Goal: Use online tool/utility: Use online tool/utility

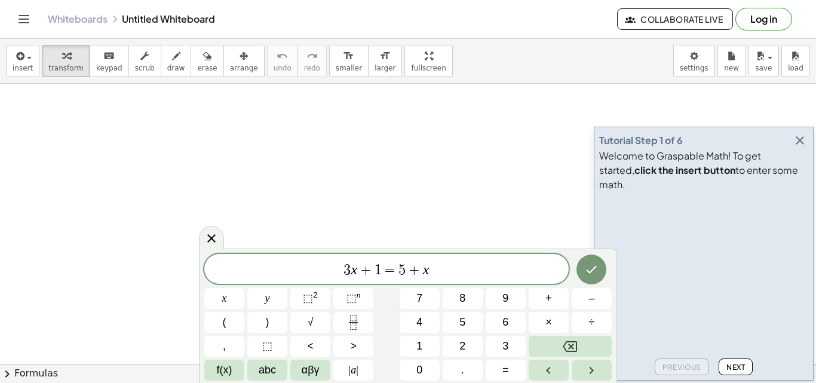
click at [800, 147] on icon "button" at bounding box center [799, 140] width 14 height 14
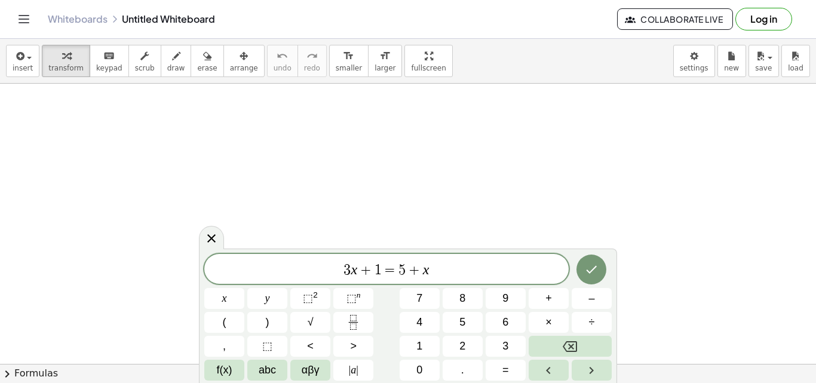
click at [214, 232] on icon at bounding box center [211, 238] width 14 height 14
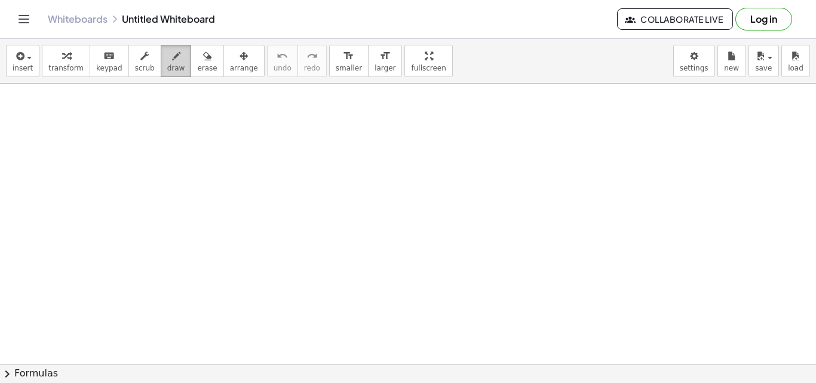
click at [167, 64] on span "draw" at bounding box center [176, 68] width 18 height 8
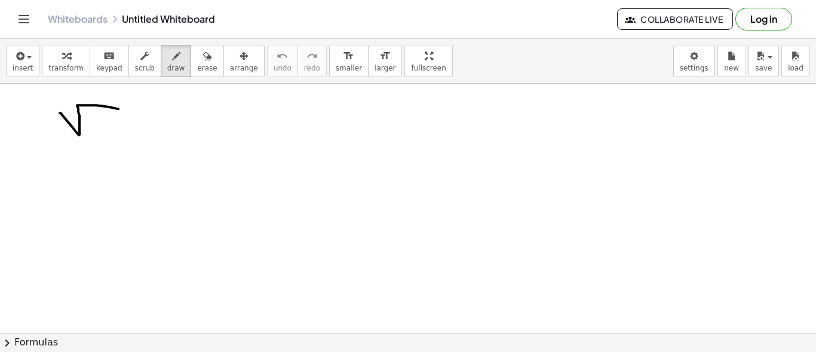
drag, startPoint x: 60, startPoint y: 112, endPoint x: 123, endPoint y: 115, distance: 63.4
drag, startPoint x: 95, startPoint y: 113, endPoint x: 109, endPoint y: 129, distance: 21.2
drag, startPoint x: 100, startPoint y: 122, endPoint x: 115, endPoint y: 126, distance: 14.8
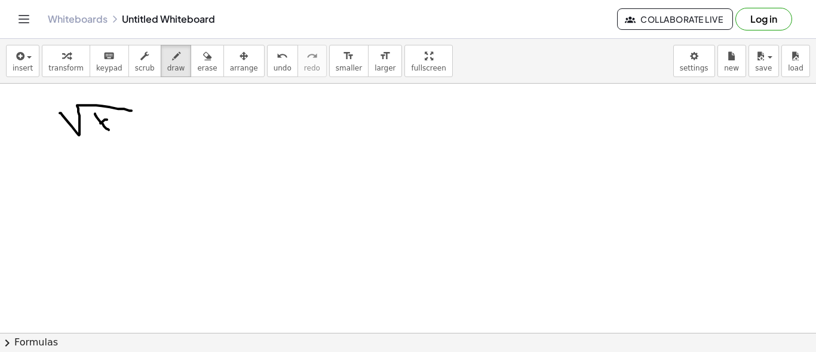
drag, startPoint x: 136, startPoint y: 123, endPoint x: 149, endPoint y: 119, distance: 13.8
drag, startPoint x: 158, startPoint y: 128, endPoint x: 182, endPoint y: 110, distance: 30.3
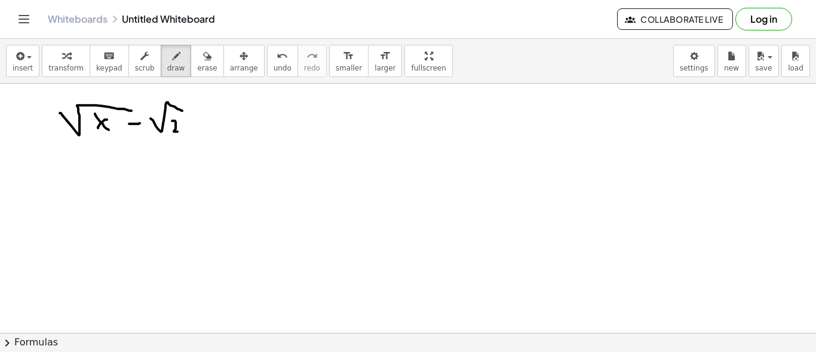
drag, startPoint x: 172, startPoint y: 120, endPoint x: 174, endPoint y: 133, distance: 13.4
drag, startPoint x: 72, startPoint y: 142, endPoint x: 88, endPoint y: 154, distance: 20.5
drag, startPoint x: 99, startPoint y: 160, endPoint x: 109, endPoint y: 173, distance: 16.6
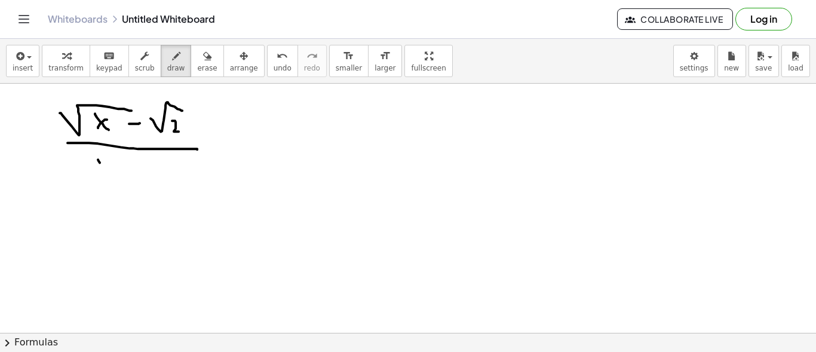
drag, startPoint x: 107, startPoint y: 165, endPoint x: 102, endPoint y: 171, distance: 7.6
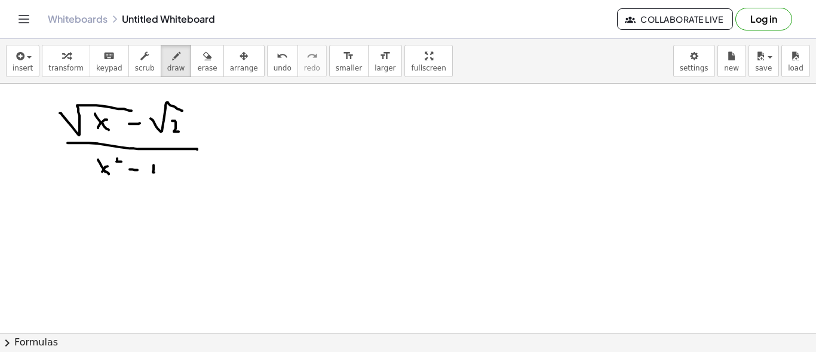
drag, startPoint x: 153, startPoint y: 167, endPoint x: 162, endPoint y: 171, distance: 9.9
drag, startPoint x: 162, startPoint y: 168, endPoint x: 162, endPoint y: 178, distance: 10.1
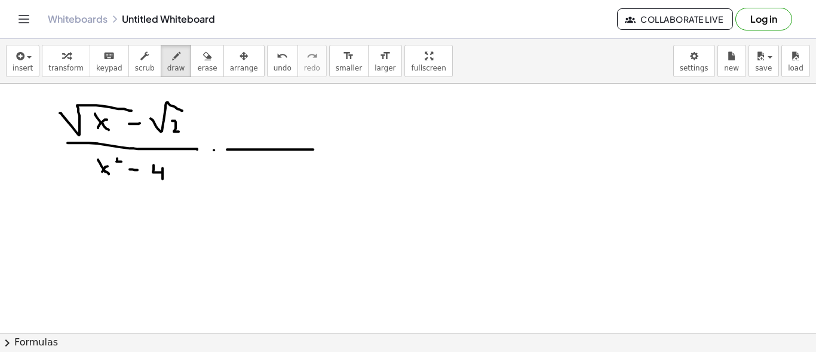
drag, startPoint x: 227, startPoint y: 149, endPoint x: 313, endPoint y: 149, distance: 86.6
drag, startPoint x: 229, startPoint y: 131, endPoint x: 256, endPoint y: 121, distance: 28.9
drag, startPoint x: 242, startPoint y: 125, endPoint x: 252, endPoint y: 134, distance: 13.9
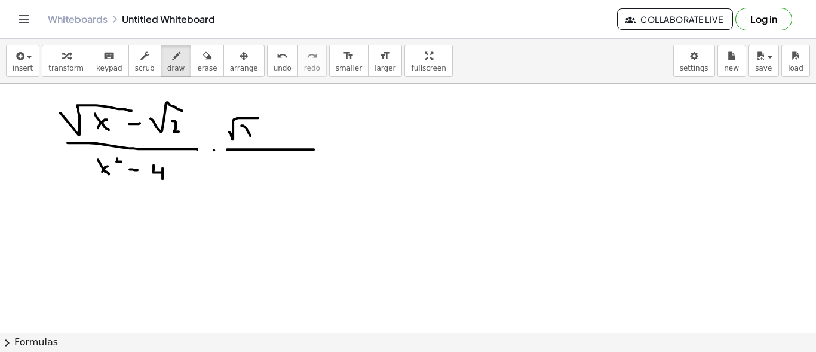
drag, startPoint x: 252, startPoint y: 128, endPoint x: 163, endPoint y: 120, distance: 89.3
drag, startPoint x: 265, startPoint y: 133, endPoint x: 273, endPoint y: 128, distance: 9.9
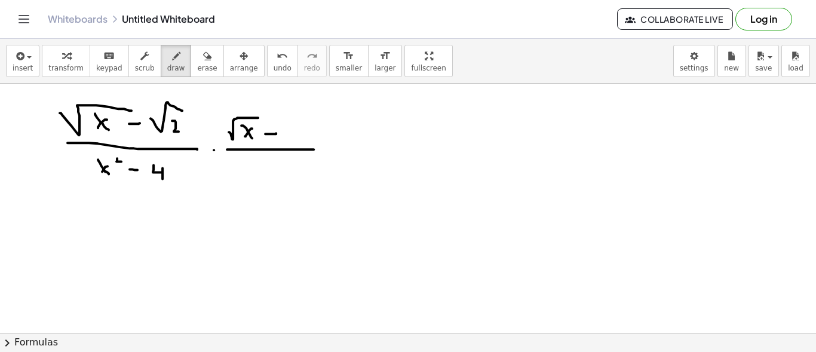
drag, startPoint x: 273, startPoint y: 125, endPoint x: 275, endPoint y: 140, distance: 15.0
drag, startPoint x: 285, startPoint y: 130, endPoint x: 304, endPoint y: 118, distance: 23.0
drag, startPoint x: 303, startPoint y: 124, endPoint x: 307, endPoint y: 137, distance: 13.2
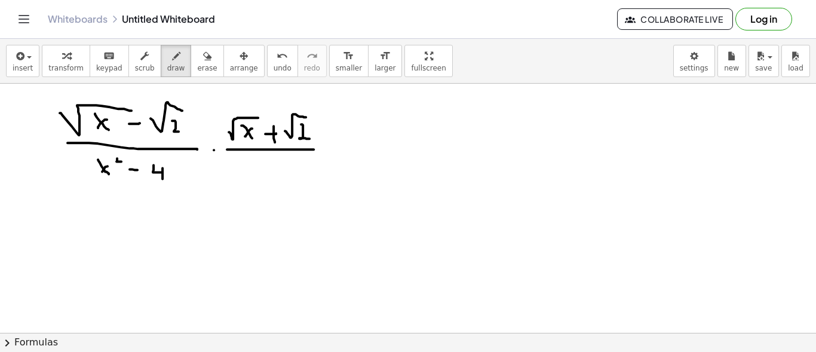
drag, startPoint x: 239, startPoint y: 170, endPoint x: 269, endPoint y: 158, distance: 32.4
drag, startPoint x: 256, startPoint y: 168, endPoint x: 263, endPoint y: 168, distance: 7.8
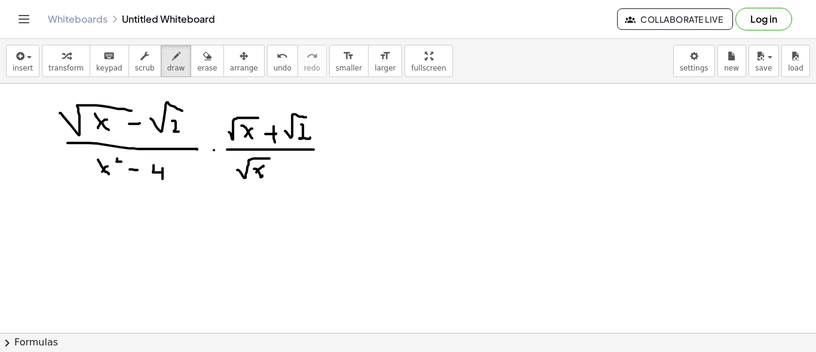
drag, startPoint x: 273, startPoint y: 172, endPoint x: 279, endPoint y: 171, distance: 6.0
drag, startPoint x: 273, startPoint y: 166, endPoint x: 279, endPoint y: 174, distance: 9.9
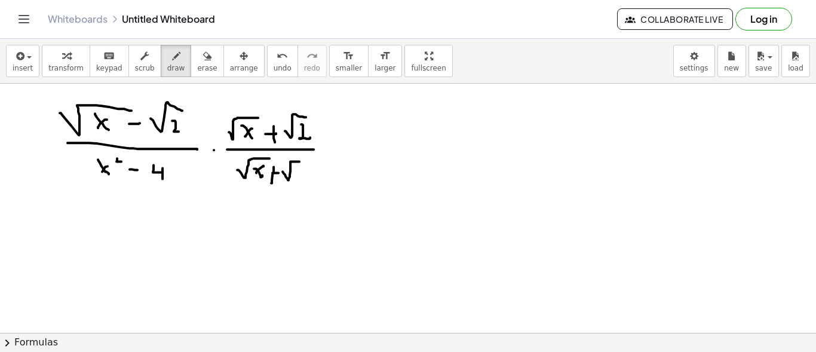
drag, startPoint x: 282, startPoint y: 171, endPoint x: 303, endPoint y: 159, distance: 23.3
drag, startPoint x: 297, startPoint y: 166, endPoint x: 309, endPoint y: 171, distance: 12.9
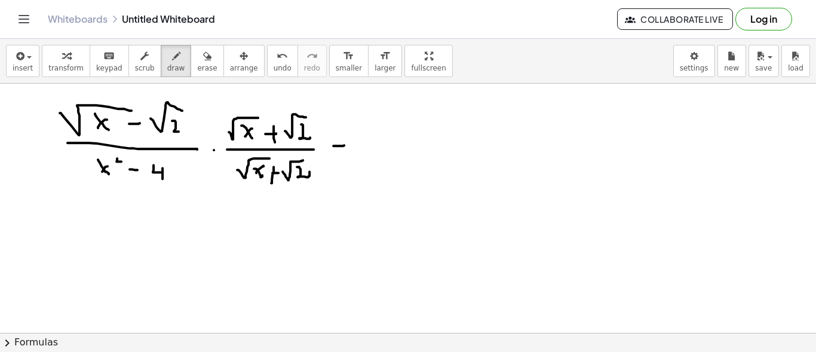
drag, startPoint x: 340, startPoint y: 138, endPoint x: 351, endPoint y: 138, distance: 11.3
drag, startPoint x: 420, startPoint y: 116, endPoint x: 426, endPoint y: 131, distance: 15.9
drag, startPoint x: 438, startPoint y: 131, endPoint x: 463, endPoint y: 115, distance: 30.1
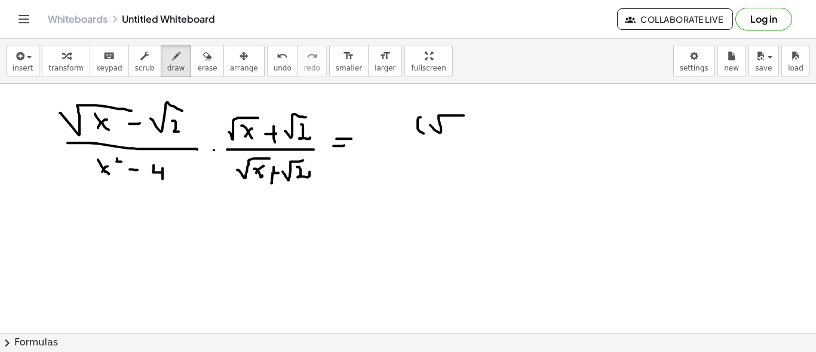
drag, startPoint x: 453, startPoint y: 119, endPoint x: 461, endPoint y: 123, distance: 8.5
drag, startPoint x: 475, startPoint y: 124, endPoint x: 474, endPoint y: 132, distance: 7.9
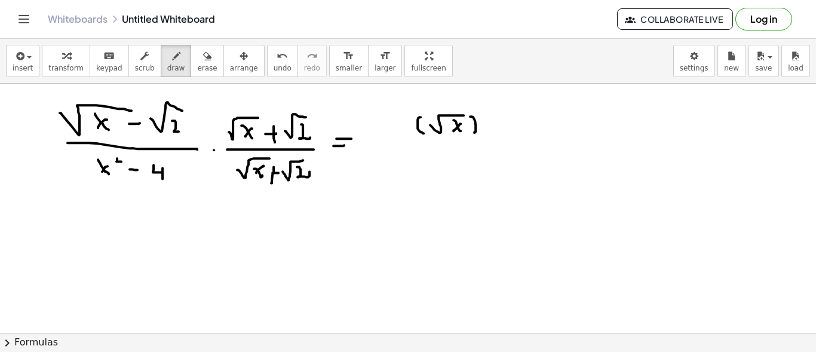
drag
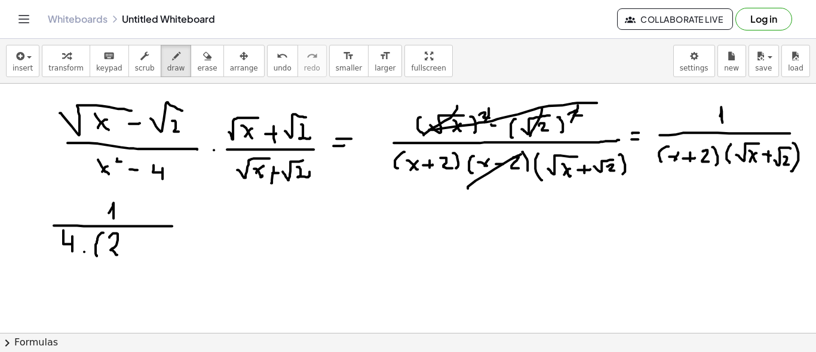
drag, startPoint x: 112, startPoint y: 233, endPoint x: 122, endPoint y: 250, distance: 19.8
drag, startPoint x: 131, startPoint y: 248, endPoint x: 162, endPoint y: 242, distance: 31.0
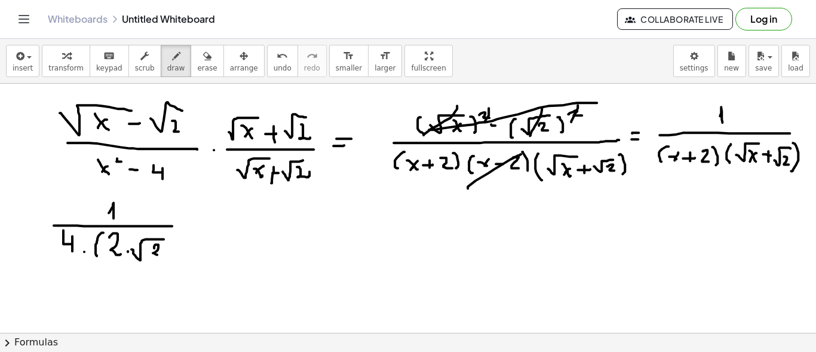
drag, startPoint x: 154, startPoint y: 247, endPoint x: 164, endPoint y: 248, distance: 9.6
drag, startPoint x: 168, startPoint y: 239, endPoint x: 169, endPoint y: 257, distance: 17.9
drag, startPoint x: 189, startPoint y: 222, endPoint x: 198, endPoint y: 222, distance: 9.6
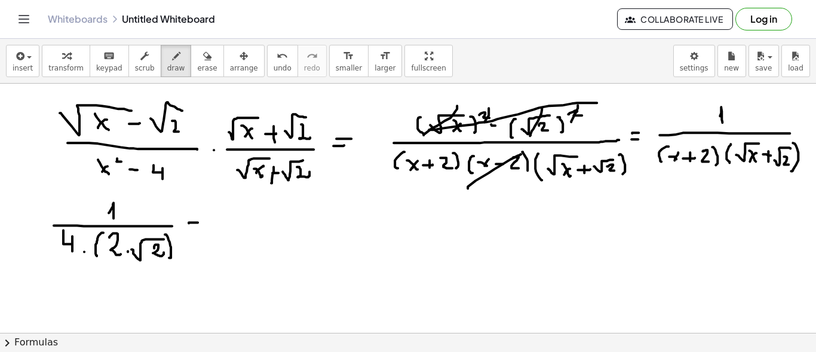
drag, startPoint x: 192, startPoint y: 215, endPoint x: 204, endPoint y: 215, distance: 11.3
drag, startPoint x: 229, startPoint y: 222, endPoint x: 298, endPoint y: 222, distance: 68.7
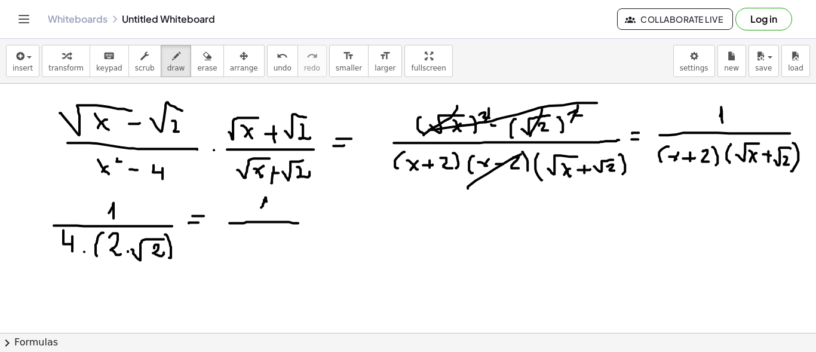
drag, startPoint x: 261, startPoint y: 207, endPoint x: 267, endPoint y: 213, distance: 8.9
drag, startPoint x: 260, startPoint y: 243, endPoint x: 279, endPoint y: 228, distance: 24.2
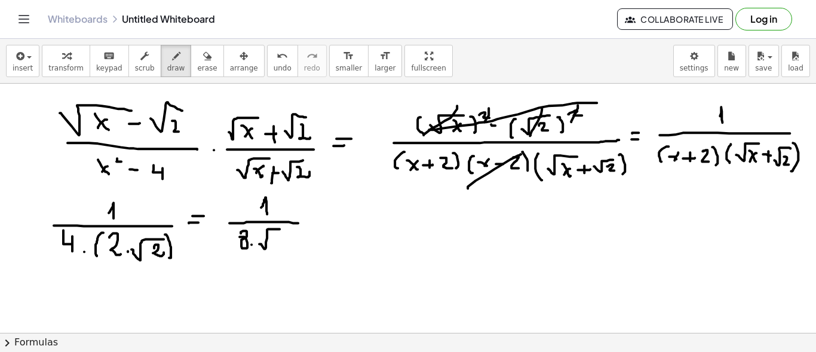
drag, startPoint x: 271, startPoint y: 235, endPoint x: 279, endPoint y: 244, distance: 12.3
drag, startPoint x: 324, startPoint y: 224, endPoint x: 353, endPoint y: 226, distance: 29.9
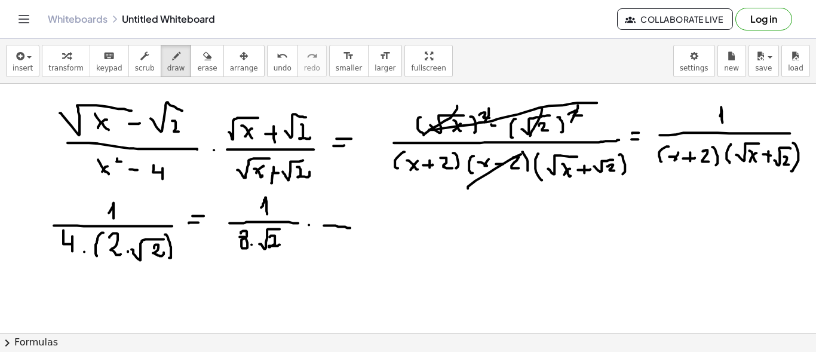
drag, startPoint x: 331, startPoint y: 216, endPoint x: 356, endPoint y: 199, distance: 29.8
drag, startPoint x: 344, startPoint y: 210, endPoint x: 351, endPoint y: 220, distance: 12.4
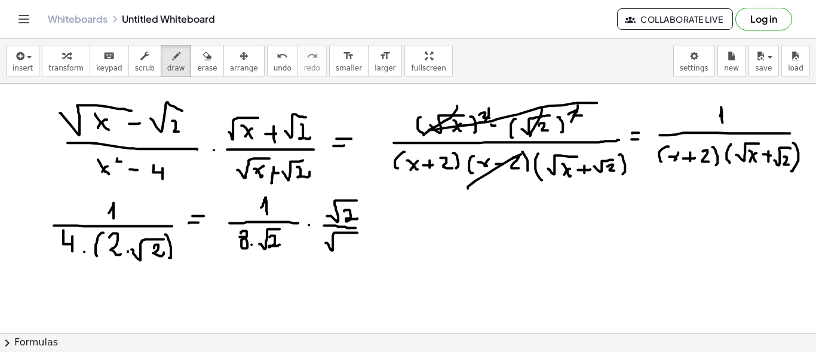
drag, startPoint x: 325, startPoint y: 242, endPoint x: 354, endPoint y: 236, distance: 29.3
drag, startPoint x: 345, startPoint y: 242, endPoint x: 359, endPoint y: 247, distance: 14.7
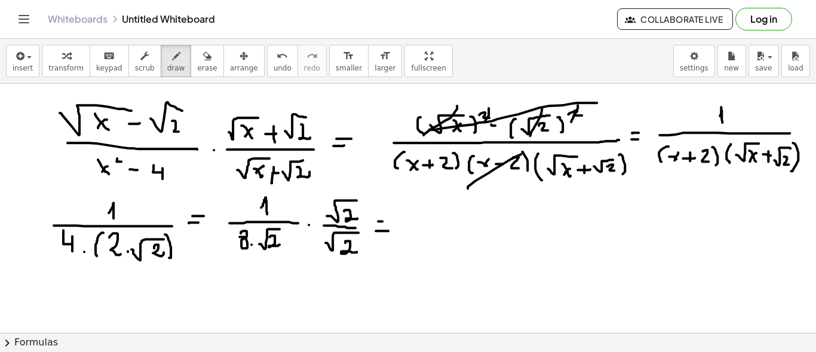
drag, startPoint x: 417, startPoint y: 227, endPoint x: 484, endPoint y: 227, distance: 66.3
drag, startPoint x: 420, startPoint y: 211, endPoint x: 427, endPoint y: 216, distance: 8.6
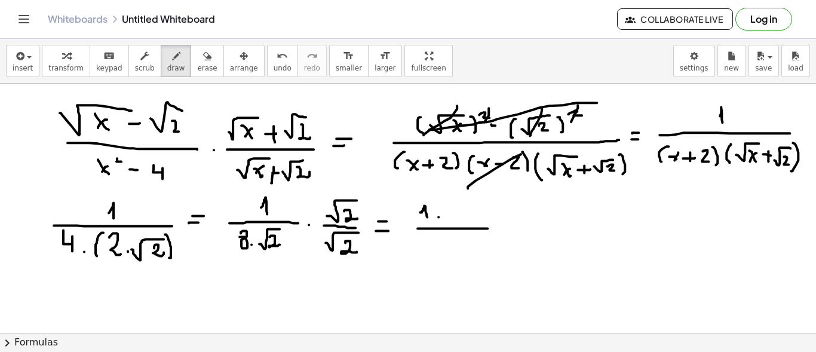
drag, startPoint x: 445, startPoint y: 212, endPoint x: 476, endPoint y: 204, distance: 32.6
drag, startPoint x: 464, startPoint y: 212, endPoint x: 474, endPoint y: 217, distance: 11.0
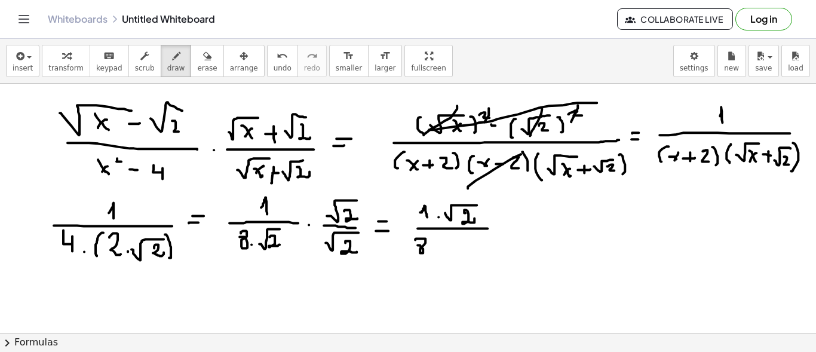
drag, startPoint x: 436, startPoint y: 248, endPoint x: 460, endPoint y: 237, distance: 26.4
drag, startPoint x: 452, startPoint y: 241, endPoint x: 458, endPoint y: 250, distance: 10.3
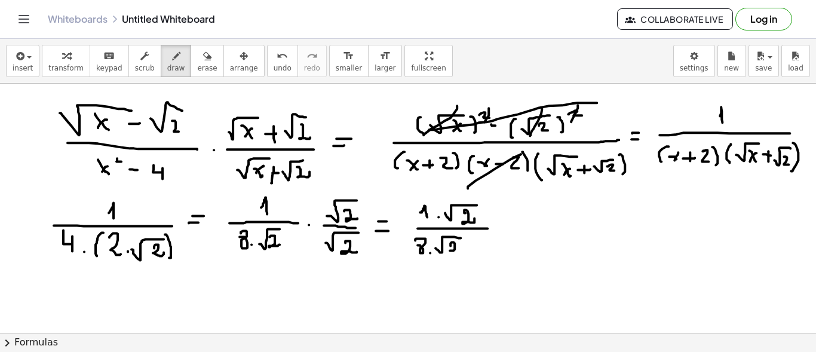
drag, startPoint x: 478, startPoint y: 249, endPoint x: 493, endPoint y: 236, distance: 19.9
drag, startPoint x: 488, startPoint y: 242, endPoint x: 500, endPoint y: 251, distance: 15.3
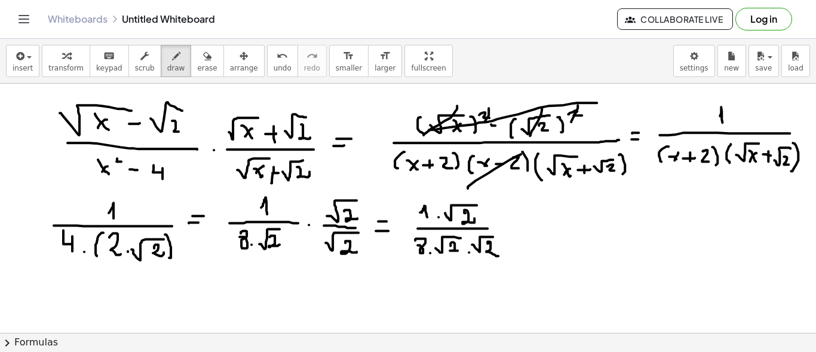
drag, startPoint x: 506, startPoint y: 226, endPoint x: 516, endPoint y: 227, distance: 10.8
drag, startPoint x: 506, startPoint y: 223, endPoint x: 513, endPoint y: 223, distance: 7.2
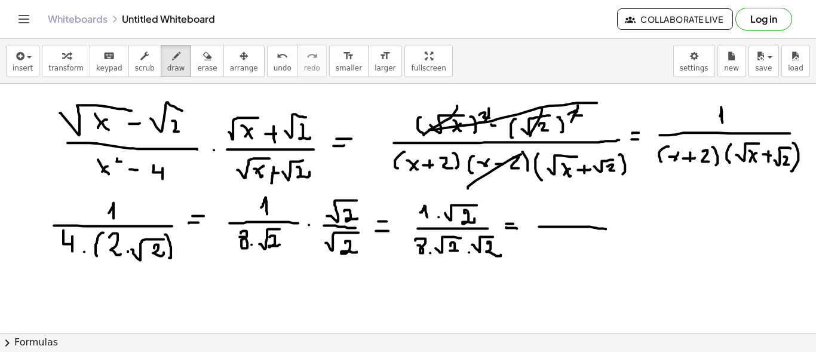
drag, startPoint x: 539, startPoint y: 226, endPoint x: 609, endPoint y: 229, distance: 70.5
drag, startPoint x: 559, startPoint y: 214, endPoint x: 587, endPoint y: 204, distance: 29.8
drag, startPoint x: 578, startPoint y: 213, endPoint x: 583, endPoint y: 217, distance: 6.5
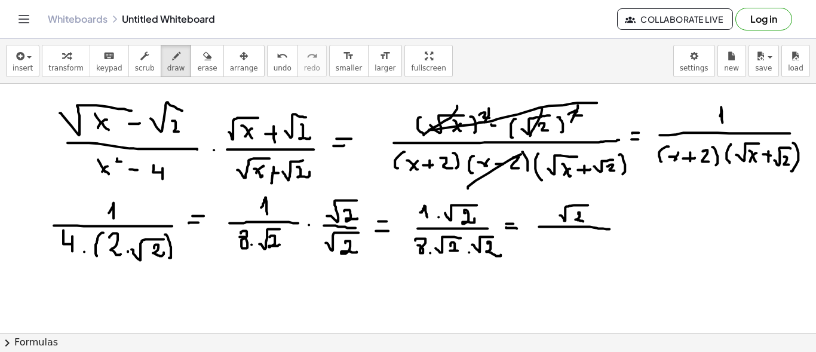
drag, startPoint x: 572, startPoint y: 246, endPoint x: 607, endPoint y: 235, distance: 36.8
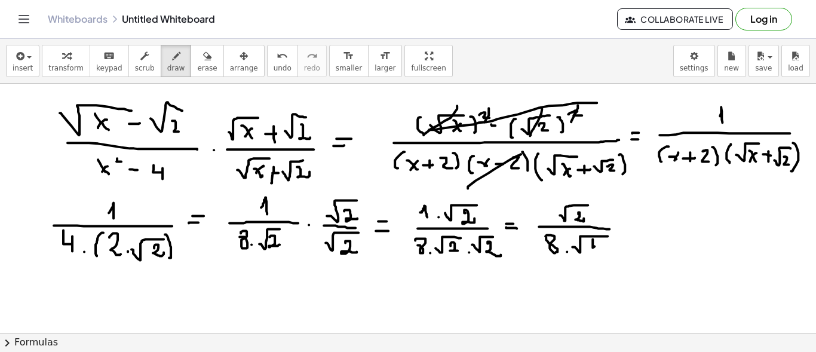
drag, startPoint x: 592, startPoint y: 238, endPoint x: 601, endPoint y: 246, distance: 11.4
drag, startPoint x: 601, startPoint y: 241, endPoint x: 603, endPoint y: 252, distance: 11.5
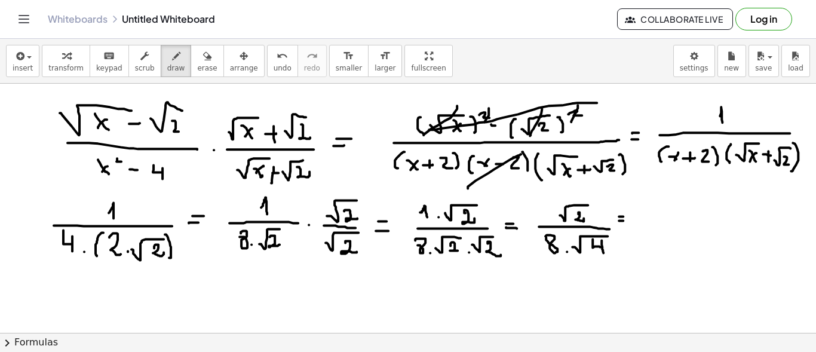
drag, startPoint x: 619, startPoint y: 220, endPoint x: 632, endPoint y: 219, distance: 13.8
drag, startPoint x: 660, startPoint y: 214, endPoint x: 699, endPoint y: 194, distance: 43.5
drag, startPoint x: 687, startPoint y: 203, endPoint x: 695, endPoint y: 214, distance: 13.3
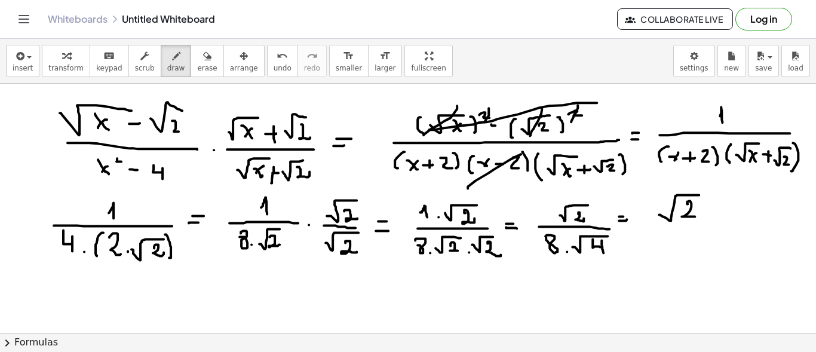
drag, startPoint x: 645, startPoint y: 225, endPoint x: 715, endPoint y: 225, distance: 69.3
drag, startPoint x: 657, startPoint y: 239, endPoint x: 663, endPoint y: 239, distance: 6.0
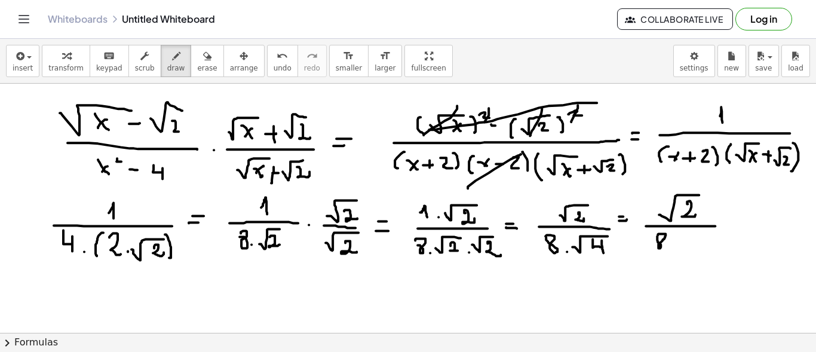
drag, startPoint x: 690, startPoint y: 239, endPoint x: 712, endPoint y: 240, distance: 22.7
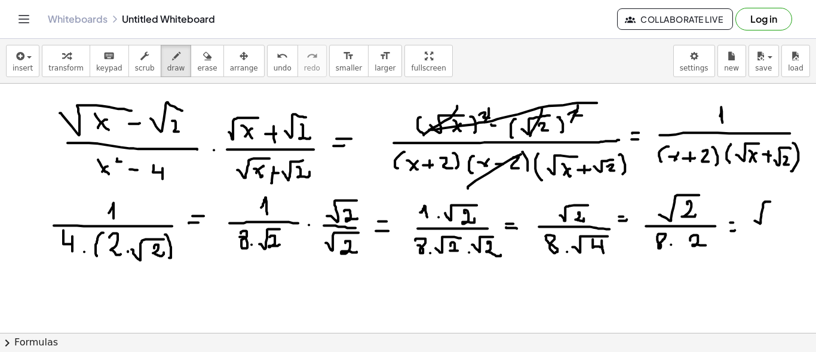
drag, startPoint x: 754, startPoint y: 220, endPoint x: 776, endPoint y: 207, distance: 25.2
drag, startPoint x: 773, startPoint y: 209, endPoint x: 780, endPoint y: 222, distance: 15.3
drag, startPoint x: 750, startPoint y: 232, endPoint x: 782, endPoint y: 232, distance: 31.6
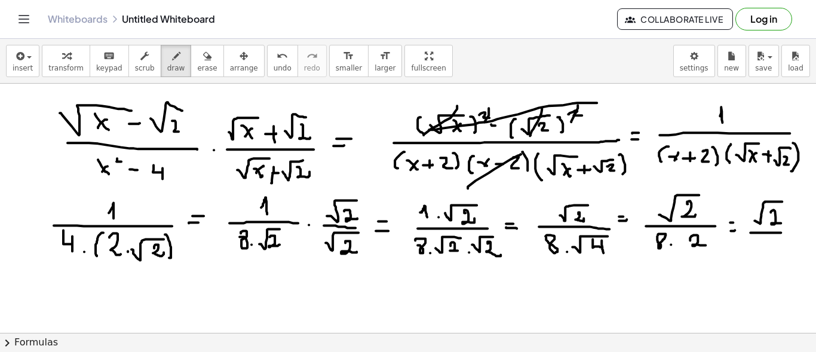
click at [197, 59] on div "button" at bounding box center [207, 55] width 20 height 14
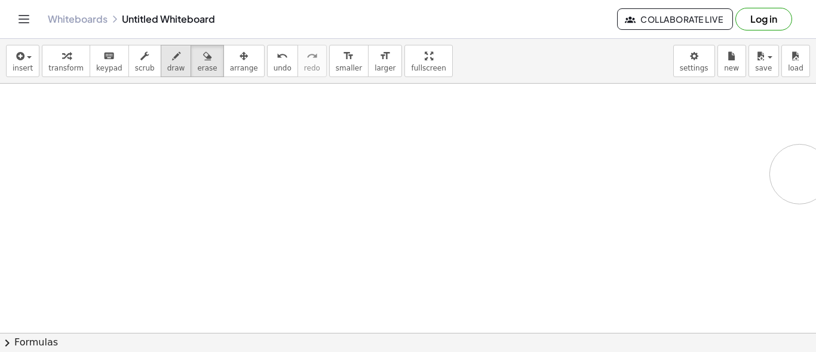
drag, startPoint x: 67, startPoint y: 111, endPoint x: 158, endPoint y: 57, distance: 106.3
click at [172, 59] on icon "button" at bounding box center [176, 56] width 8 height 14
drag, startPoint x: 21, startPoint y: 121, endPoint x: 85, endPoint y: 116, distance: 63.4
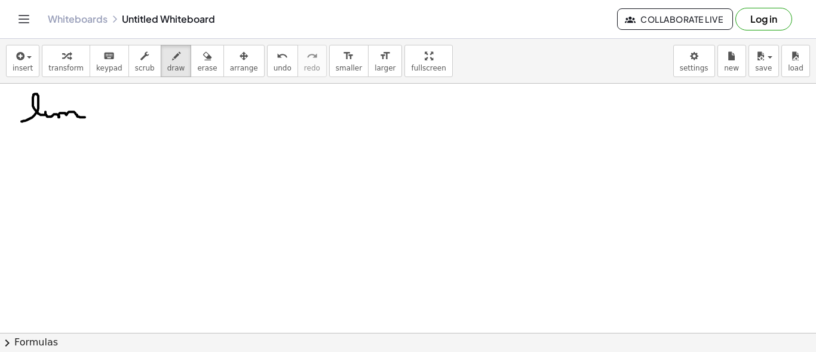
drag, startPoint x: 24, startPoint y: 134, endPoint x: 39, endPoint y: 141, distance: 15.8
drag, startPoint x: 39, startPoint y: 134, endPoint x: 41, endPoint y: 140, distance: 6.2
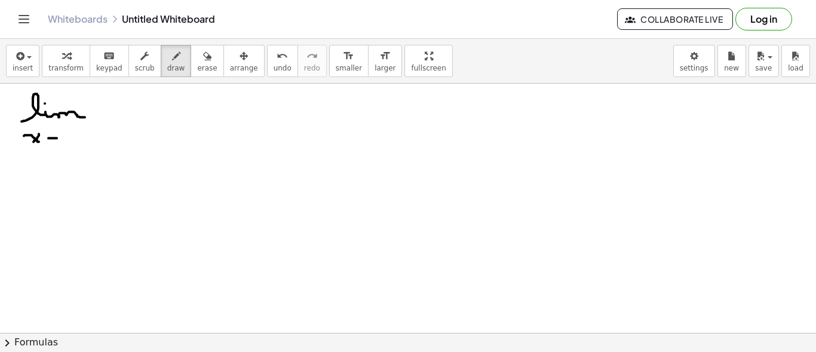
drag, startPoint x: 58, startPoint y: 133, endPoint x: 63, endPoint y: 141, distance: 9.1
drag, startPoint x: 74, startPoint y: 136, endPoint x: 78, endPoint y: 143, distance: 7.8
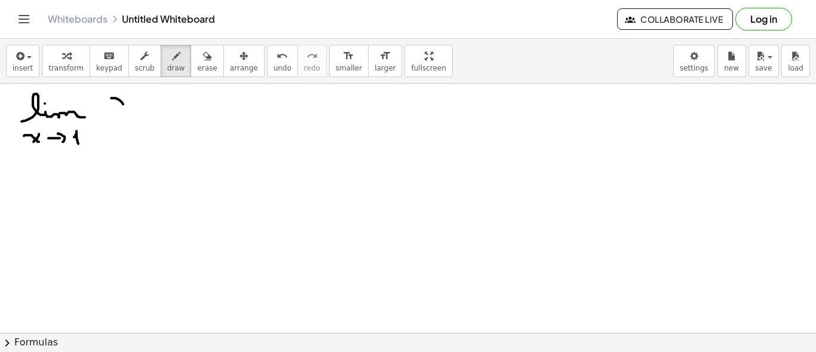
drag, startPoint x: 119, startPoint y: 99, endPoint x: 128, endPoint y: 106, distance: 11.5
drag, startPoint x: 122, startPoint y: 100, endPoint x: 116, endPoint y: 109, distance: 10.8
drag, startPoint x: 138, startPoint y: 91, endPoint x: 139, endPoint y: 99, distance: 8.4
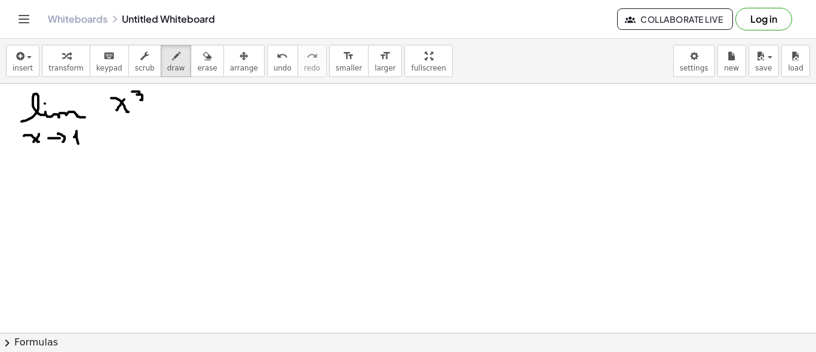
drag, startPoint x: 171, startPoint y: 100, endPoint x: 175, endPoint y: 114, distance: 14.2
drag, startPoint x: 102, startPoint y: 118, endPoint x: 200, endPoint y: 118, distance: 97.9
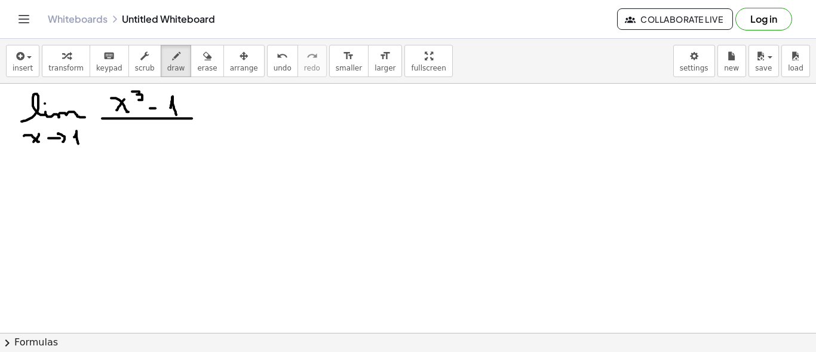
drag, startPoint x: 115, startPoint y: 132, endPoint x: 127, endPoint y: 143, distance: 16.5
drag, startPoint x: 122, startPoint y: 130, endPoint x: 117, endPoint y: 138, distance: 9.1
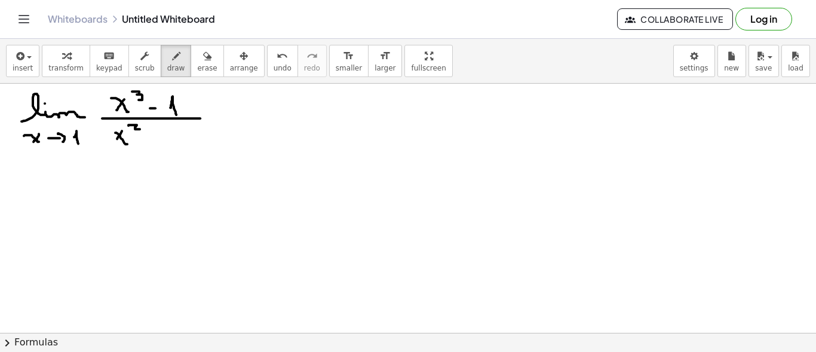
drag, startPoint x: 128, startPoint y: 125, endPoint x: 144, endPoint y: 128, distance: 15.9
drag, startPoint x: 151, startPoint y: 137, endPoint x: 160, endPoint y: 137, distance: 9.0
drag, startPoint x: 173, startPoint y: 133, endPoint x: 179, endPoint y: 142, distance: 11.0
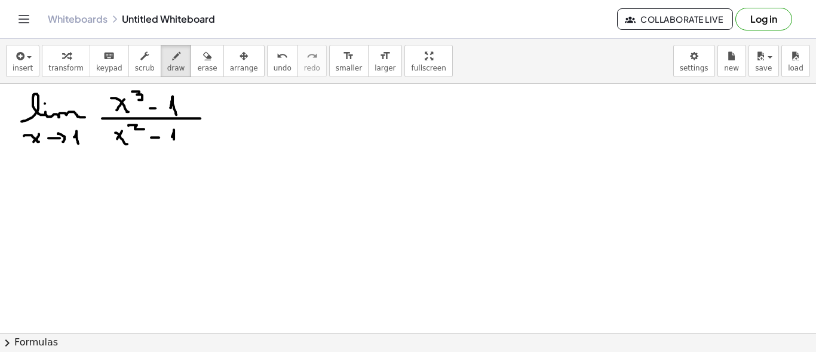
drag, startPoint x: 210, startPoint y: 119, endPoint x: 218, endPoint y: 119, distance: 7.8
drag, startPoint x: 247, startPoint y: 106, endPoint x: 248, endPoint y: 115, distance: 9.6
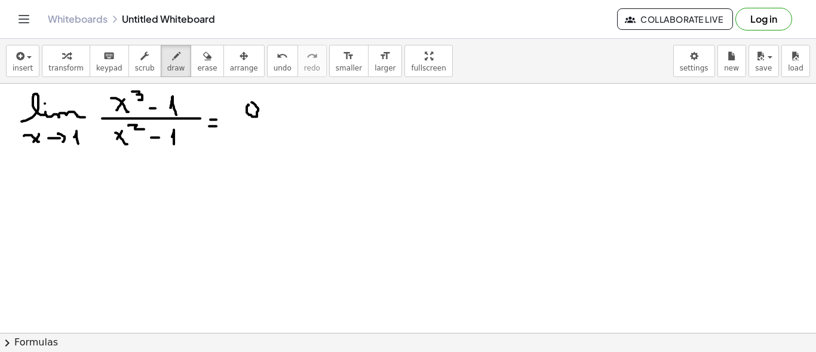
drag, startPoint x: 241, startPoint y: 122, endPoint x: 266, endPoint y: 124, distance: 25.7
drag, startPoint x: 32, startPoint y: 193, endPoint x: 89, endPoint y: 190, distance: 56.8
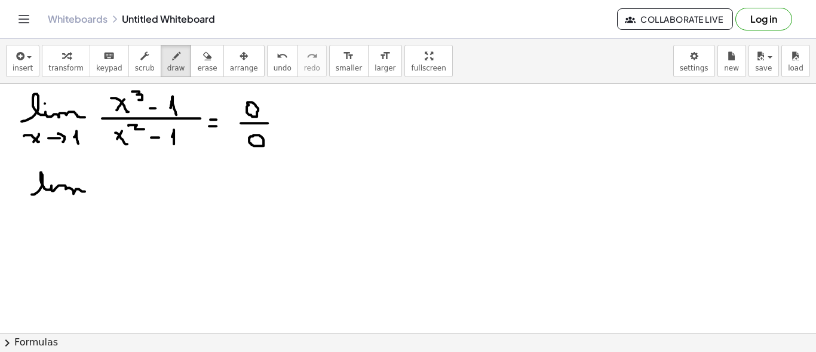
drag, startPoint x: 35, startPoint y: 205, endPoint x: 47, endPoint y: 218, distance: 17.8
drag, startPoint x: 45, startPoint y: 207, endPoint x: 40, endPoint y: 214, distance: 8.5
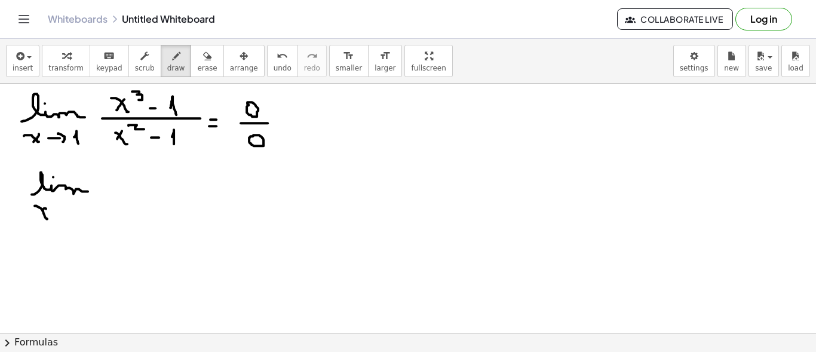
drag, startPoint x: 59, startPoint y: 211, endPoint x: 66, endPoint y: 211, distance: 6.6
drag, startPoint x: 64, startPoint y: 206, endPoint x: 66, endPoint y: 213, distance: 7.6
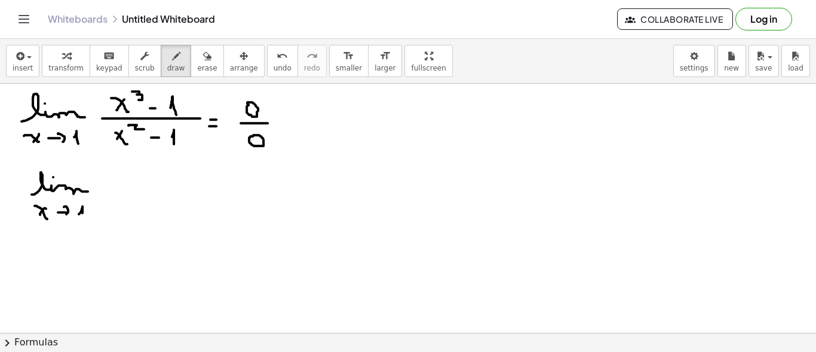
drag, startPoint x: 478, startPoint y: 109, endPoint x: 490, endPoint y: 116, distance: 14.2
drag, startPoint x: 491, startPoint y: 109, endPoint x: 481, endPoint y: 116, distance: 12.8
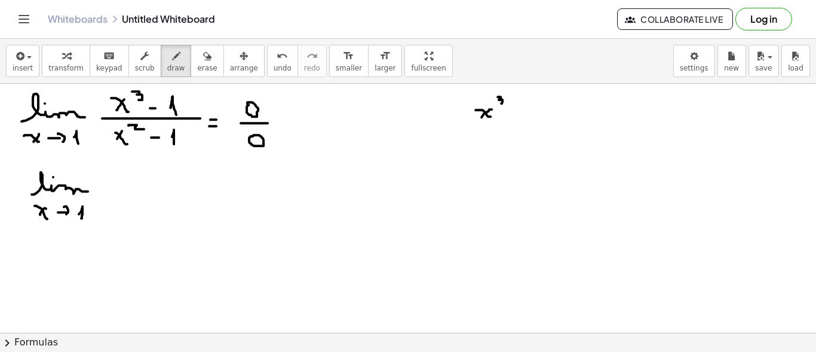
drag, startPoint x: 497, startPoint y: 96, endPoint x: 499, endPoint y: 104, distance: 7.9
drag, startPoint x: 514, startPoint y: 104, endPoint x: 515, endPoint y: 116, distance: 12.6
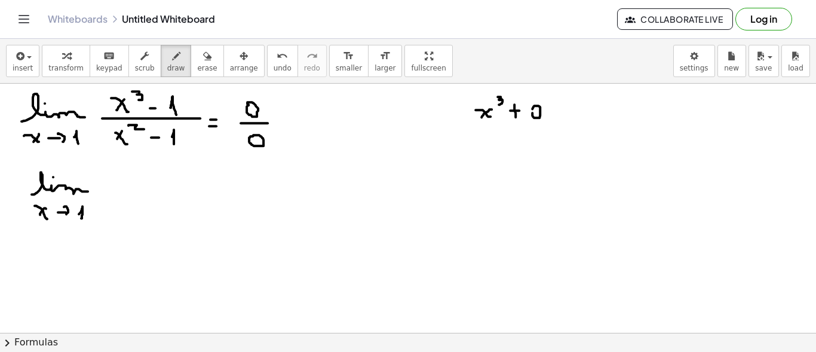
drag, startPoint x: 547, startPoint y: 106, endPoint x: 559, endPoint y: 114, distance: 14.6
drag, startPoint x: 559, startPoint y: 109, endPoint x: 552, endPoint y: 116, distance: 10.6
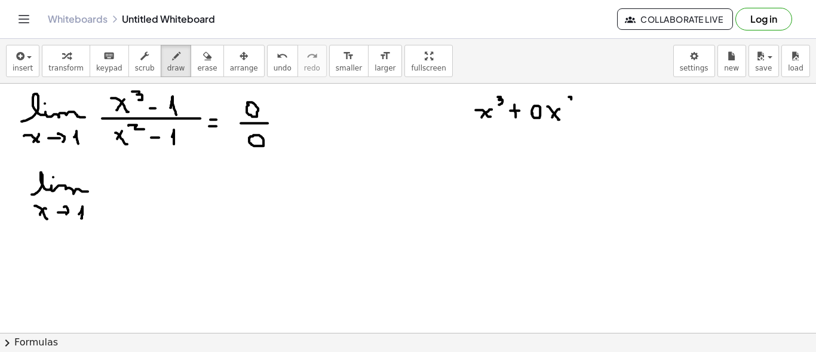
drag, startPoint x: 570, startPoint y: 96, endPoint x: 576, endPoint y: 104, distance: 10.3
drag, startPoint x: 582, startPoint y: 113, endPoint x: 594, endPoint y: 113, distance: 12.6
drag, startPoint x: 590, startPoint y: 107, endPoint x: 590, endPoint y: 121, distance: 13.7
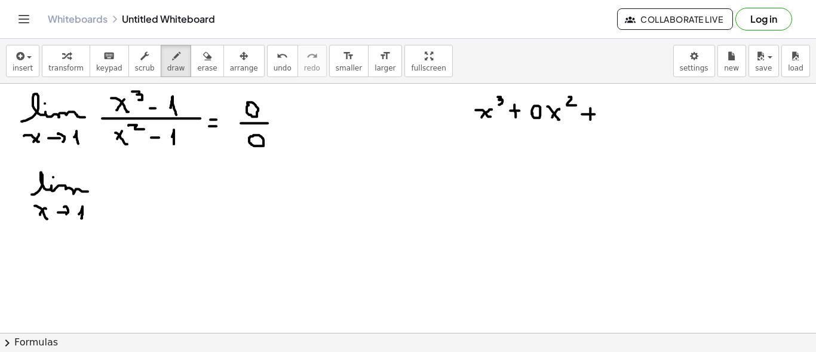
drag, startPoint x: 635, startPoint y: 112, endPoint x: 644, endPoint y: 122, distance: 13.1
drag, startPoint x: 641, startPoint y: 110, endPoint x: 638, endPoint y: 118, distance: 7.6
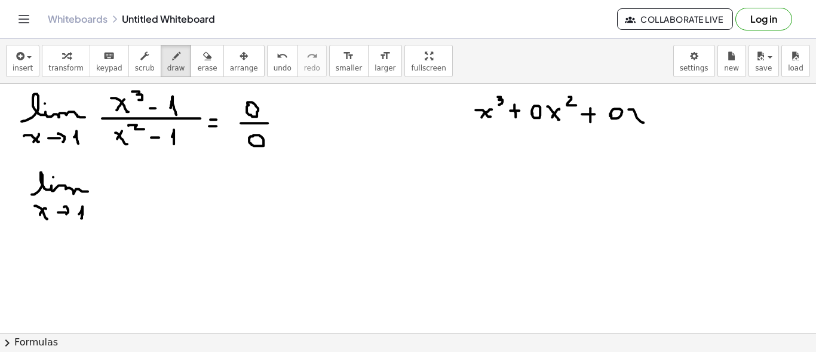
drag, startPoint x: 654, startPoint y: 116, endPoint x: 663, endPoint y: 116, distance: 9.0
drag, startPoint x: 683, startPoint y: 104, endPoint x: 685, endPoint y: 124, distance: 20.4
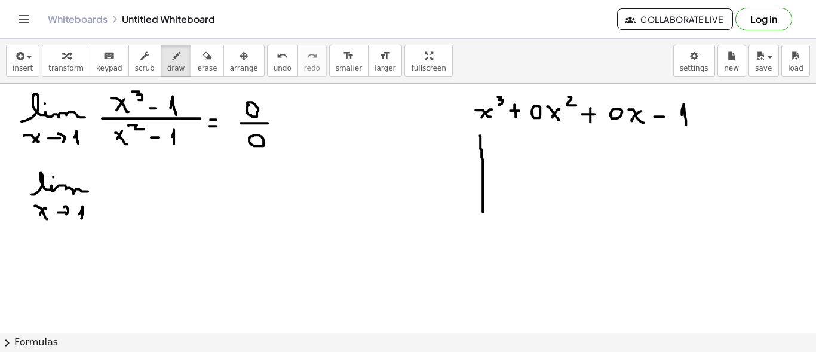
drag, startPoint x: 480, startPoint y: 143, endPoint x: 483, endPoint y: 211, distance: 67.5
drag, startPoint x: 451, startPoint y: 190, endPoint x: 710, endPoint y: 190, distance: 258.5
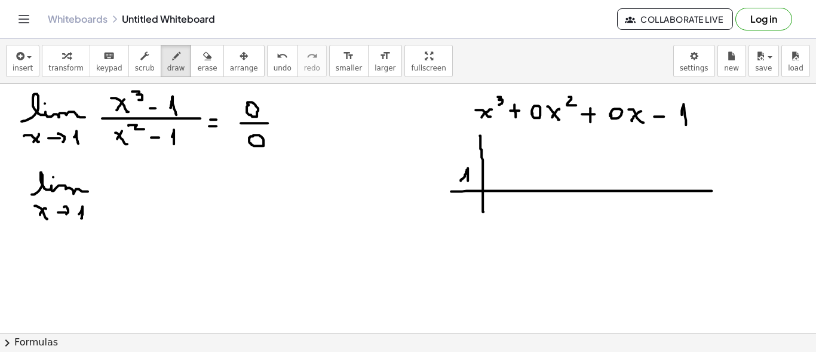
drag, startPoint x: 460, startPoint y: 180, endPoint x: 467, endPoint y: 184, distance: 8.3
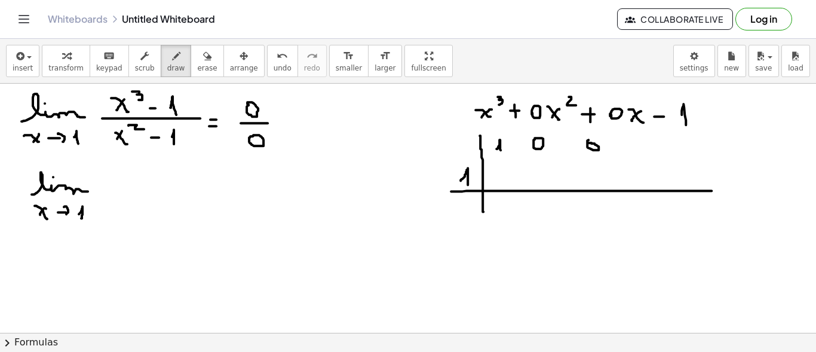
drag, startPoint x: 636, startPoint y: 149, endPoint x: 647, endPoint y: 149, distance: 10.7
drag, startPoint x: 655, startPoint y: 140, endPoint x: 657, endPoint y: 155, distance: 14.5
drag, startPoint x: 500, startPoint y: 159, endPoint x: 500, endPoint y: 182, distance: 22.7
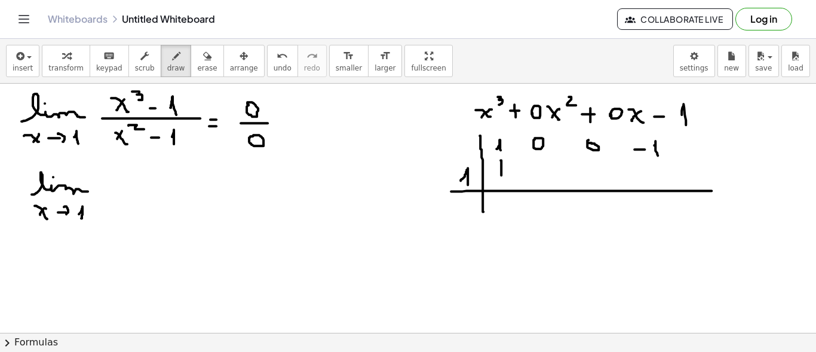
drag, startPoint x: 497, startPoint y: 177, endPoint x: 505, endPoint y: 176, distance: 8.4
drag, startPoint x: 504, startPoint y: 194, endPoint x: 509, endPoint y: 207, distance: 13.4
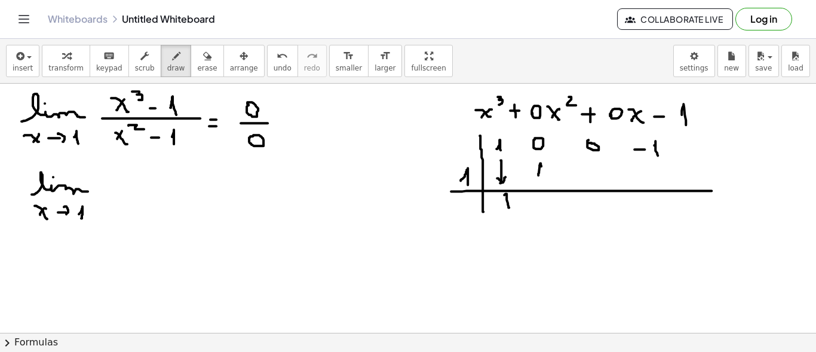
drag, startPoint x: 538, startPoint y: 174, endPoint x: 543, endPoint y: 179, distance: 6.8
drag, startPoint x: 541, startPoint y: 205, endPoint x: 543, endPoint y: 212, distance: 7.6
drag, startPoint x: 593, startPoint y: 174, endPoint x: 599, endPoint y: 179, distance: 7.6
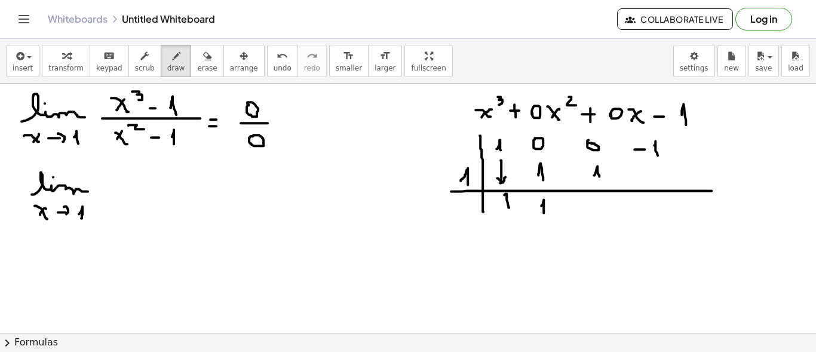
drag, startPoint x: 601, startPoint y: 198, endPoint x: 602, endPoint y: 207, distance: 8.4
drag, startPoint x: 651, startPoint y: 174, endPoint x: 650, endPoint y: 185, distance: 11.4
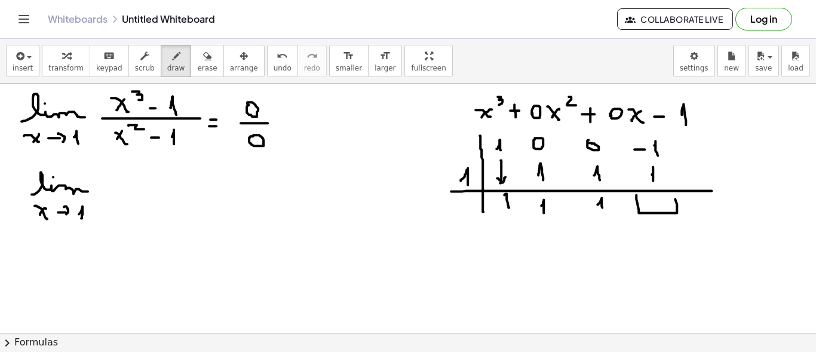
drag, startPoint x: 636, startPoint y: 196, endPoint x: 672, endPoint y: 193, distance: 35.9
drag, startPoint x: 103, startPoint y: 187, endPoint x: 334, endPoint y: 195, distance: 231.2
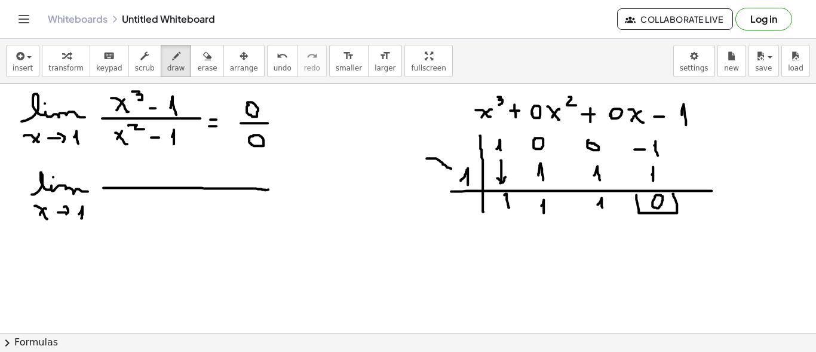
drag, startPoint x: 427, startPoint y: 158, endPoint x: 451, endPoint y: 168, distance: 25.9
drag, startPoint x: 450, startPoint y: 159, endPoint x: 446, endPoint y: 172, distance: 13.0
drag, startPoint x: 500, startPoint y: 218, endPoint x: 605, endPoint y: 213, distance: 105.8
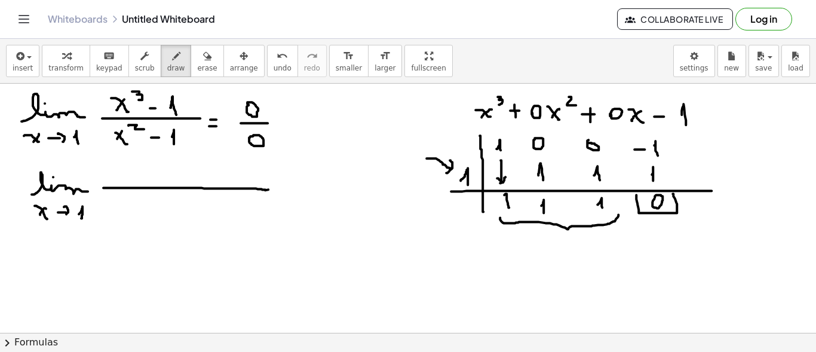
drag, startPoint x: 112, startPoint y: 156, endPoint x: 110, endPoint y: 177, distance: 20.9
drag, startPoint x: 116, startPoint y: 161, endPoint x: 123, endPoint y: 173, distance: 14.2
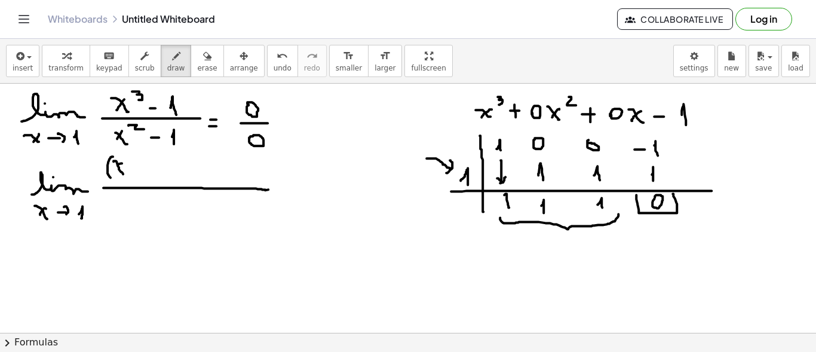
drag, startPoint x: 133, startPoint y: 169, endPoint x: 139, endPoint y: 169, distance: 6.6
drag, startPoint x: 144, startPoint y: 165, endPoint x: 146, endPoint y: 179, distance: 13.8
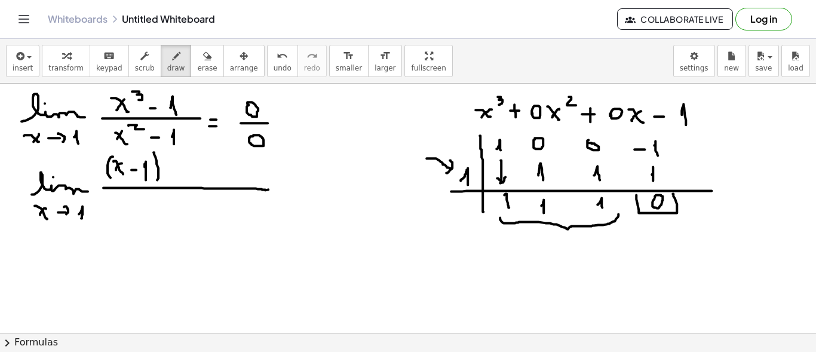
drag, startPoint x: 153, startPoint y: 152, endPoint x: 165, endPoint y: 179, distance: 29.9
drag, startPoint x: 176, startPoint y: 153, endPoint x: 179, endPoint y: 178, distance: 24.7
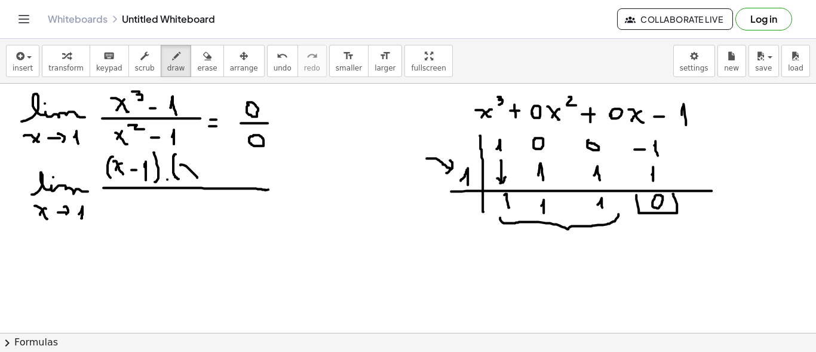
drag, startPoint x: 180, startPoint y: 164, endPoint x: 197, endPoint y: 177, distance: 20.9
drag, startPoint x: 196, startPoint y: 152, endPoint x: 204, endPoint y: 159, distance: 10.2
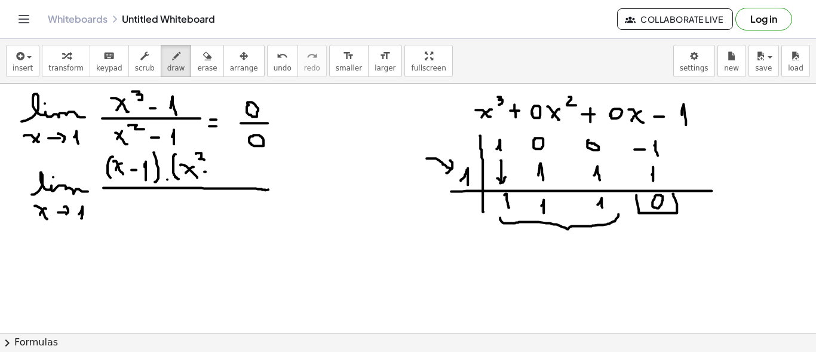
drag, startPoint x: 205, startPoint y: 171, endPoint x: 217, endPoint y: 171, distance: 11.3
drag, startPoint x: 207, startPoint y: 164, endPoint x: 208, endPoint y: 177, distance: 13.2
drag, startPoint x: 223, startPoint y: 165, endPoint x: 234, endPoint y: 176, distance: 15.6
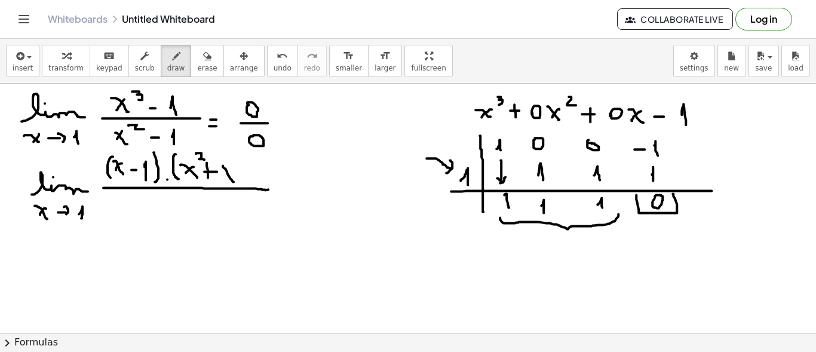
drag, startPoint x: 231, startPoint y: 165, endPoint x: 223, endPoint y: 174, distance: 12.3
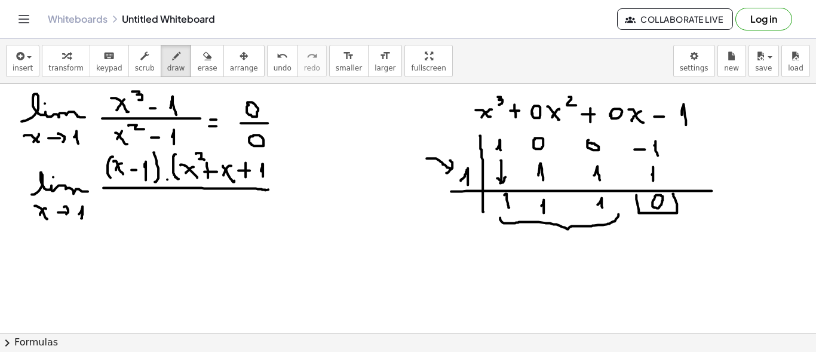
drag, startPoint x: 261, startPoint y: 170, endPoint x: 263, endPoint y: 177, distance: 6.8
drag, startPoint x: 272, startPoint y: 171, endPoint x: 267, endPoint y: 180, distance: 9.9
drag, startPoint x: 487, startPoint y: 257, endPoint x: 485, endPoint y: 304, distance: 47.2
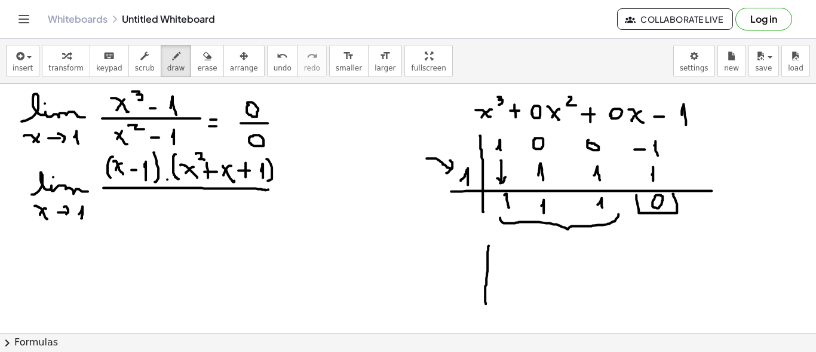
drag, startPoint x: 468, startPoint y: 288, endPoint x: 622, endPoint y: 288, distance: 153.4
drag, startPoint x: 679, startPoint y: 233, endPoint x: 693, endPoint y: 245, distance: 18.2
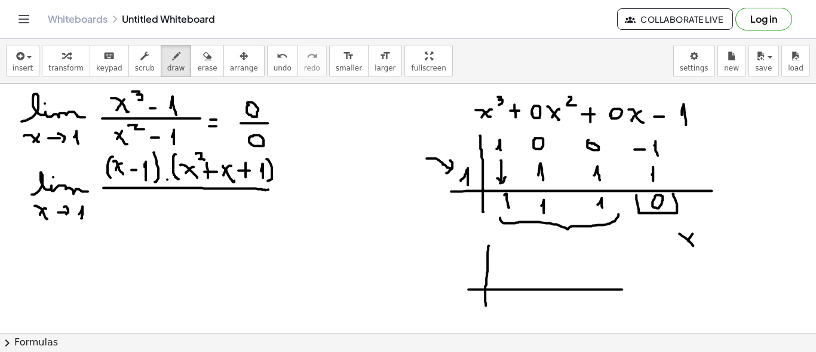
drag, startPoint x: 692, startPoint y: 233, endPoint x: 687, endPoint y: 241, distance: 9.1
drag, startPoint x: 698, startPoint y: 222, endPoint x: 706, endPoint y: 229, distance: 10.2
drag, startPoint x: 710, startPoint y: 240, endPoint x: 721, endPoint y: 240, distance: 10.7
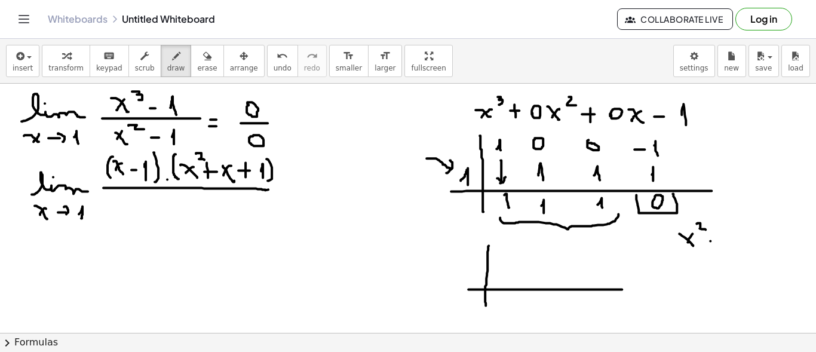
drag, startPoint x: 717, startPoint y: 233, endPoint x: 717, endPoint y: 246, distance: 13.1
drag, startPoint x: 748, startPoint y: 241, endPoint x: 751, endPoint y: 246, distance: 6.1
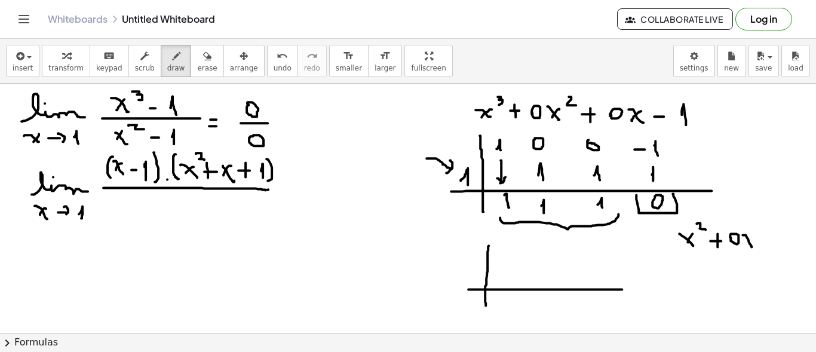
drag, startPoint x: 748, startPoint y: 240, endPoint x: 745, endPoint y: 245, distance: 6.5
drag, startPoint x: 764, startPoint y: 242, endPoint x: 774, endPoint y: 241, distance: 10.2
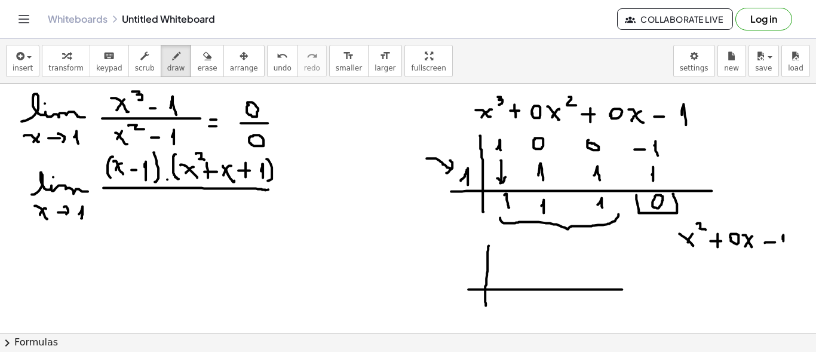
drag, startPoint x: 782, startPoint y: 238, endPoint x: 782, endPoint y: 247, distance: 9.6
drag, startPoint x: 470, startPoint y: 280, endPoint x: 476, endPoint y: 281, distance: 6.7
drag, startPoint x: 499, startPoint y: 256, endPoint x: 505, endPoint y: 263, distance: 9.8
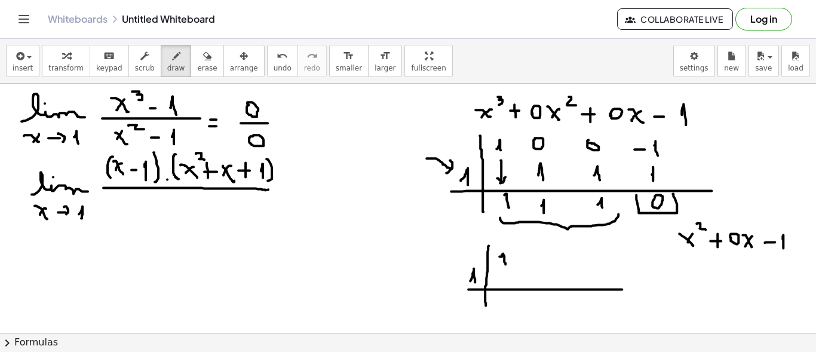
drag, startPoint x: 535, startPoint y: 254, endPoint x: 559, endPoint y: 258, distance: 24.1
drag, startPoint x: 570, startPoint y: 254, endPoint x: 580, endPoint y: 254, distance: 10.1
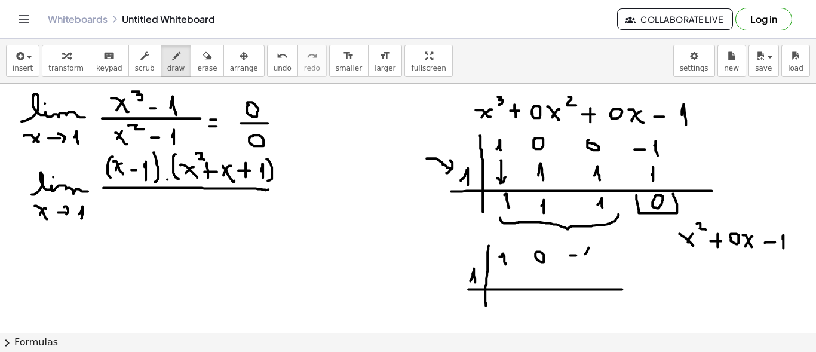
drag, startPoint x: 586, startPoint y: 251, endPoint x: 589, endPoint y: 262, distance: 10.4
drag, startPoint x: 497, startPoint y: 278, endPoint x: 507, endPoint y: 276, distance: 9.7
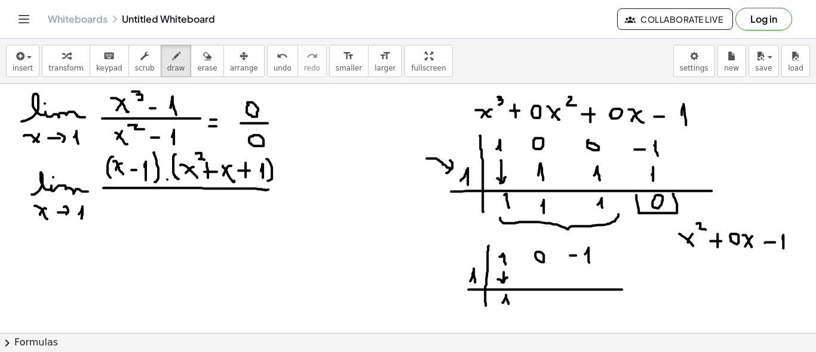
drag, startPoint x: 506, startPoint y: 294, endPoint x: 508, endPoint y: 303, distance: 8.7
drag, startPoint x: 538, startPoint y: 273, endPoint x: 542, endPoint y: 281, distance: 9.3
drag, startPoint x: 542, startPoint y: 298, endPoint x: 547, endPoint y: 302, distance: 6.3
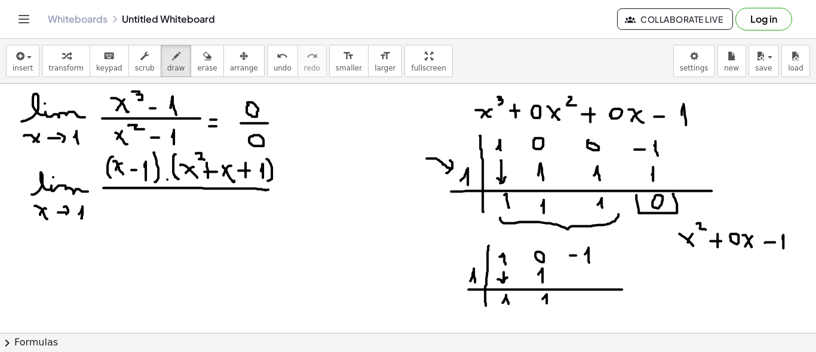
drag, startPoint x: 583, startPoint y: 278, endPoint x: 586, endPoint y: 284, distance: 6.7
drag, startPoint x: 574, startPoint y: 290, endPoint x: 604, endPoint y: 292, distance: 29.9
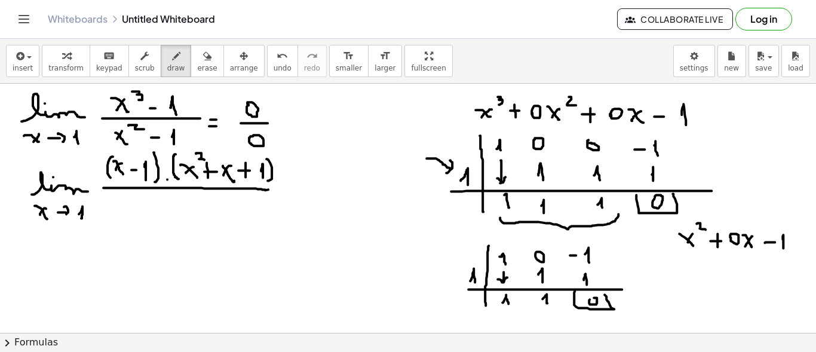
drag, startPoint x: 434, startPoint y: 270, endPoint x: 463, endPoint y: 281, distance: 31.4
drag, startPoint x: 460, startPoint y: 273, endPoint x: 463, endPoint y: 287, distance: 14.1
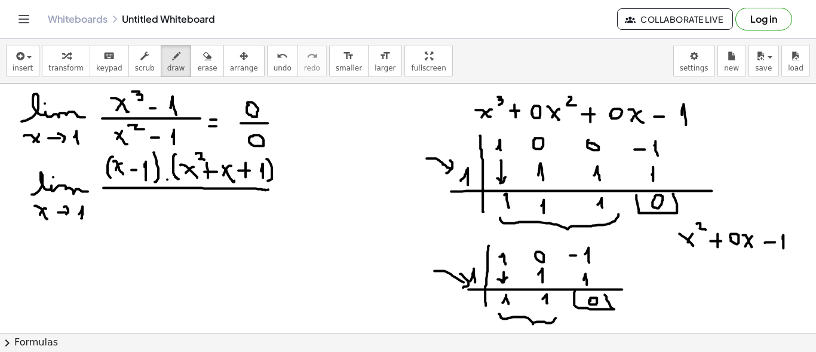
drag, startPoint x: 499, startPoint y: 313, endPoint x: 551, endPoint y: 320, distance: 53.0
drag, startPoint x: 116, startPoint y: 195, endPoint x: 119, endPoint y: 214, distance: 18.7
drag, startPoint x: 125, startPoint y: 202, endPoint x: 134, endPoint y: 205, distance: 10.2
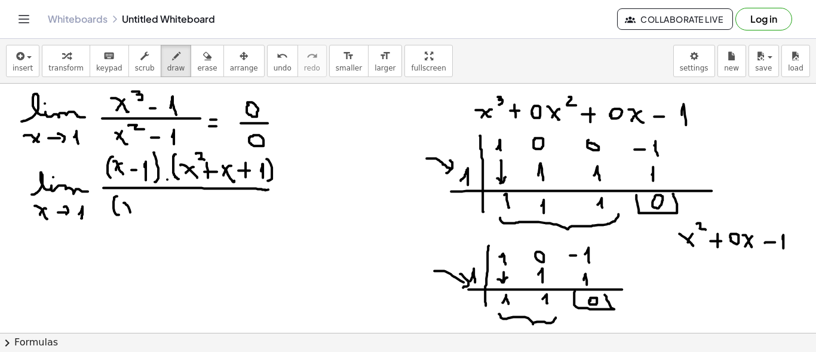
drag, startPoint x: 131, startPoint y: 204, endPoint x: 127, endPoint y: 210, distance: 7.6
drag, startPoint x: 157, startPoint y: 203, endPoint x: 157, endPoint y: 211, distance: 8.4
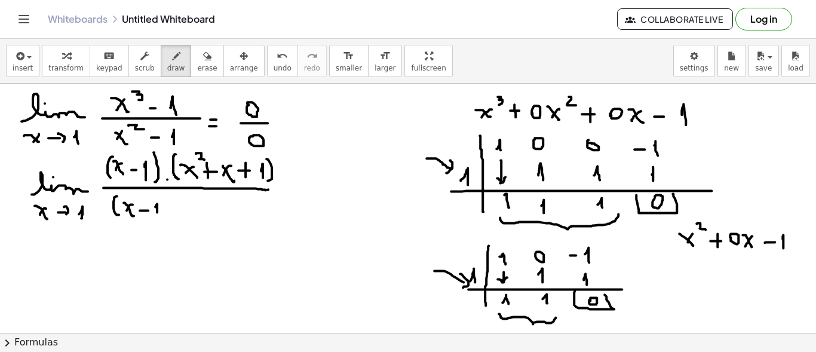
drag, startPoint x: 162, startPoint y: 196, endPoint x: 163, endPoint y: 216, distance: 19.7
drag, startPoint x: 190, startPoint y: 196, endPoint x: 189, endPoint y: 214, distance: 18.5
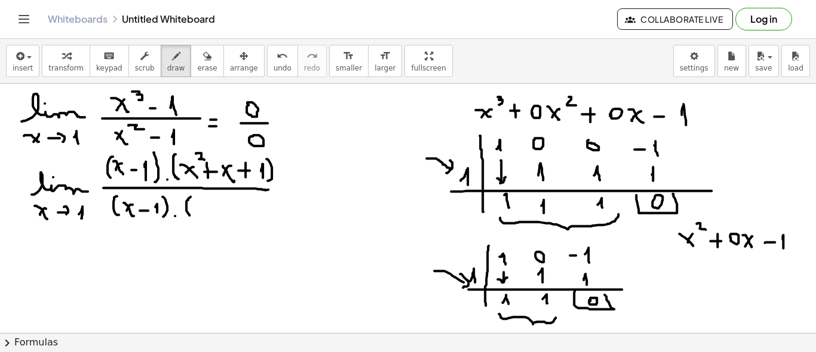
drag, startPoint x: 202, startPoint y: 202, endPoint x: 215, endPoint y: 214, distance: 18.2
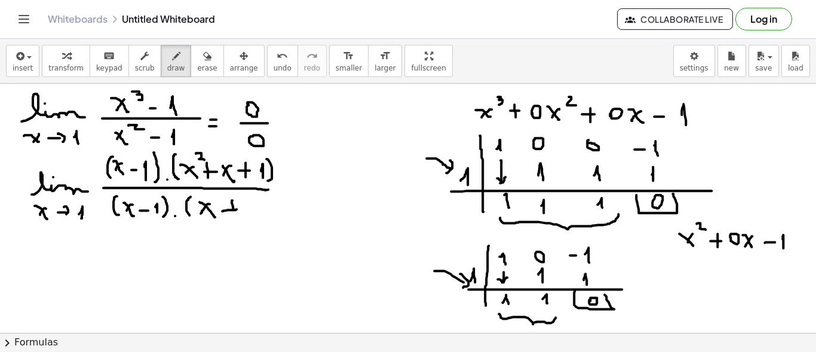
drag, startPoint x: 232, startPoint y: 199, endPoint x: 236, endPoint y: 217, distance: 17.8
drag, startPoint x: 246, startPoint y: 202, endPoint x: 247, endPoint y: 210, distance: 8.4
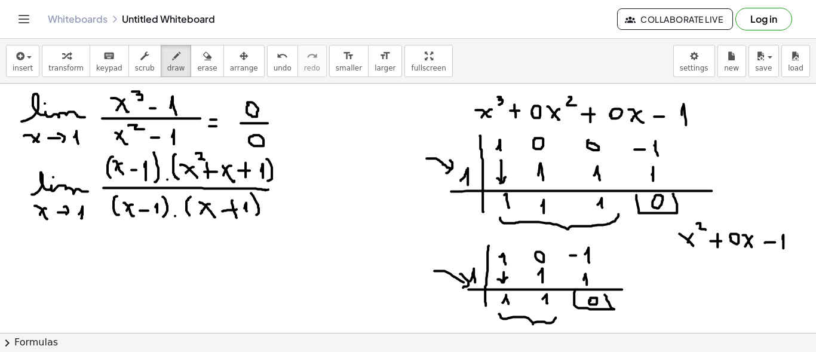
drag, startPoint x: 102, startPoint y: 178, endPoint x: 162, endPoint y: 158, distance: 63.4
drag, startPoint x: 111, startPoint y: 217, endPoint x: 173, endPoint y: 198, distance: 64.8
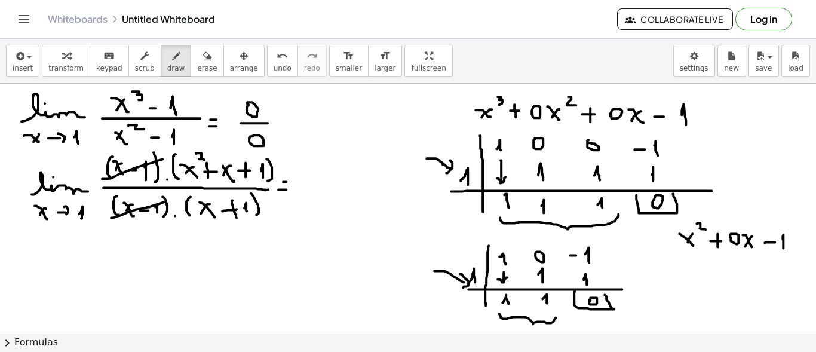
drag, startPoint x: 48, startPoint y: 253, endPoint x: 82, endPoint y: 260, distance: 34.1
drag, startPoint x: 44, startPoint y: 277, endPoint x: 54, endPoint y: 281, distance: 11.0
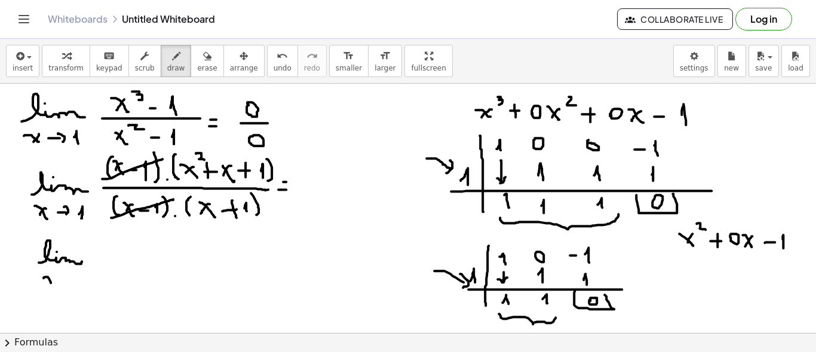
drag, startPoint x: 54, startPoint y: 273, endPoint x: 47, endPoint y: 282, distance: 11.0
drag, startPoint x: 59, startPoint y: 280, endPoint x: 71, endPoint y: 279, distance: 12.6
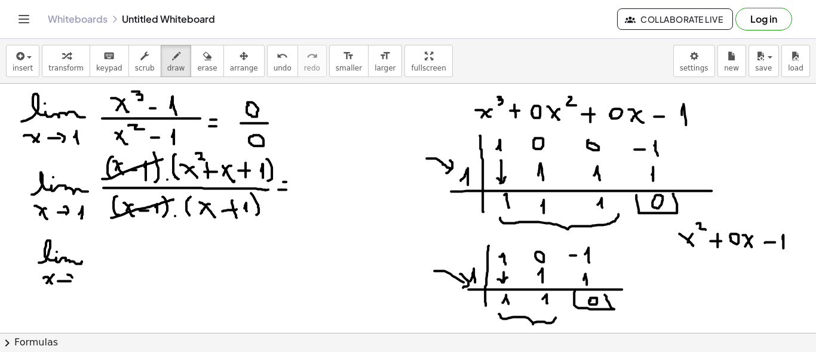
drag, startPoint x: 67, startPoint y: 273, endPoint x: 73, endPoint y: 285, distance: 13.4
drag, startPoint x: 87, startPoint y: 276, endPoint x: 89, endPoint y: 289, distance: 13.4
drag, startPoint x: 109, startPoint y: 262, endPoint x: 170, endPoint y: 267, distance: 61.7
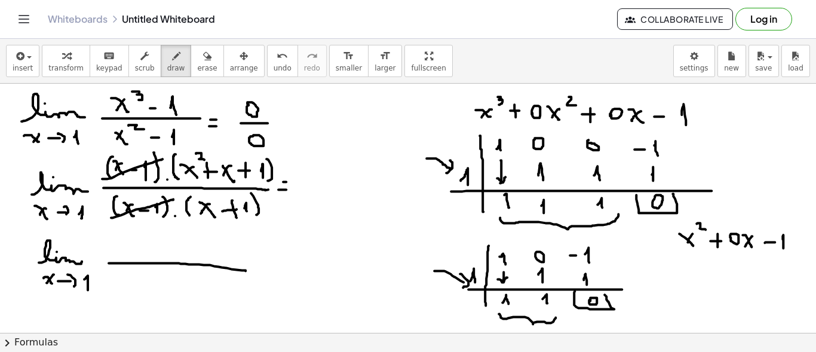
drag, startPoint x: 123, startPoint y: 248, endPoint x: 131, endPoint y: 254, distance: 9.9
drag, startPoint x: 132, startPoint y: 250, endPoint x: 126, endPoint y: 257, distance: 9.3
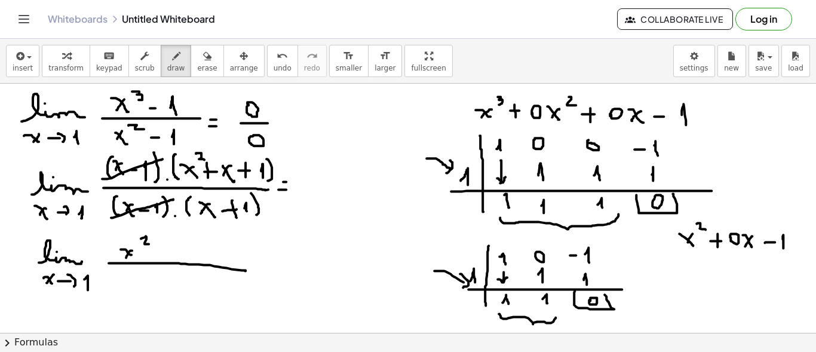
drag, startPoint x: 146, startPoint y: 236, endPoint x: 150, endPoint y: 243, distance: 8.0
drag, startPoint x: 164, startPoint y: 247, endPoint x: 164, endPoint y: 257, distance: 10.1
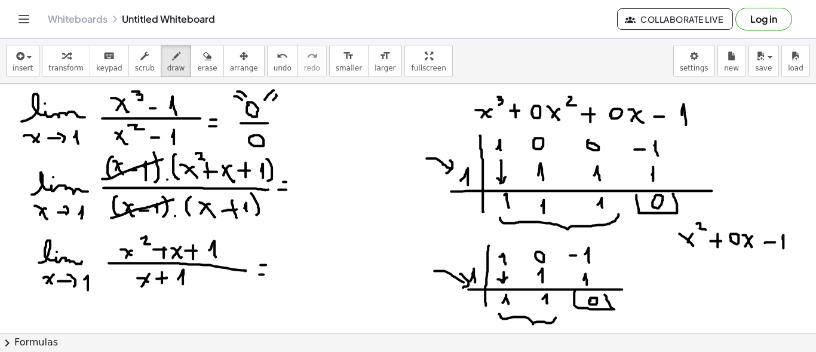
drag, startPoint x: 291, startPoint y: 253, endPoint x: 296, endPoint y: 267, distance: 15.3
drag, startPoint x: 289, startPoint y: 270, endPoint x: 312, endPoint y: 270, distance: 23.3
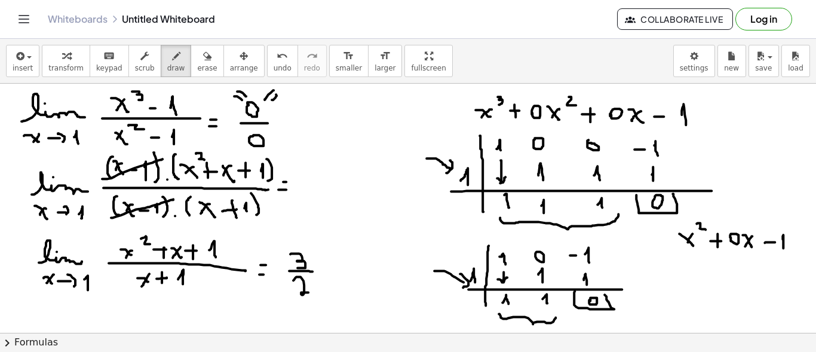
drag, startPoint x: 296, startPoint y: 276, endPoint x: 314, endPoint y: 285, distance: 20.3
drag, startPoint x: 280, startPoint y: 250, endPoint x: 287, endPoint y: 304, distance: 54.8
drag, startPoint x: 288, startPoint y: 238, endPoint x: 294, endPoint y: 305, distance: 67.8
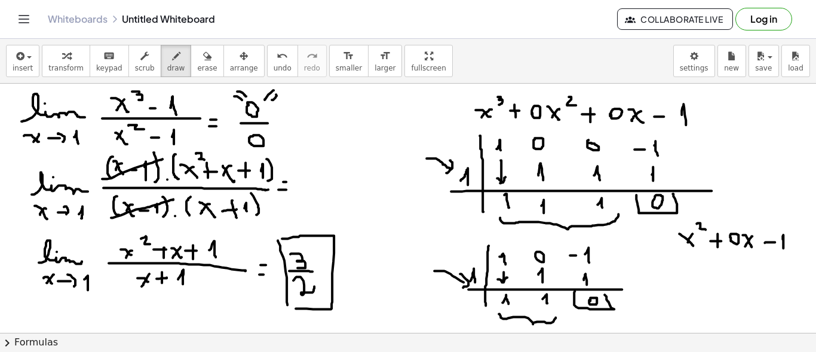
click at [197, 70] on span "erase" at bounding box center [207, 68] width 20 height 8
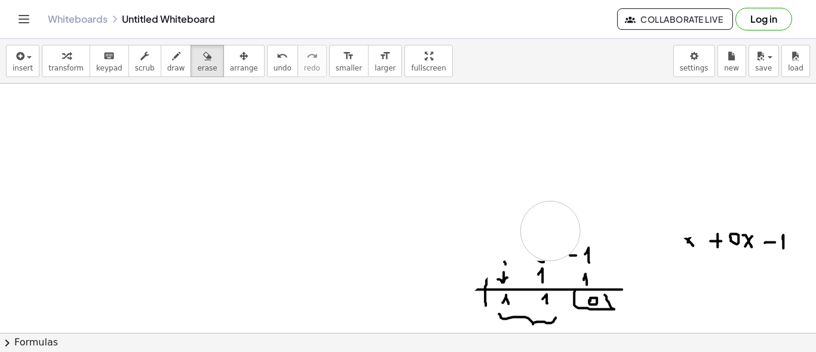
drag, startPoint x: 49, startPoint y: 145, endPoint x: 486, endPoint y: 273, distance: 455.3
drag, startPoint x: 486, startPoint y: 273, endPoint x: 451, endPoint y: 289, distance: 38.7
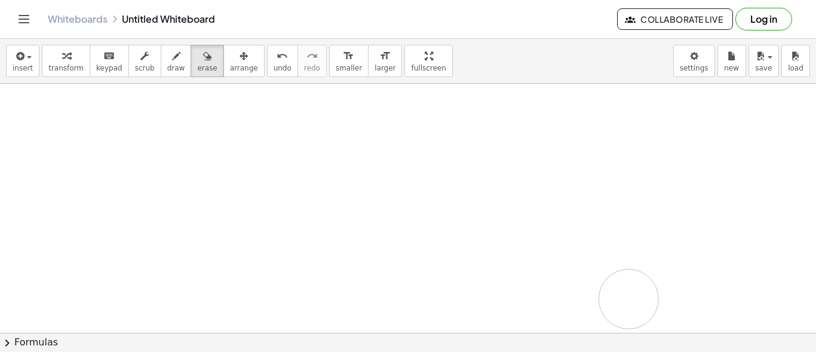
drag, startPoint x: 516, startPoint y: 295, endPoint x: 422, endPoint y: 285, distance: 94.2
drag, startPoint x: 552, startPoint y: 288, endPoint x: 665, endPoint y: 321, distance: 117.7
click at [172, 57] on icon "button" at bounding box center [176, 56] width 8 height 14
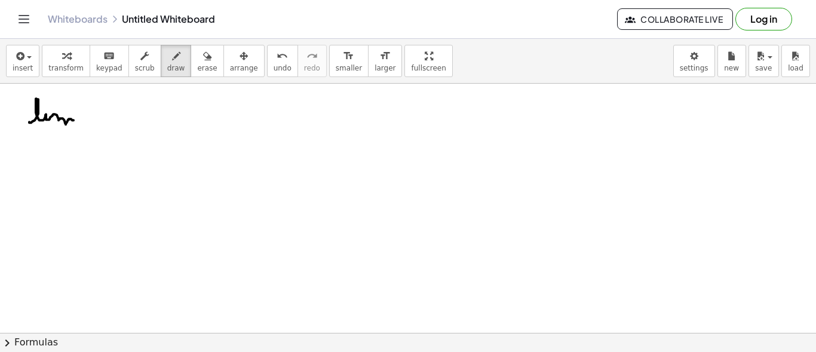
drag, startPoint x: 31, startPoint y: 122, endPoint x: 78, endPoint y: 116, distance: 47.5
drag, startPoint x: 29, startPoint y: 137, endPoint x: 39, endPoint y: 146, distance: 13.9
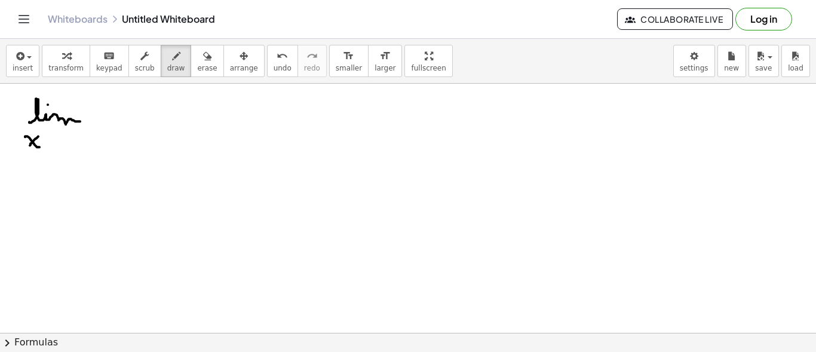
drag, startPoint x: 38, startPoint y: 136, endPoint x: 30, endPoint y: 144, distance: 12.3
drag, startPoint x: 47, startPoint y: 140, endPoint x: 60, endPoint y: 140, distance: 13.1
drag, startPoint x: 54, startPoint y: 136, endPoint x: 57, endPoint y: 143, distance: 7.8
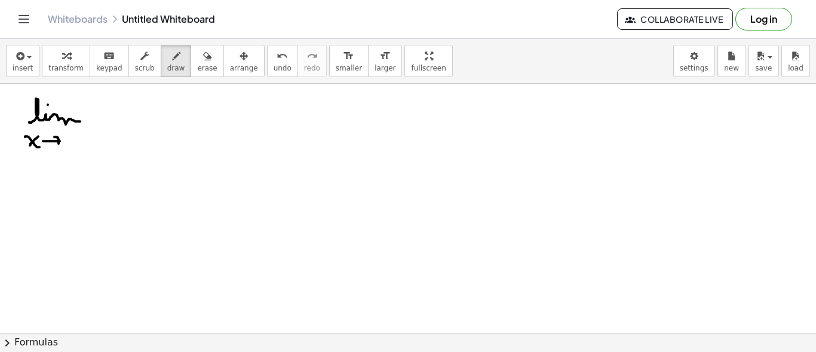
drag, startPoint x: 112, startPoint y: 122, endPoint x: 234, endPoint y: 130, distance: 122.7
drag, startPoint x: 124, startPoint y: 99, endPoint x: 141, endPoint y: 107, distance: 19.0
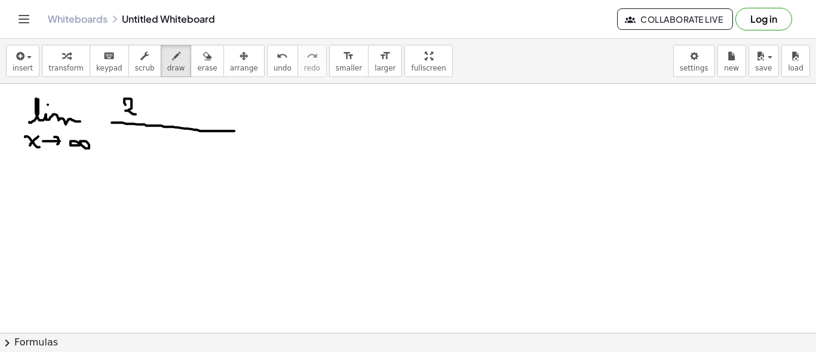
drag, startPoint x: 145, startPoint y: 101, endPoint x: 137, endPoint y: 108, distance: 10.2
drag, startPoint x: 137, startPoint y: 102, endPoint x: 148, endPoint y: 101, distance: 10.8
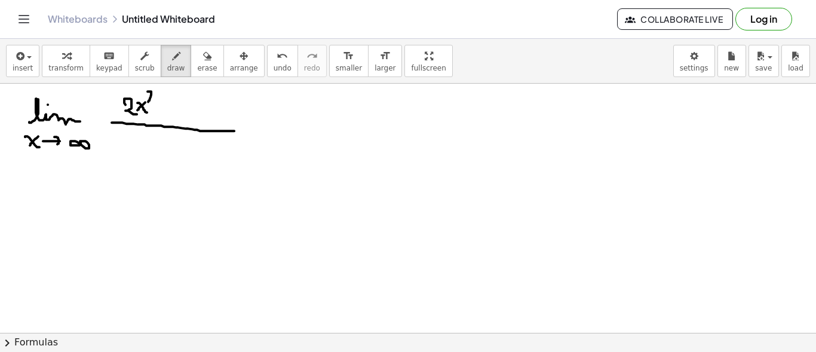
drag, startPoint x: 148, startPoint y: 91, endPoint x: 156, endPoint y: 101, distance: 13.3
drag, startPoint x: 171, startPoint y: 104, endPoint x: 172, endPoint y: 118, distance: 13.7
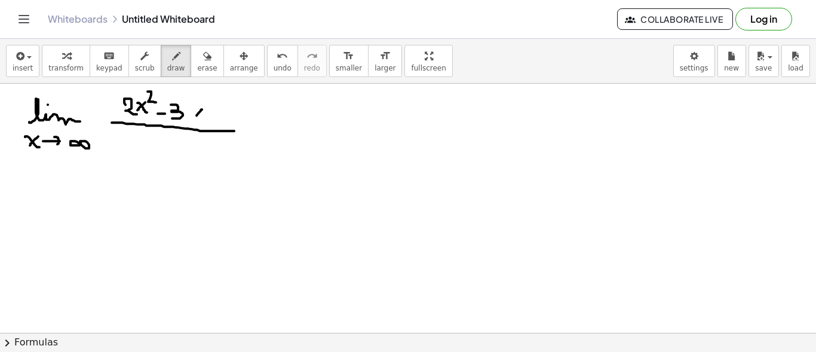
drag, startPoint x: 209, startPoint y: 112, endPoint x: 219, endPoint y: 112, distance: 10.2
drag, startPoint x: 217, startPoint y: 103, endPoint x: 216, endPoint y: 115, distance: 11.4
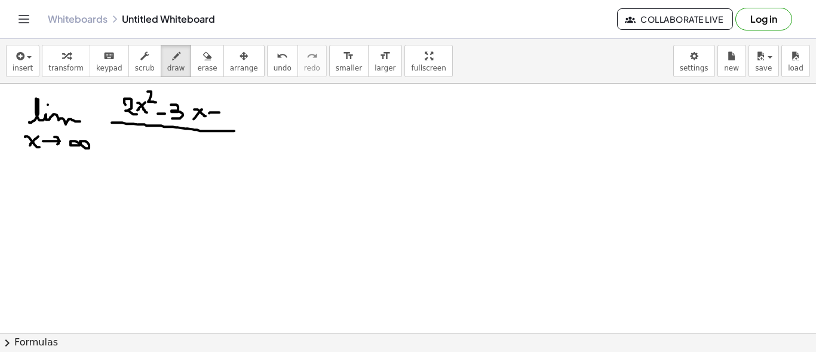
drag, startPoint x: 227, startPoint y: 100, endPoint x: 233, endPoint y: 113, distance: 13.6
drag, startPoint x: 119, startPoint y: 147, endPoint x: 129, endPoint y: 146, distance: 9.7
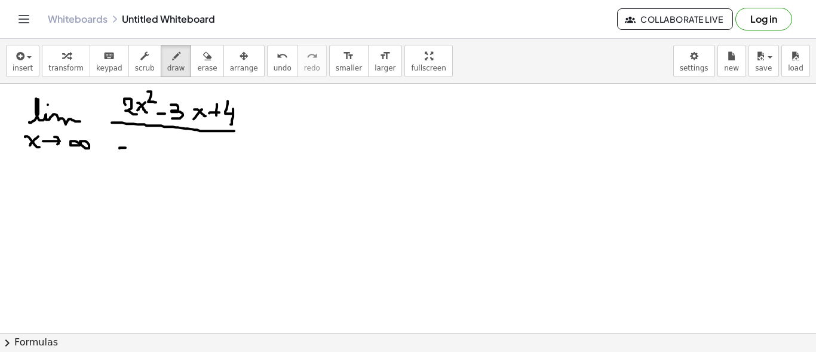
drag, startPoint x: 132, startPoint y: 152, endPoint x: 149, endPoint y: 152, distance: 17.3
drag, startPoint x: 141, startPoint y: 158, endPoint x: 141, endPoint y: 174, distance: 15.5
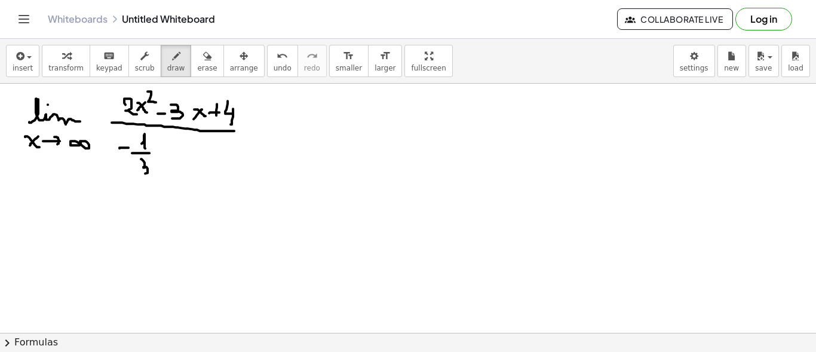
drag, startPoint x: 166, startPoint y: 140, endPoint x: 159, endPoint y: 147, distance: 9.7
drag, startPoint x: 159, startPoint y: 143, endPoint x: 168, endPoint y: 137, distance: 10.6
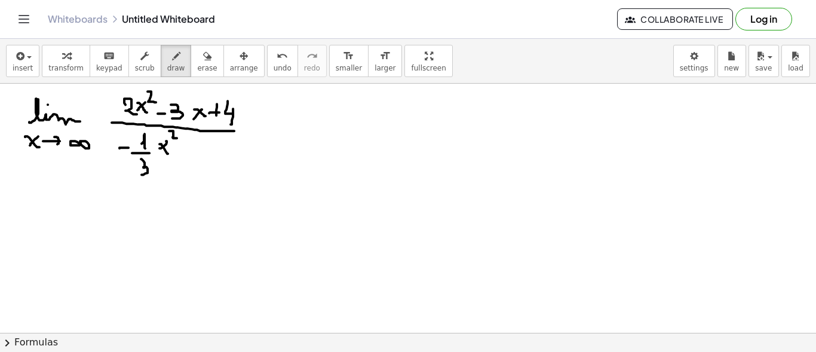
drag, startPoint x: 173, startPoint y: 131, endPoint x: 180, endPoint y: 137, distance: 9.3
drag, startPoint x: 179, startPoint y: 151, endPoint x: 190, endPoint y: 150, distance: 11.4
drag, startPoint x: 196, startPoint y: 139, endPoint x: 201, endPoint y: 147, distance: 9.9
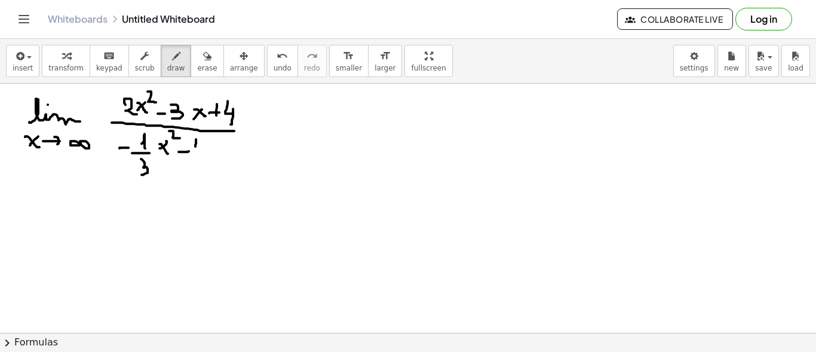
drag, startPoint x: 202, startPoint y: 143, endPoint x: 201, endPoint y: 152, distance: 9.0
drag, startPoint x: 204, startPoint y: 147, endPoint x: 214, endPoint y: 149, distance: 9.7
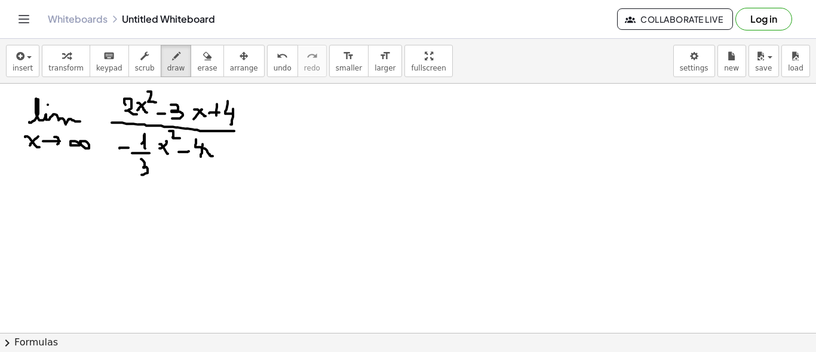
drag, startPoint x: 216, startPoint y: 149, endPoint x: 223, endPoint y: 149, distance: 6.6
drag, startPoint x: 236, startPoint y: 140, endPoint x: 234, endPoint y: 152, distance: 11.6
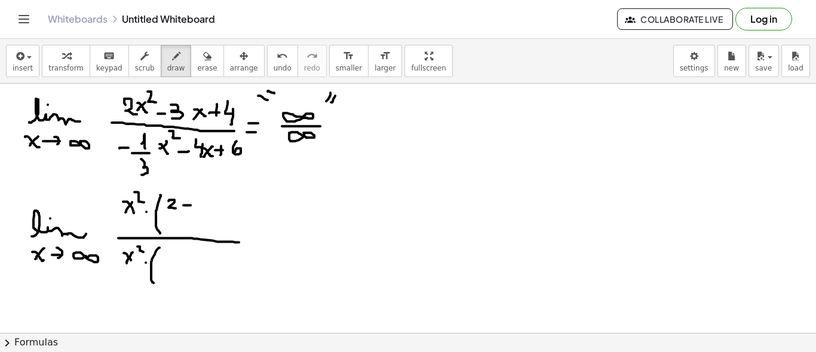
drag, startPoint x: 205, startPoint y: 195, endPoint x: 202, endPoint y: 205, distance: 10.8
drag, startPoint x: 196, startPoint y: 210, endPoint x: 214, endPoint y: 210, distance: 18.5
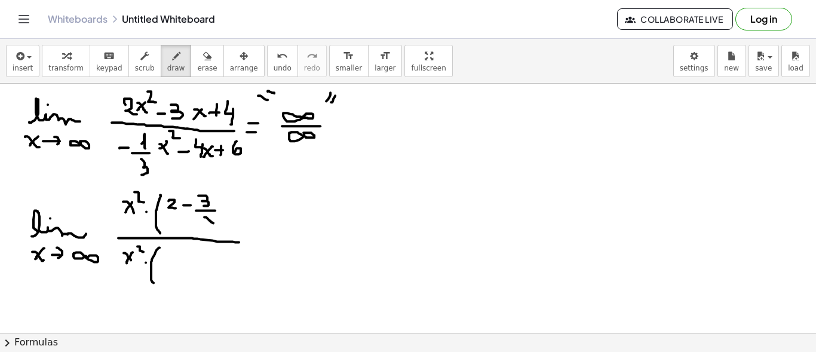
drag, startPoint x: 205, startPoint y: 216, endPoint x: 213, endPoint y: 222, distance: 10.3
drag, startPoint x: 211, startPoint y: 216, endPoint x: 205, endPoint y: 236, distance: 21.7
drag, startPoint x: 221, startPoint y: 200, endPoint x: 234, endPoint y: 200, distance: 13.1
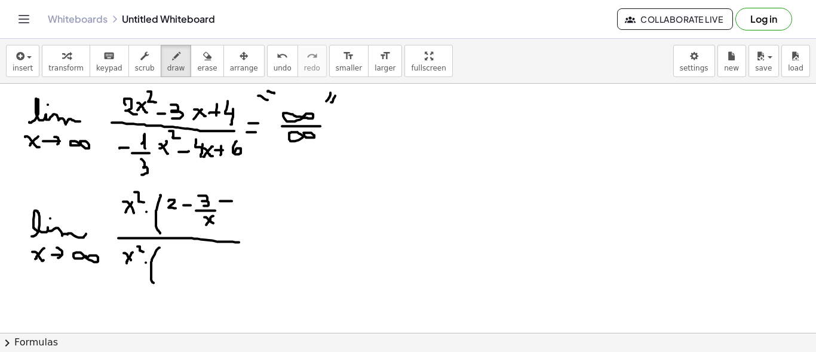
drag, startPoint x: 227, startPoint y: 192, endPoint x: 227, endPoint y: 207, distance: 15.5
drag, startPoint x: 238, startPoint y: 241, endPoint x: 294, endPoint y: 242, distance: 55.5
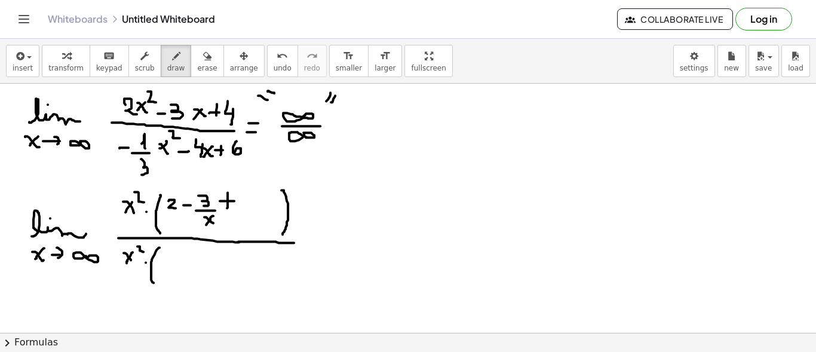
drag, startPoint x: 284, startPoint y: 191, endPoint x: 257, endPoint y: 223, distance: 41.5
drag, startPoint x: 238, startPoint y: 209, endPoint x: 266, endPoint y: 207, distance: 28.7
drag, startPoint x: 248, startPoint y: 186, endPoint x: 260, endPoint y: 196, distance: 15.6
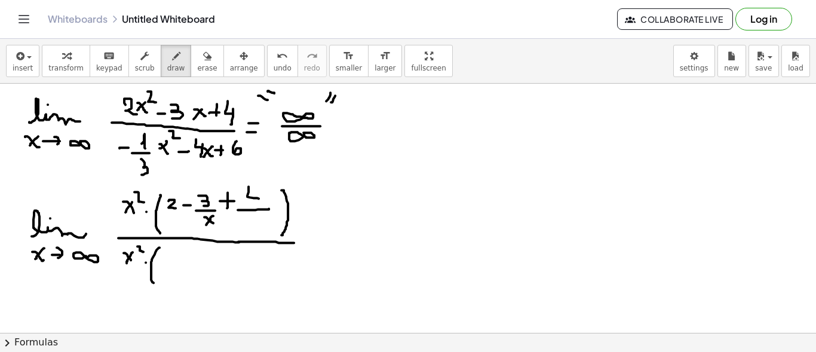
drag, startPoint x: 258, startPoint y: 192, endPoint x: 256, endPoint y: 202, distance: 10.3
drag, startPoint x: 247, startPoint y: 223, endPoint x: 255, endPoint y: 226, distance: 8.5
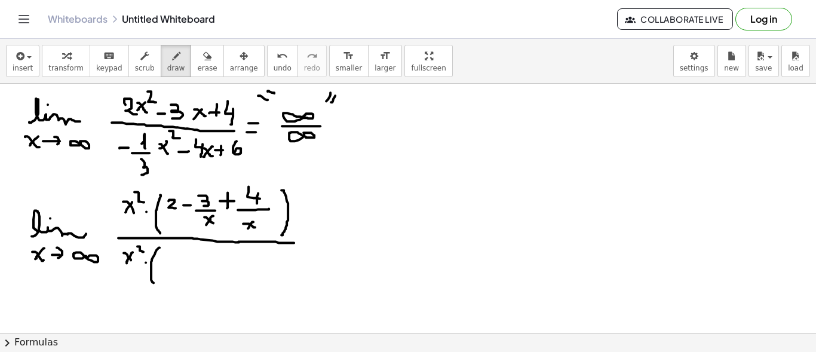
drag, startPoint x: 253, startPoint y: 221, endPoint x: 248, endPoint y: 227, distance: 8.5
drag, startPoint x: 260, startPoint y: 213, endPoint x: 293, endPoint y: 241, distance: 42.7
drag, startPoint x: 164, startPoint y: 259, endPoint x: 171, endPoint y: 259, distance: 7.8
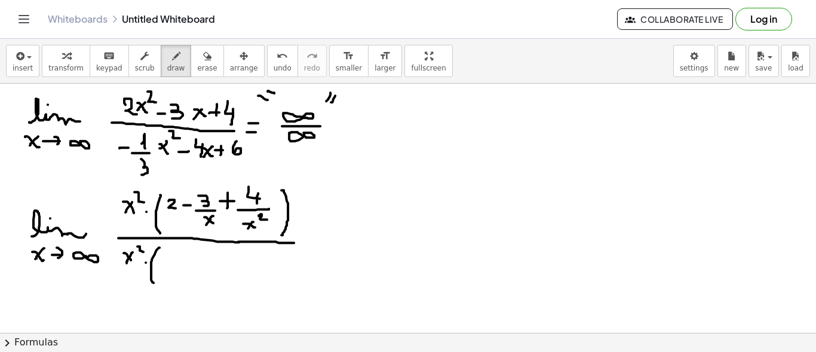
drag, startPoint x: 179, startPoint y: 254, endPoint x: 181, endPoint y: 260, distance: 6.2
drag, startPoint x: 178, startPoint y: 263, endPoint x: 192, endPoint y: 262, distance: 14.3
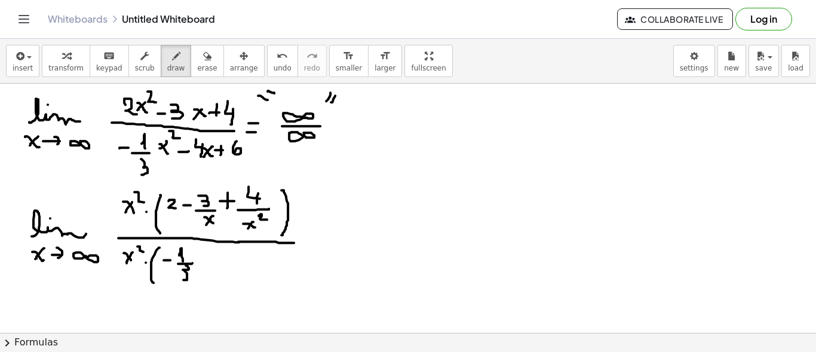
drag, startPoint x: 186, startPoint y: 264, endPoint x: 181, endPoint y: 279, distance: 15.1
drag, startPoint x: 226, startPoint y: 249, endPoint x: 236, endPoint y: 251, distance: 10.4
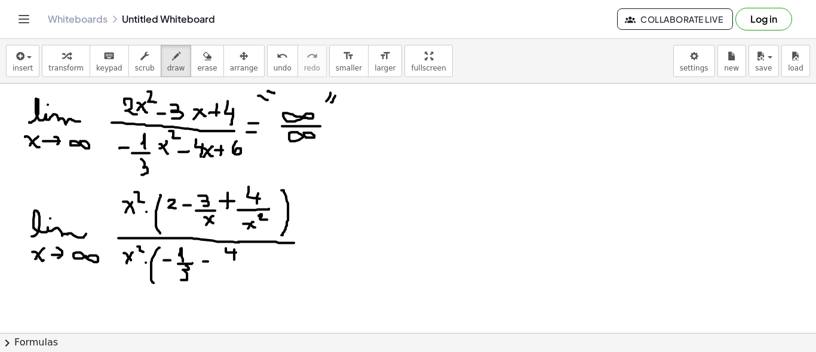
drag, startPoint x: 234, startPoint y: 248, endPoint x: 234, endPoint y: 259, distance: 10.1
drag, startPoint x: 224, startPoint y: 263, endPoint x: 239, endPoint y: 263, distance: 14.9
drag, startPoint x: 231, startPoint y: 271, endPoint x: 236, endPoint y: 280, distance: 10.4
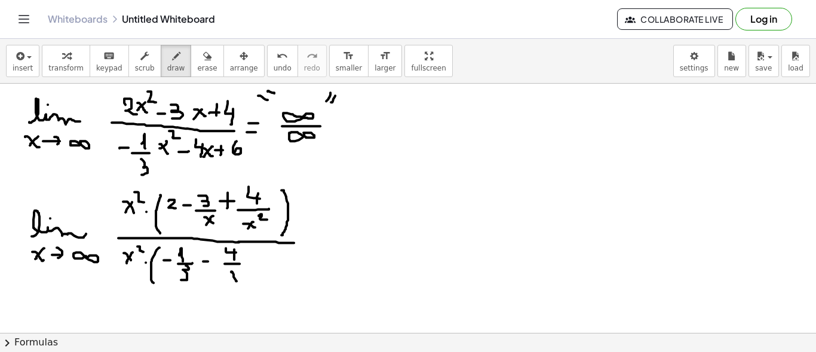
drag, startPoint x: 239, startPoint y: 272, endPoint x: 232, endPoint y: 278, distance: 8.9
drag, startPoint x: 250, startPoint y: 257, endPoint x: 260, endPoint y: 259, distance: 10.3
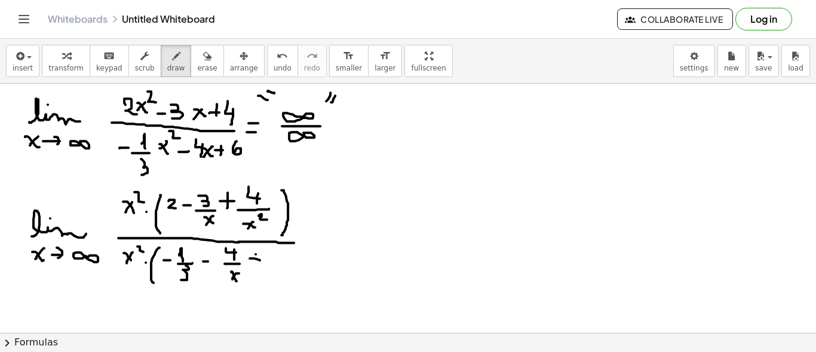
drag, startPoint x: 256, startPoint y: 253, endPoint x: 255, endPoint y: 265, distance: 12.0
drag, startPoint x: 276, startPoint y: 267, endPoint x: 291, endPoint y: 267, distance: 15.5
drag, startPoint x: 281, startPoint y: 253, endPoint x: 282, endPoint y: 267, distance: 14.4
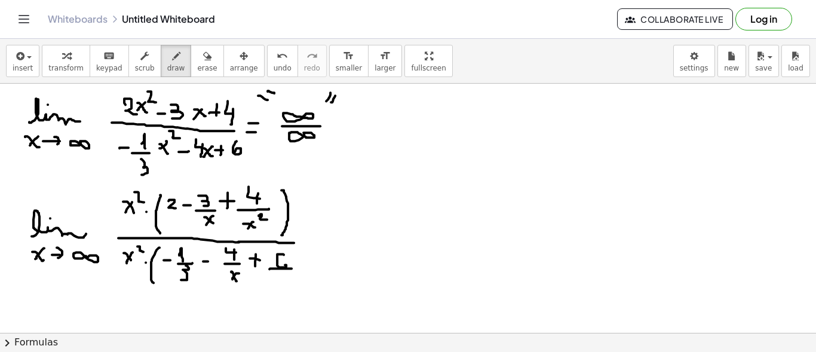
drag, startPoint x: 282, startPoint y: 282, endPoint x: 286, endPoint y: 287, distance: 6.3
drag, startPoint x: 286, startPoint y: 275, endPoint x: 282, endPoint y: 284, distance: 9.9
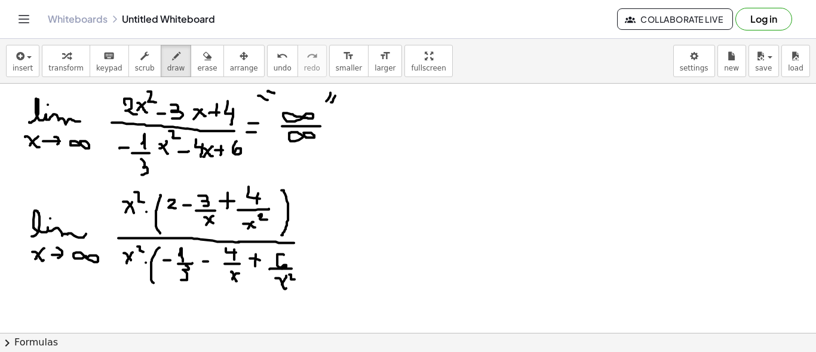
drag, startPoint x: 290, startPoint y: 273, endPoint x: 298, endPoint y: 278, distance: 9.6
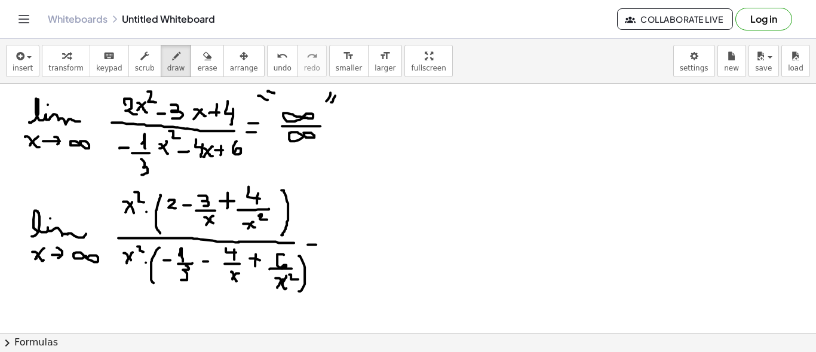
drag, startPoint x: 172, startPoint y: 188, endPoint x: 266, endPoint y: 180, distance: 94.1
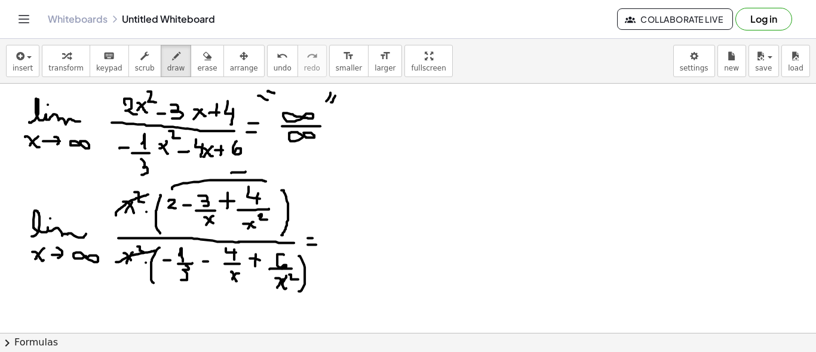
drag, startPoint x: 239, startPoint y: 171, endPoint x: 245, endPoint y: 171, distance: 6.6
drag, startPoint x: 241, startPoint y: 167, endPoint x: 248, endPoint y: 174, distance: 9.7
drag, startPoint x: 183, startPoint y: 292, endPoint x: 285, endPoint y: 298, distance: 102.9
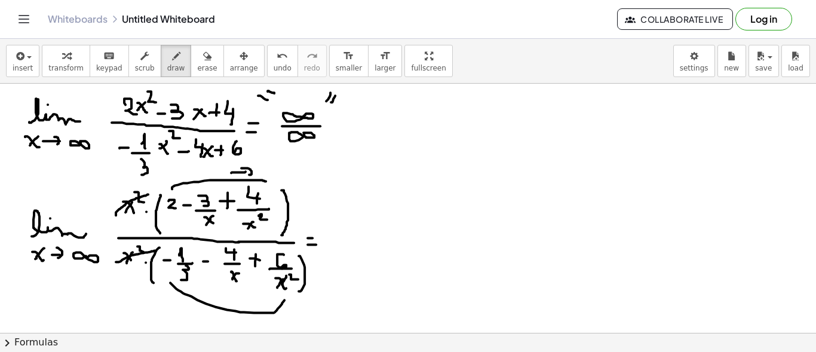
drag, startPoint x: 267, startPoint y: 162, endPoint x: 282, endPoint y: 165, distance: 15.3
drag, startPoint x: 245, startPoint y: 318, endPoint x: 267, endPoint y: 319, distance: 22.1
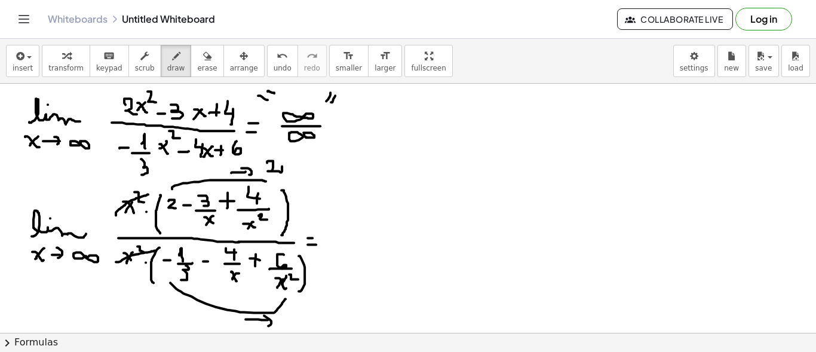
drag, startPoint x: 264, startPoint y: 315, endPoint x: 283, endPoint y: 324, distance: 21.4
drag, startPoint x: 302, startPoint y: 302, endPoint x: 302, endPoint y: 310, distance: 8.4
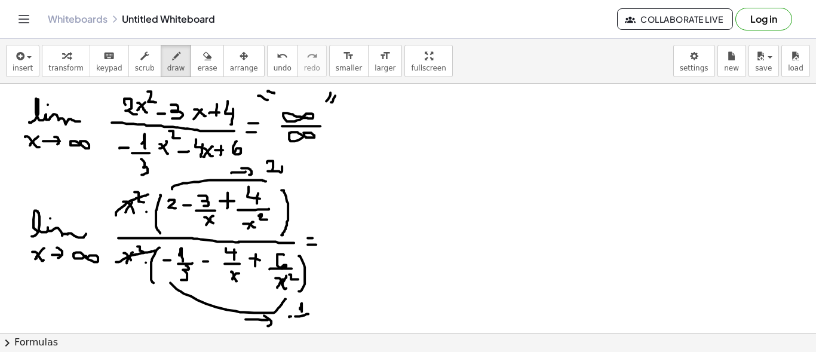
drag, startPoint x: 306, startPoint y: 313, endPoint x: 315, endPoint y: 313, distance: 8.4
drag, startPoint x: 310, startPoint y: 316, endPoint x: 300, endPoint y: 325, distance: 13.1
drag, startPoint x: 339, startPoint y: 241, endPoint x: 427, endPoint y: 241, distance: 87.8
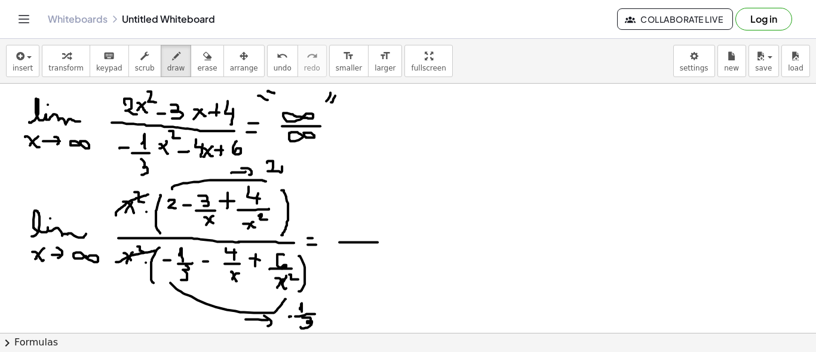
drag, startPoint x: 383, startPoint y: 210, endPoint x: 397, endPoint y: 223, distance: 19.4
drag, startPoint x: 387, startPoint y: 253, endPoint x: 383, endPoint y: 275, distance: 22.6
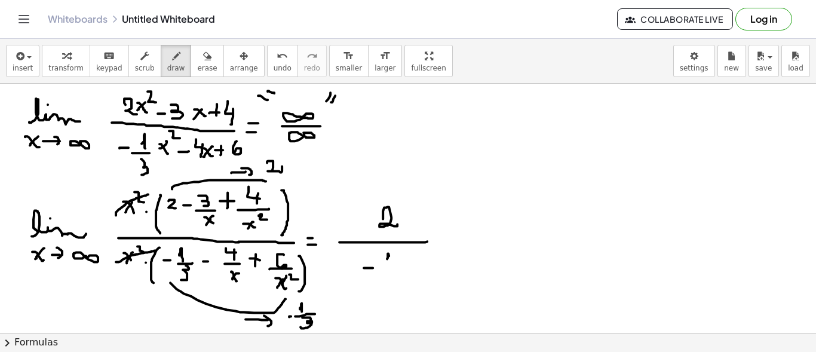
drag, startPoint x: 395, startPoint y: 276, endPoint x: 412, endPoint y: 276, distance: 17.3
drag, startPoint x: 396, startPoint y: 284, endPoint x: 404, endPoint y: 290, distance: 9.0
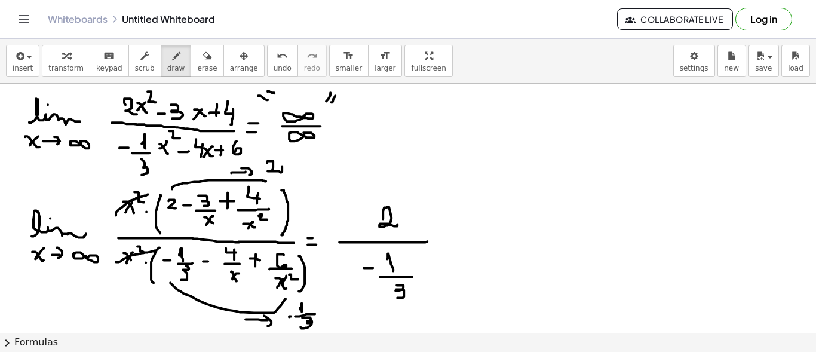
drag, startPoint x: 447, startPoint y: 244, endPoint x: 456, endPoint y: 244, distance: 9.6
drag, startPoint x: 481, startPoint y: 238, endPoint x: 493, endPoint y: 238, distance: 12.6
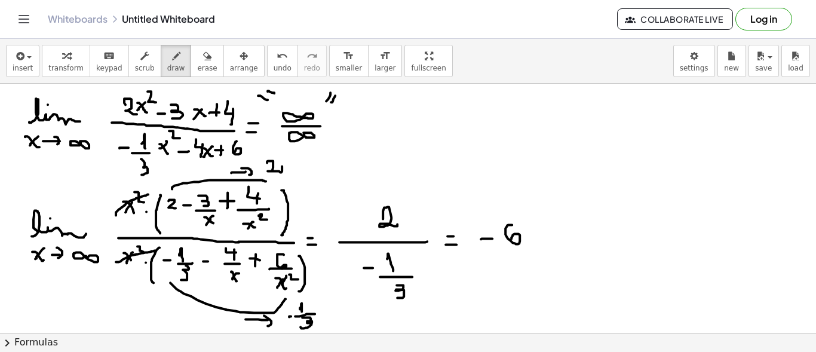
drag, startPoint x: 512, startPoint y: 224, endPoint x: 511, endPoint y: 241, distance: 17.3
click at [197, 67] on span "erase" at bounding box center [207, 68] width 20 height 8
drag, startPoint x: 32, startPoint y: 80, endPoint x: 21, endPoint y: 124, distance: 45.3
click at [20, 127] on div "insert select one: Math Expression Function Text Youtube Video Graphing Geometr…" at bounding box center [408, 195] width 816 height 313
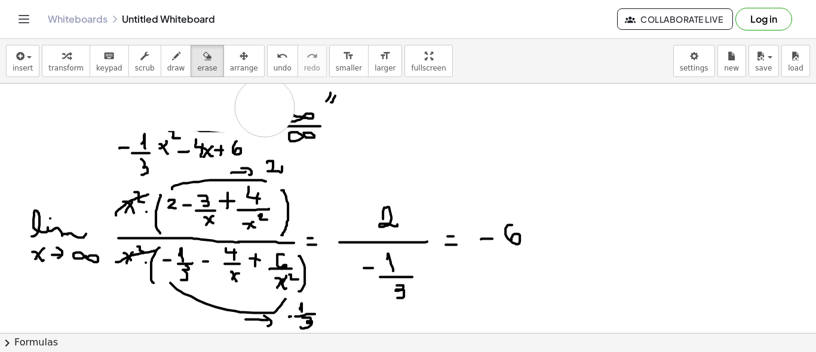
drag, startPoint x: 21, startPoint y: 124, endPoint x: 264, endPoint y: 106, distance: 243.6
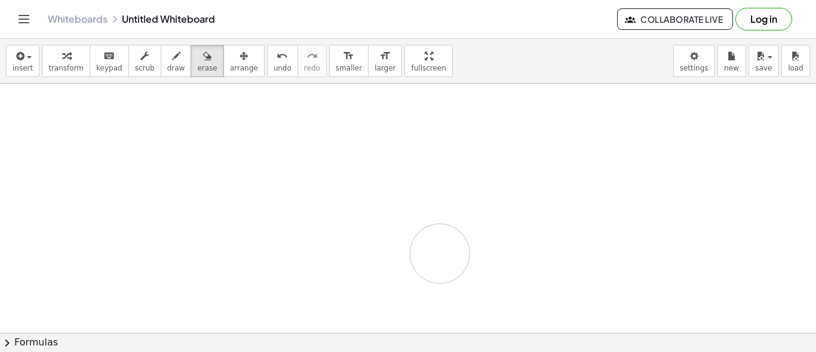
drag, startPoint x: 355, startPoint y: 100, endPoint x: 435, endPoint y: 255, distance: 174.1
click at [167, 61] on div "button" at bounding box center [176, 55] width 18 height 14
drag, startPoint x: 26, startPoint y: 105, endPoint x: 25, endPoint y: 118, distance: 12.6
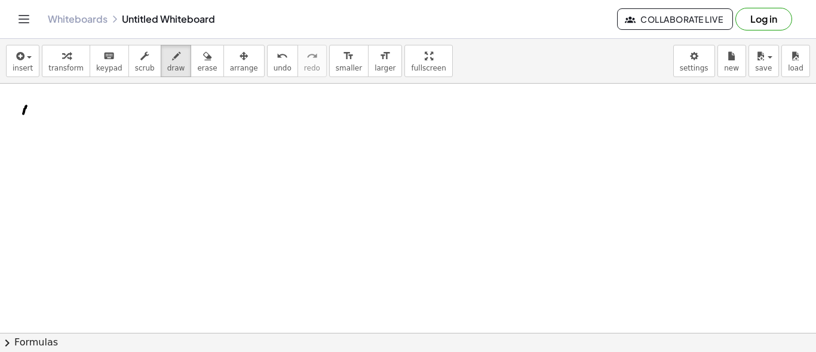
drag, startPoint x: 28, startPoint y: 97, endPoint x: 32, endPoint y: 128, distance: 31.3
drag, startPoint x: 51, startPoint y: 110, endPoint x: 57, endPoint y: 99, distance: 13.4
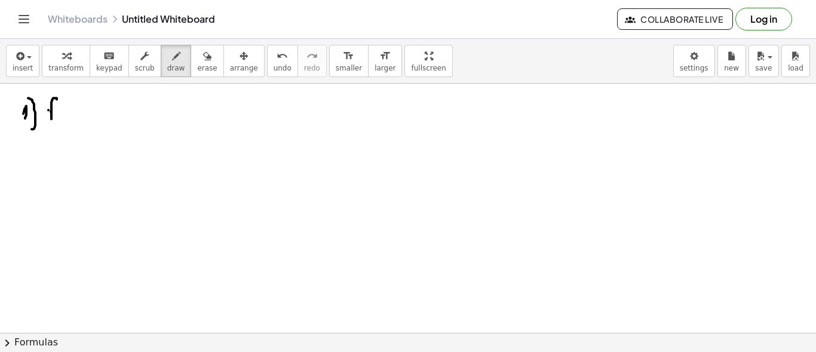
drag, startPoint x: 48, startPoint y: 109, endPoint x: 59, endPoint y: 109, distance: 10.1
drag, startPoint x: 67, startPoint y: 101, endPoint x: 72, endPoint y: 119, distance: 19.0
drag, startPoint x: 76, startPoint y: 108, endPoint x: 84, endPoint y: 112, distance: 8.8
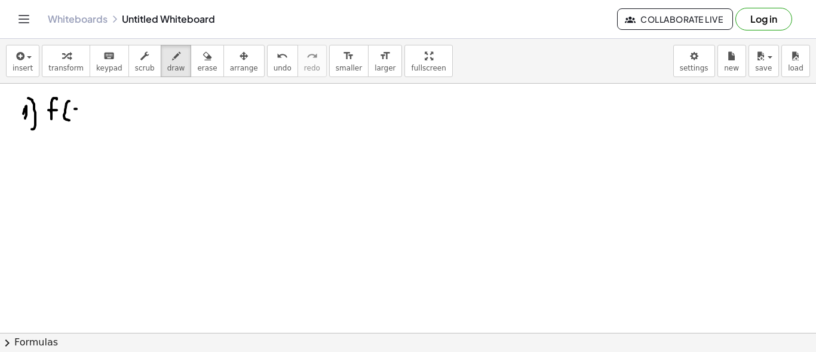
drag, startPoint x: 100, startPoint y: 115, endPoint x: 99, endPoint y: 121, distance: 6.6
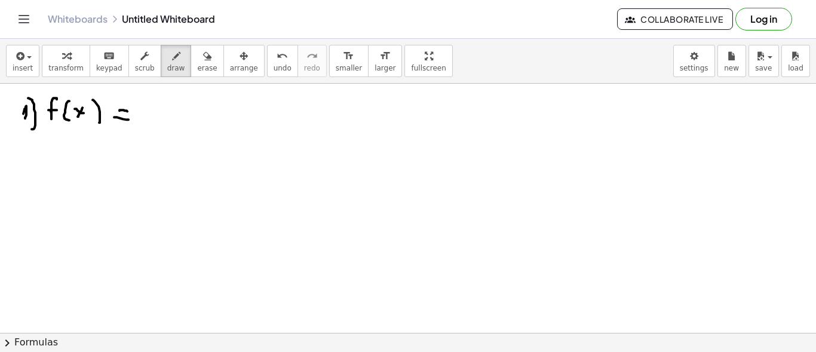
drag, startPoint x: 119, startPoint y: 110, endPoint x: 135, endPoint y: 110, distance: 15.5
drag, startPoint x: 180, startPoint y: 99, endPoint x: 182, endPoint y: 112, distance: 13.9
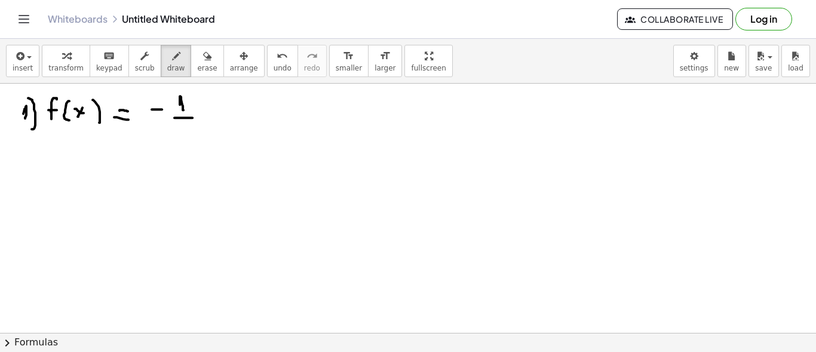
drag, startPoint x: 184, startPoint y: 117, endPoint x: 196, endPoint y: 116, distance: 11.4
drag, startPoint x: 184, startPoint y: 128, endPoint x: 207, endPoint y: 143, distance: 27.0
drag, startPoint x: 49, startPoint y: 174, endPoint x: 50, endPoint y: 166, distance: 8.4
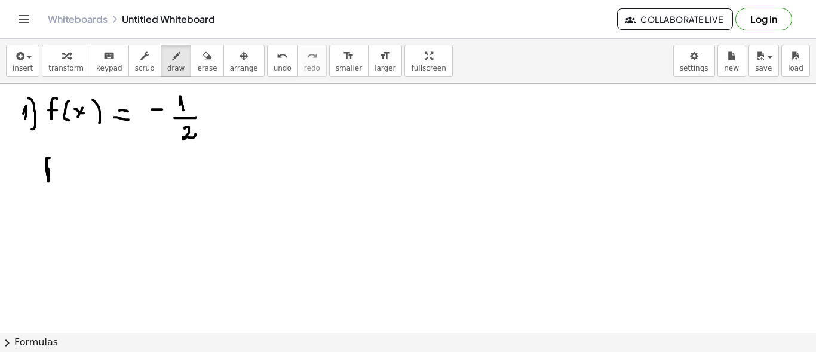
drag, startPoint x: 44, startPoint y: 170, endPoint x: 56, endPoint y: 170, distance: 12.5
drag, startPoint x: 58, startPoint y: 153, endPoint x: 59, endPoint y: 159, distance: 6.1
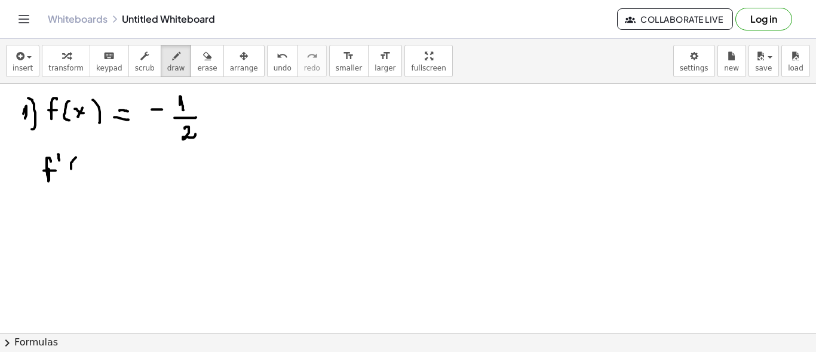
drag, startPoint x: 71, startPoint y: 164, endPoint x: 74, endPoint y: 174, distance: 11.2
drag, startPoint x: 82, startPoint y: 164, endPoint x: 94, endPoint y: 171, distance: 13.6
drag, startPoint x: 90, startPoint y: 163, endPoint x: 83, endPoint y: 173, distance: 11.9
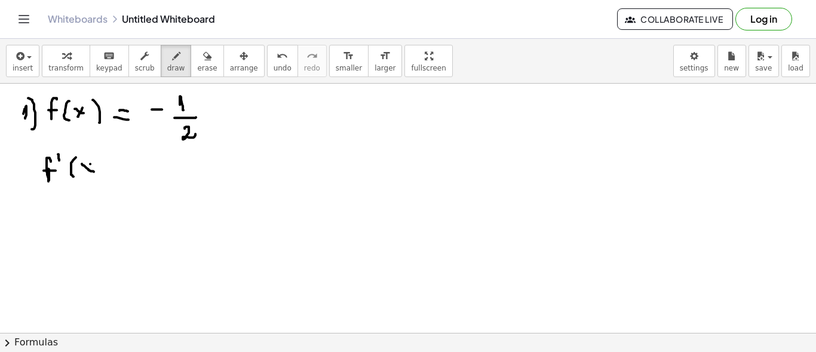
drag, startPoint x: 97, startPoint y: 156, endPoint x: 96, endPoint y: 180, distance: 23.9
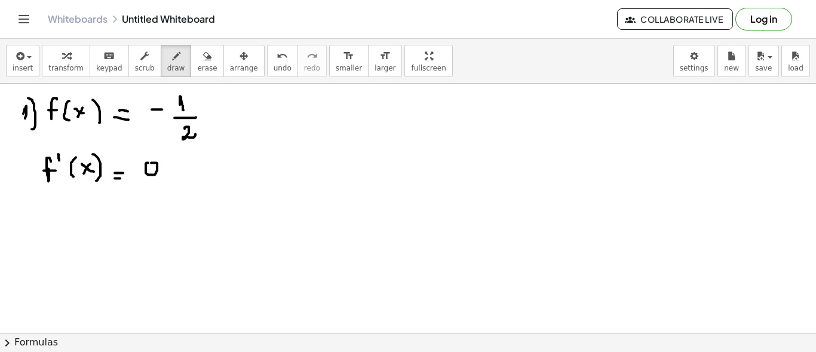
drag, startPoint x: 262, startPoint y: 107, endPoint x: 269, endPoint y: 104, distance: 7.2
drag, startPoint x: 267, startPoint y: 97, endPoint x: 270, endPoint y: 116, distance: 19.4
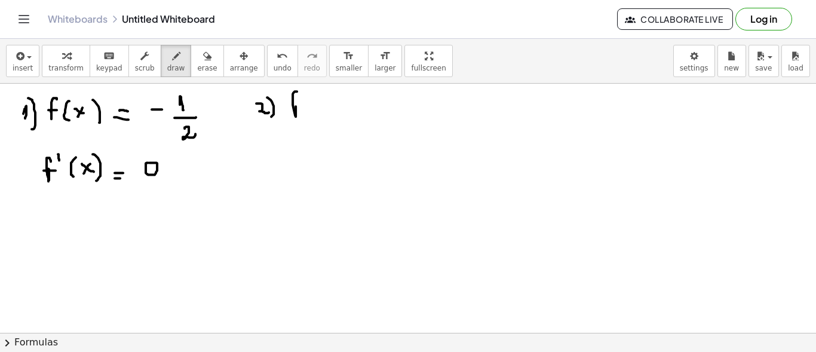
drag, startPoint x: 293, startPoint y: 106, endPoint x: 302, endPoint y: 105, distance: 8.4
drag, startPoint x: 309, startPoint y: 93, endPoint x: 316, endPoint y: 111, distance: 19.6
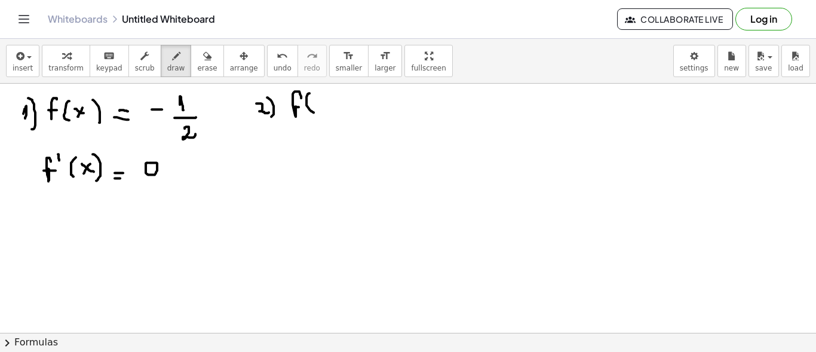
drag, startPoint x: 348, startPoint y: 100, endPoint x: 353, endPoint y: 110, distance: 11.5
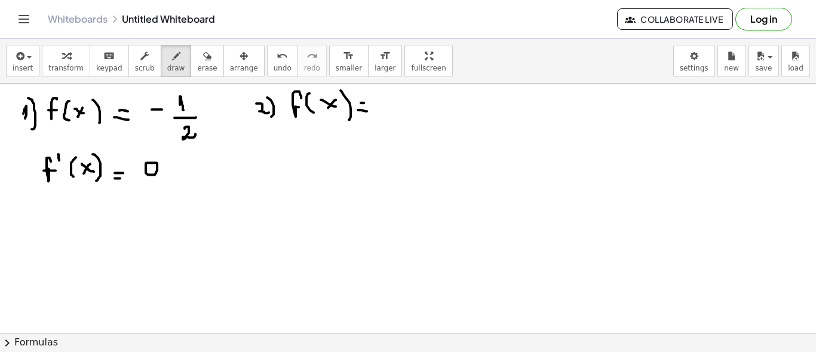
drag, startPoint x: 389, startPoint y: 94, endPoint x: 395, endPoint y: 95, distance: 6.6
drag, startPoint x: 390, startPoint y: 95, endPoint x: 397, endPoint y: 107, distance: 14.4
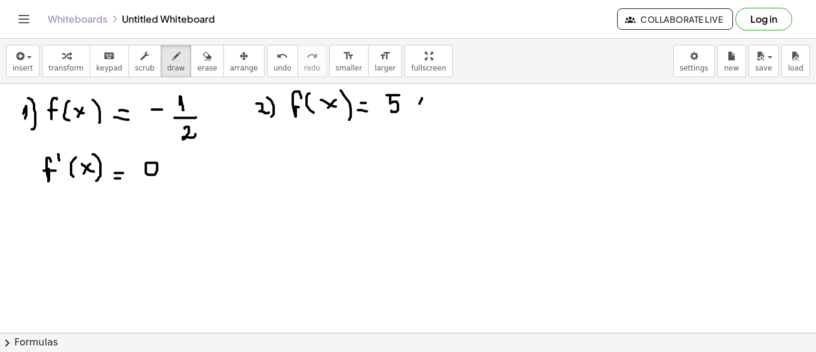
drag, startPoint x: 422, startPoint y: 97, endPoint x: 412, endPoint y: 107, distance: 13.5
drag, startPoint x: 294, startPoint y: 139, endPoint x: 300, endPoint y: 136, distance: 6.7
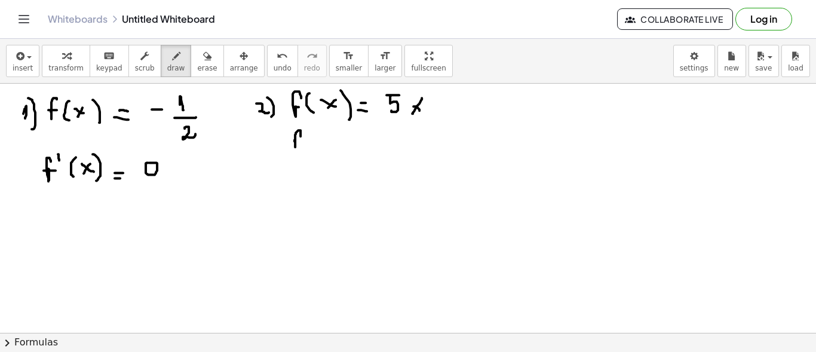
drag, startPoint x: 308, startPoint y: 124, endPoint x: 307, endPoint y: 132, distance: 7.8
drag, startPoint x: 318, startPoint y: 137, endPoint x: 324, endPoint y: 146, distance: 10.8
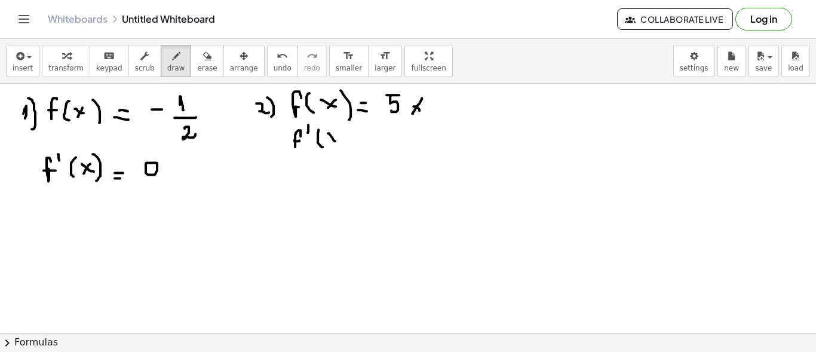
drag, startPoint x: 337, startPoint y: 132, endPoint x: 333, endPoint y: 137, distance: 6.8
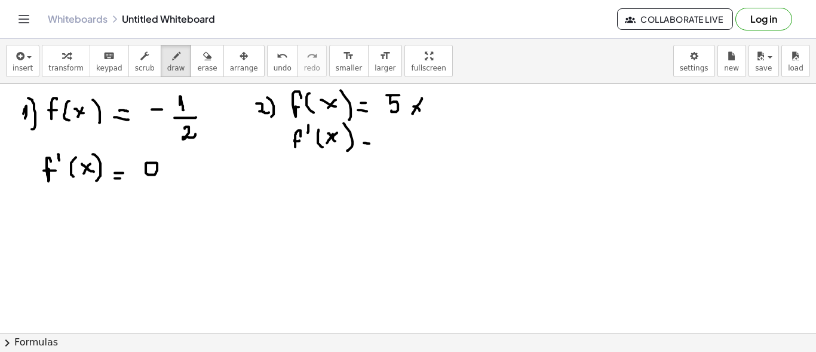
drag, startPoint x: 389, startPoint y: 131, endPoint x: 396, endPoint y: 142, distance: 12.6
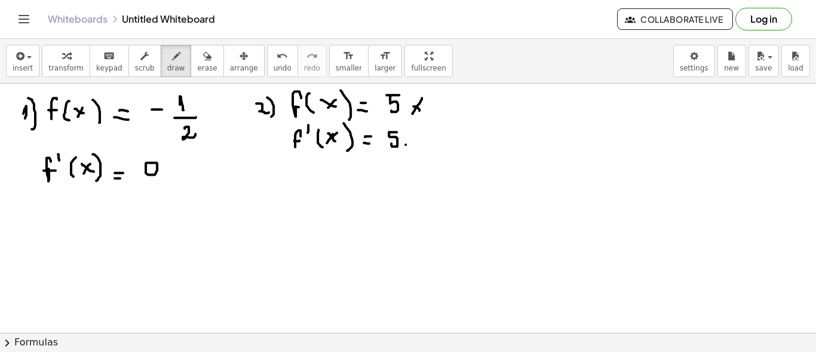
drag, startPoint x: 424, startPoint y: 134, endPoint x: 432, endPoint y: 134, distance: 7.2
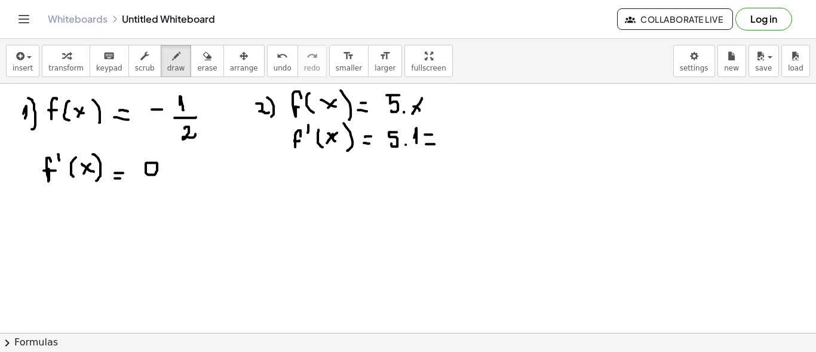
drag, startPoint x: 447, startPoint y: 125, endPoint x: 457, endPoint y: 133, distance: 13.3
drag, startPoint x: 457, startPoint y: 133, endPoint x: 451, endPoint y: 140, distance: 10.2
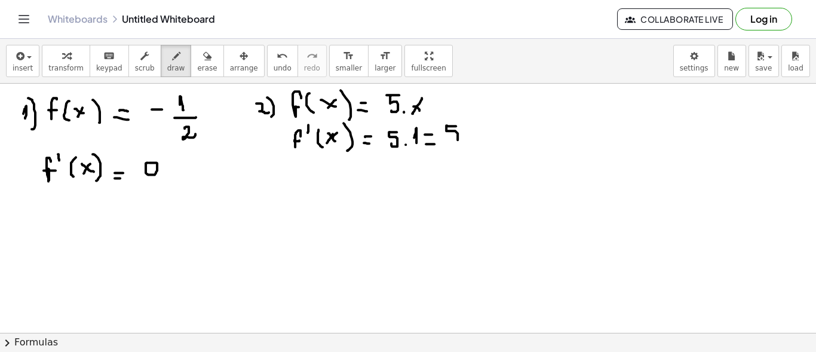
drag, startPoint x: 526, startPoint y: 101, endPoint x: 521, endPoint y: 113, distance: 13.1
drag, startPoint x: 534, startPoint y: 92, endPoint x: 535, endPoint y: 120, distance: 28.1
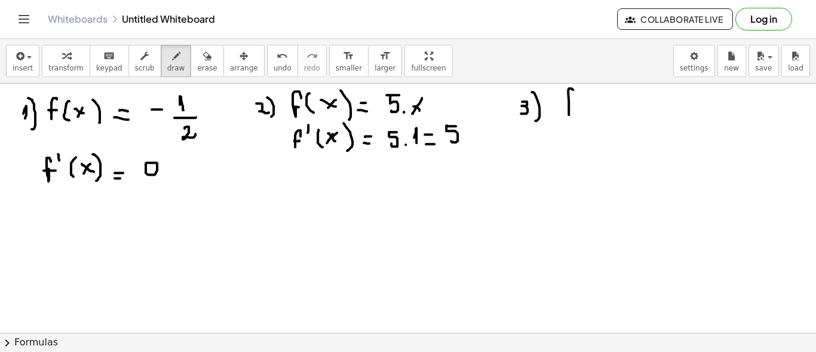
drag, startPoint x: 568, startPoint y: 107, endPoint x: 574, endPoint y: 94, distance: 14.4
drag, startPoint x: 586, startPoint y: 104, endPoint x: 590, endPoint y: 115, distance: 11.2
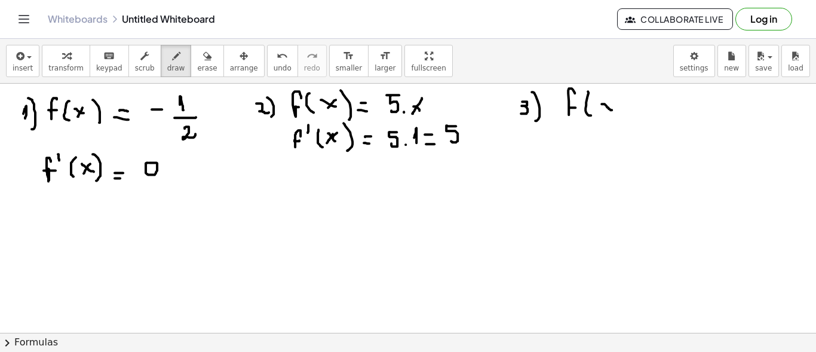
drag, startPoint x: 608, startPoint y: 108, endPoint x: 614, endPoint y: 109, distance: 6.1
drag, startPoint x: 619, startPoint y: 90, endPoint x: 629, endPoint y: 115, distance: 26.5
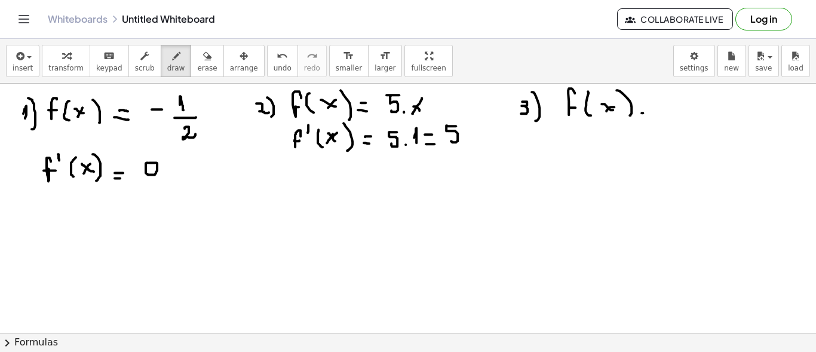
drag, startPoint x: 642, startPoint y: 112, endPoint x: 650, endPoint y: 112, distance: 7.8
drag, startPoint x: 677, startPoint y: 100, endPoint x: 676, endPoint y: 112, distance: 11.4
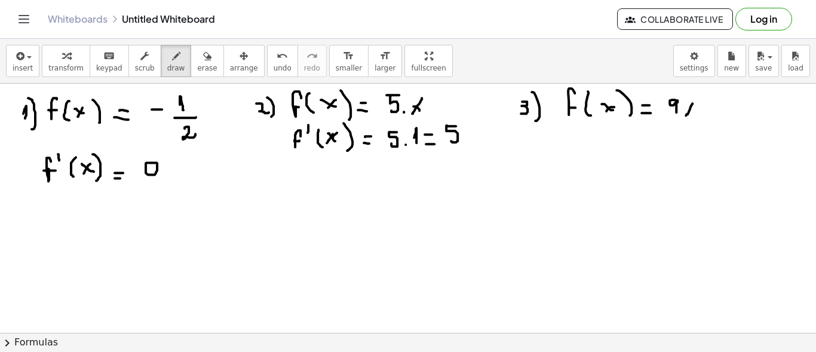
drag, startPoint x: 692, startPoint y: 103, endPoint x: 685, endPoint y: 115, distance: 13.6
drag, startPoint x: 687, startPoint y: 105, endPoint x: 695, endPoint y: 110, distance: 9.9
drag, startPoint x: 706, startPoint y: 109, endPoint x: 716, endPoint y: 109, distance: 10.1
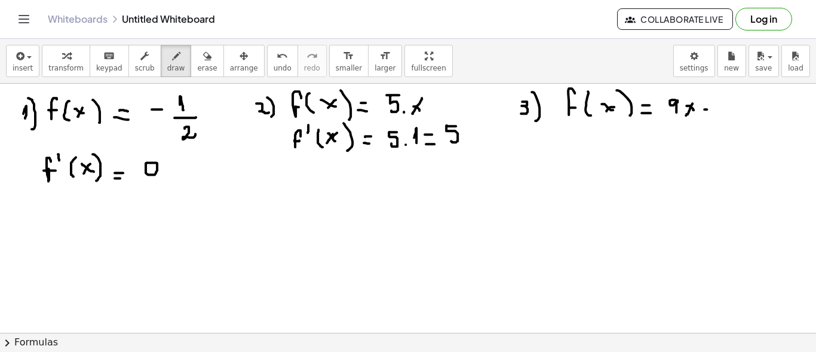
drag, startPoint x: 723, startPoint y: 102, endPoint x: 733, endPoint y: 105, distance: 10.0
drag, startPoint x: 733, startPoint y: 101, endPoint x: 734, endPoint y: 117, distance: 16.2
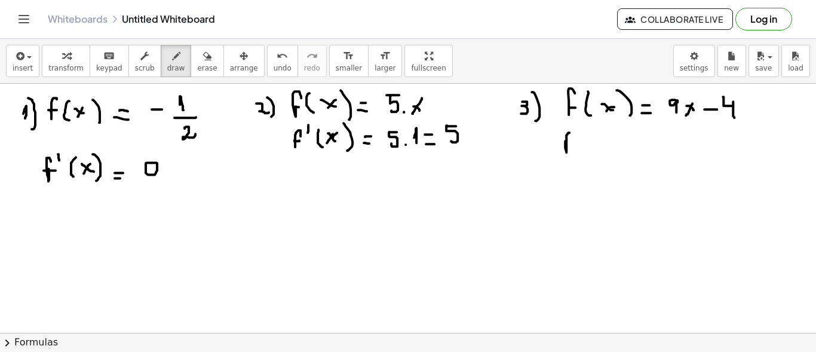
drag, startPoint x: 565, startPoint y: 140, endPoint x: 571, endPoint y: 134, distance: 8.9
drag, startPoint x: 564, startPoint y: 141, endPoint x: 571, endPoint y: 141, distance: 7.2
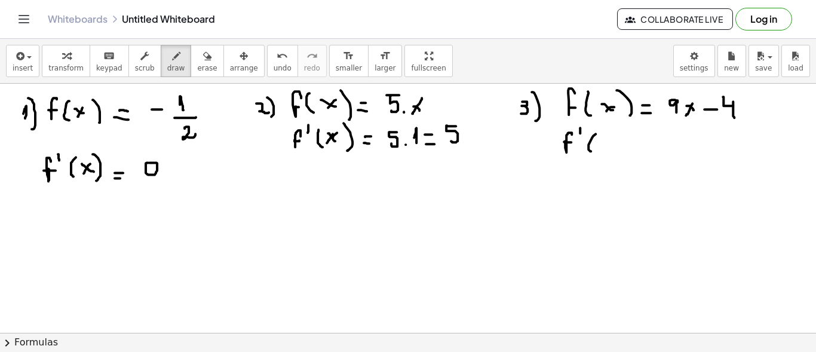
drag, startPoint x: 595, startPoint y: 133, endPoint x: 590, endPoint y: 151, distance: 18.5
drag, startPoint x: 598, startPoint y: 144, endPoint x: 613, endPoint y: 151, distance: 16.0
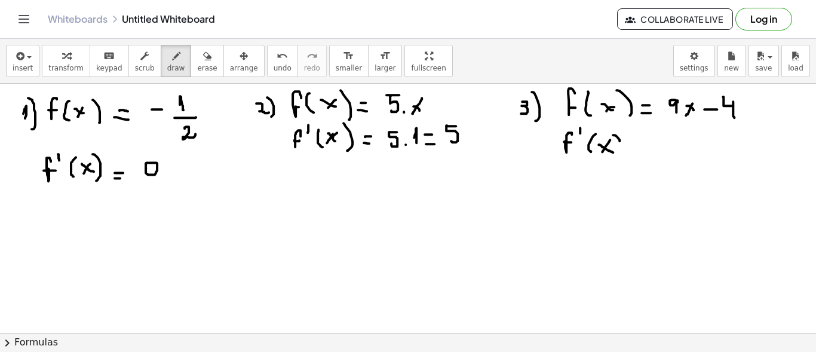
drag, startPoint x: 613, startPoint y: 134, endPoint x: 619, endPoint y: 156, distance: 22.3
drag, startPoint x: 631, startPoint y: 152, endPoint x: 639, endPoint y: 152, distance: 7.8
drag, startPoint x: 632, startPoint y: 147, endPoint x: 656, endPoint y: 144, distance: 23.5
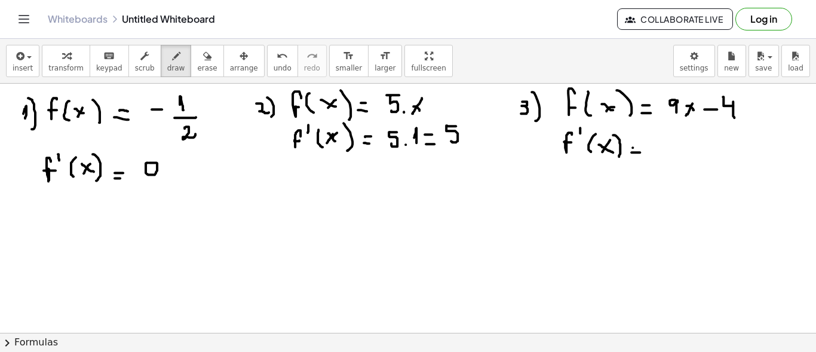
drag, startPoint x: 665, startPoint y: 137, endPoint x: 667, endPoint y: 155, distance: 17.6
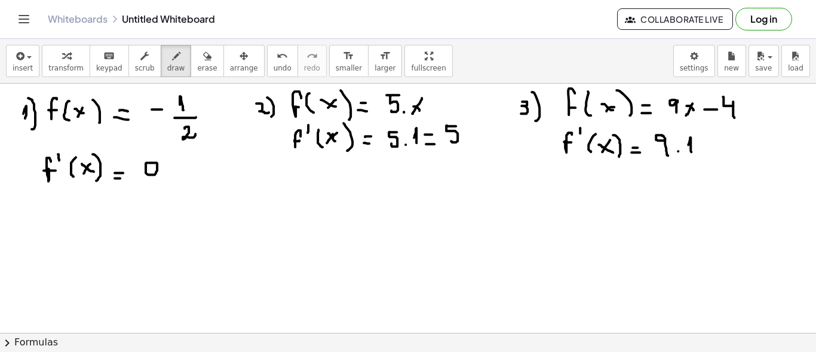
drag, startPoint x: 690, startPoint y: 138, endPoint x: 692, endPoint y: 151, distance: 13.4
drag, startPoint x: 703, startPoint y: 144, endPoint x: 712, endPoint y: 145, distance: 9.6
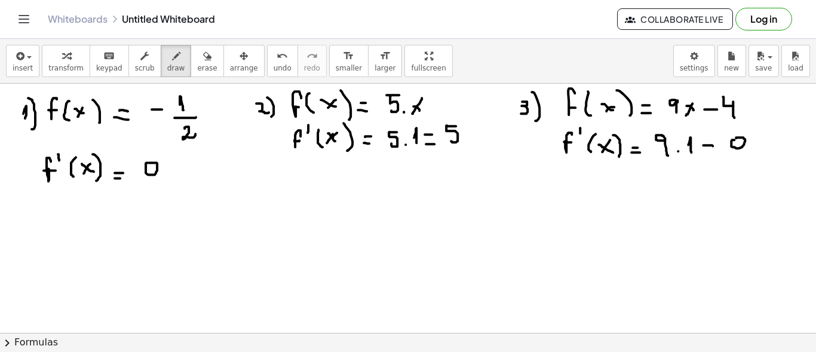
drag, startPoint x: 691, startPoint y: 165, endPoint x: 691, endPoint y: 176, distance: 11.3
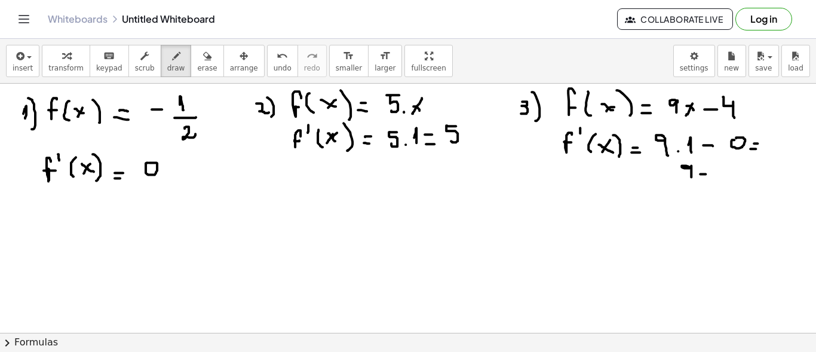
drag, startPoint x: 739, startPoint y: 170, endPoint x: 746, endPoint y: 170, distance: 7.8
drag, startPoint x: 741, startPoint y: 164, endPoint x: 747, endPoint y: 164, distance: 6.6
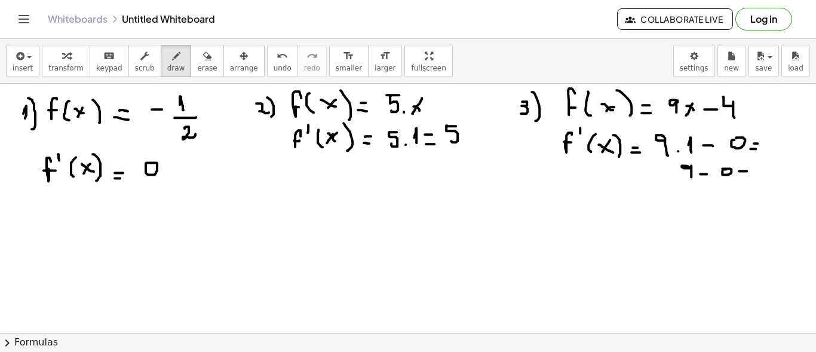
drag, startPoint x: 764, startPoint y: 163, endPoint x: 759, endPoint y: 179, distance: 16.2
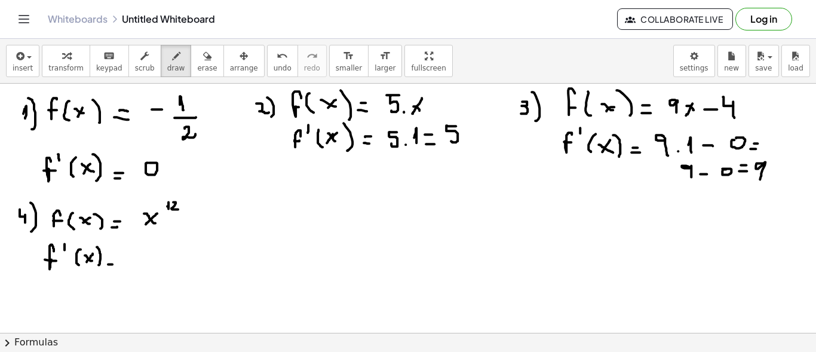
drag, startPoint x: 126, startPoint y: 259, endPoint x: 134, endPoint y: 265, distance: 9.8
drag, startPoint x: 144, startPoint y: 250, endPoint x: 155, endPoint y: 264, distance: 17.8
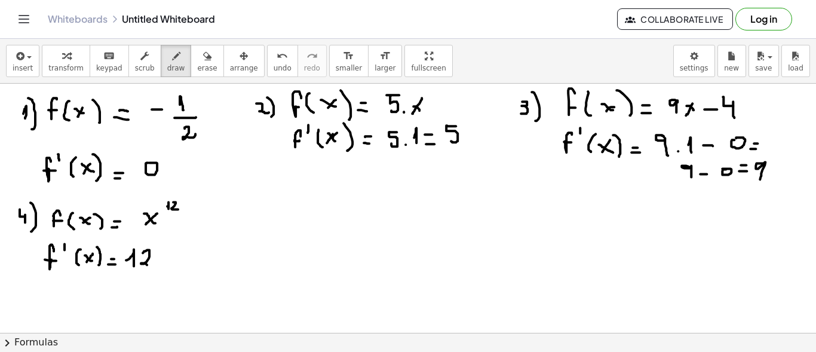
drag, startPoint x: 168, startPoint y: 251, endPoint x: 173, endPoint y: 262, distance: 12.0
drag, startPoint x: 174, startPoint y: 250, endPoint x: 165, endPoint y: 259, distance: 12.7
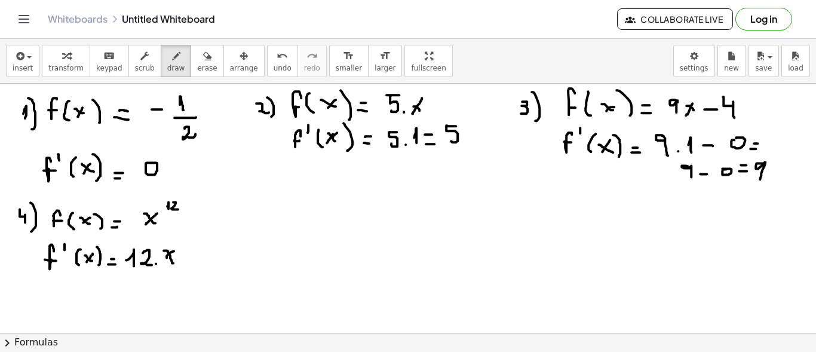
drag, startPoint x: 184, startPoint y: 238, endPoint x: 184, endPoint y: 246, distance: 8.4
drag, startPoint x: 192, startPoint y: 238, endPoint x: 198, endPoint y: 247, distance: 10.4
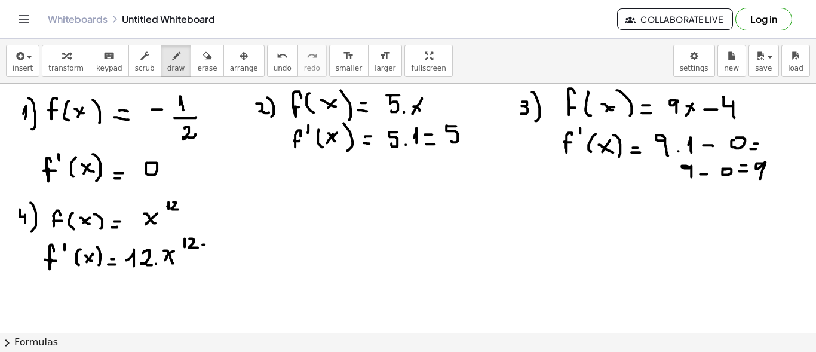
drag, startPoint x: 213, startPoint y: 236, endPoint x: 213, endPoint y: 247, distance: 10.7
drag, startPoint x: 106, startPoint y: 298, endPoint x: 121, endPoint y: 299, distance: 14.9
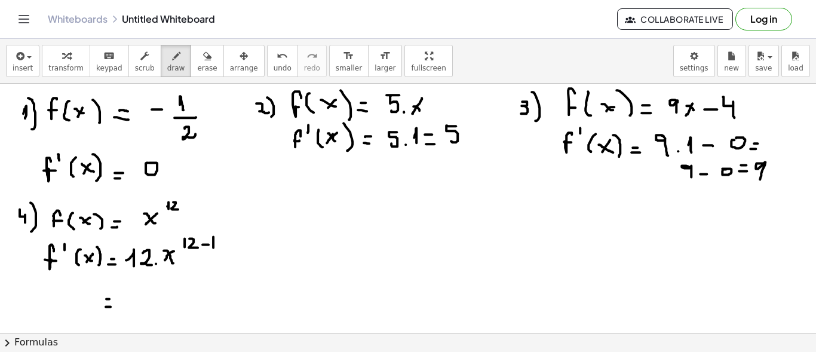
drag, startPoint x: 127, startPoint y: 299, endPoint x: 131, endPoint y: 304, distance: 6.8
drag, startPoint x: 139, startPoint y: 293, endPoint x: 152, endPoint y: 306, distance: 19.0
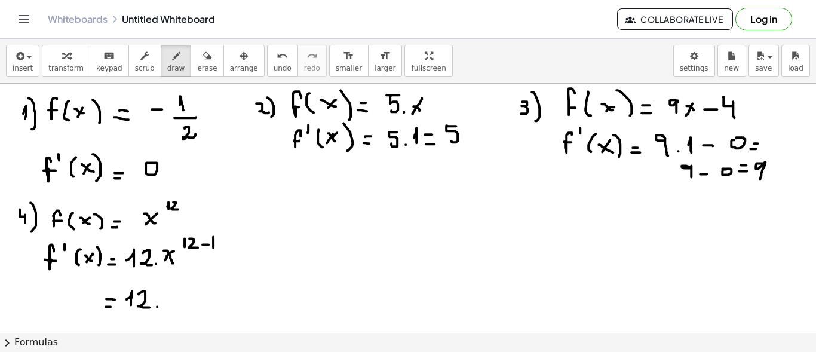
drag, startPoint x: 157, startPoint y: 306, endPoint x: 159, endPoint y: 297, distance: 9.3
drag, startPoint x: 162, startPoint y: 293, endPoint x: 177, endPoint y: 301, distance: 16.8
drag, startPoint x: 168, startPoint y: 296, endPoint x: 164, endPoint y: 301, distance: 7.2
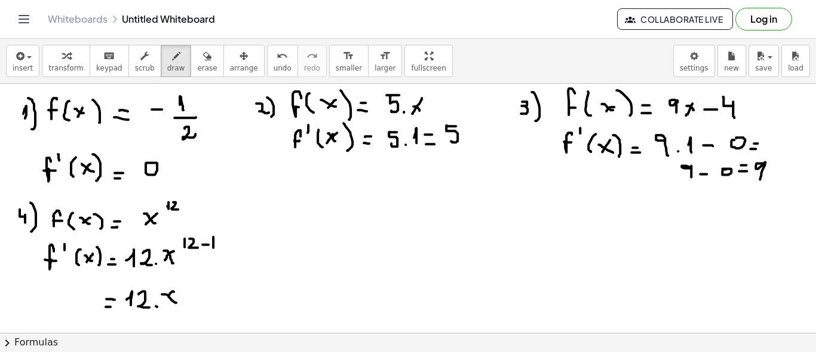
drag, startPoint x: 180, startPoint y: 278, endPoint x: 180, endPoint y: 285, distance: 7.2
drag, startPoint x: 186, startPoint y: 278, endPoint x: 186, endPoint y: 286, distance: 8.4
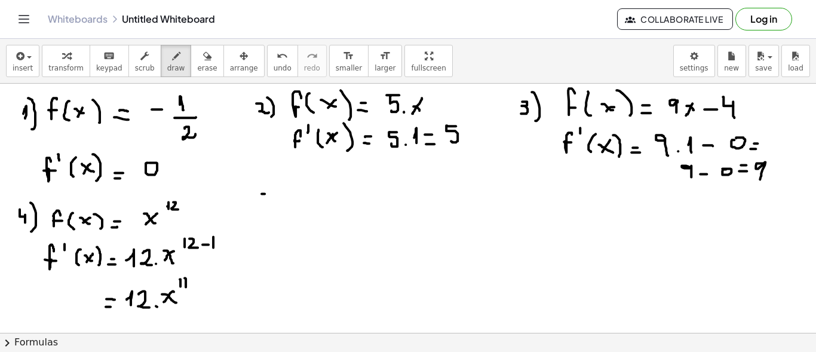
drag, startPoint x: 259, startPoint y: 193, endPoint x: 262, endPoint y: 208, distance: 15.8
drag, startPoint x: 281, startPoint y: 199, endPoint x: 277, endPoint y: 220, distance: 21.3
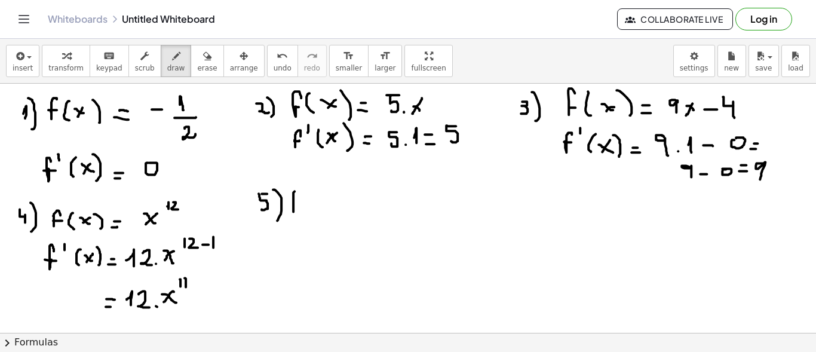
drag, startPoint x: 291, startPoint y: 202, endPoint x: 302, endPoint y: 201, distance: 10.8
drag, startPoint x: 310, startPoint y: 192, endPoint x: 306, endPoint y: 211, distance: 20.0
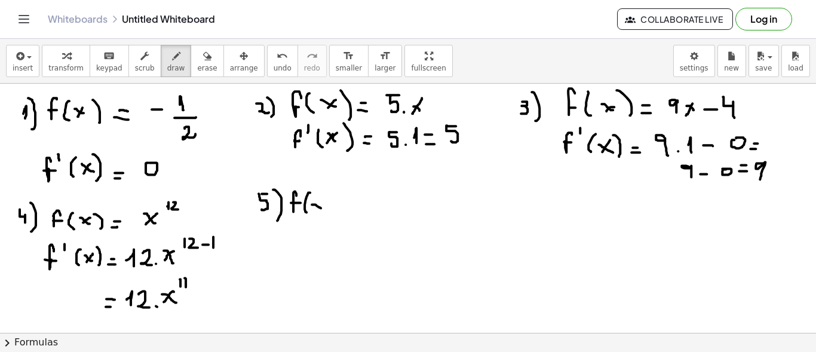
drag, startPoint x: 313, startPoint y: 208, endPoint x: 323, endPoint y: 195, distance: 15.8
drag, startPoint x: 327, startPoint y: 191, endPoint x: 334, endPoint y: 213, distance: 22.7
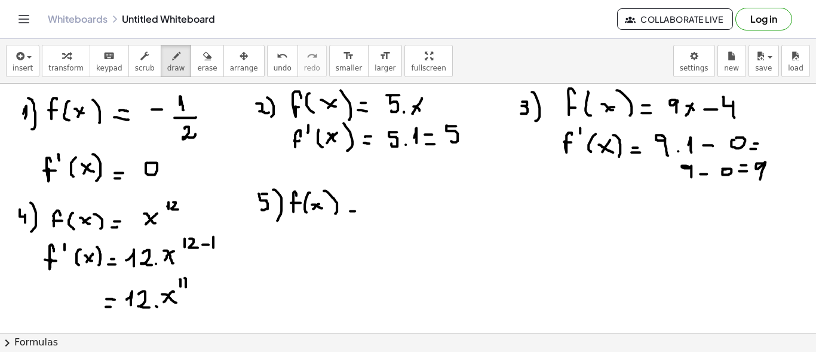
drag, startPoint x: 350, startPoint y: 210, endPoint x: 358, endPoint y: 210, distance: 8.4
drag, startPoint x: 381, startPoint y: 193, endPoint x: 381, endPoint y: 205, distance: 12.5
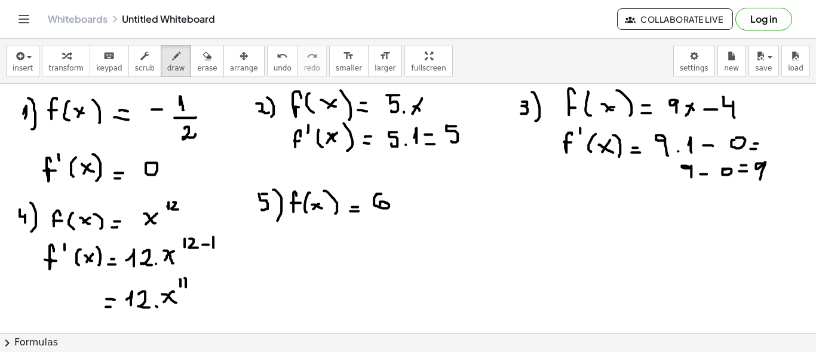
drag, startPoint x: 407, startPoint y: 193, endPoint x: 423, endPoint y: 204, distance: 19.7
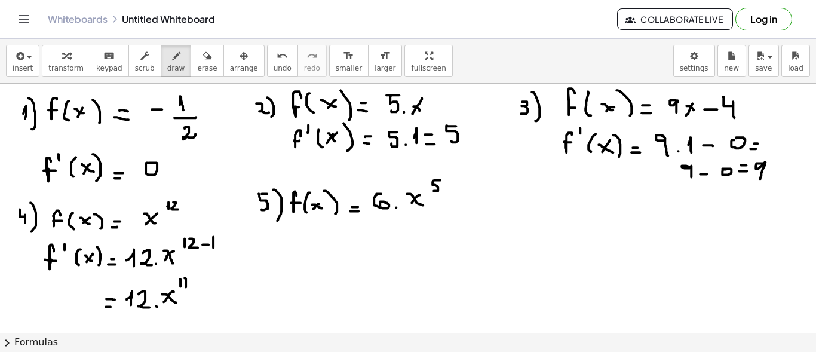
drag, startPoint x: 432, startPoint y: 182, endPoint x: 432, endPoint y: 190, distance: 7.8
drag, startPoint x: 293, startPoint y: 249, endPoint x: 299, endPoint y: 233, distance: 17.2
drag, startPoint x: 291, startPoint y: 241, endPoint x: 297, endPoint y: 241, distance: 6.6
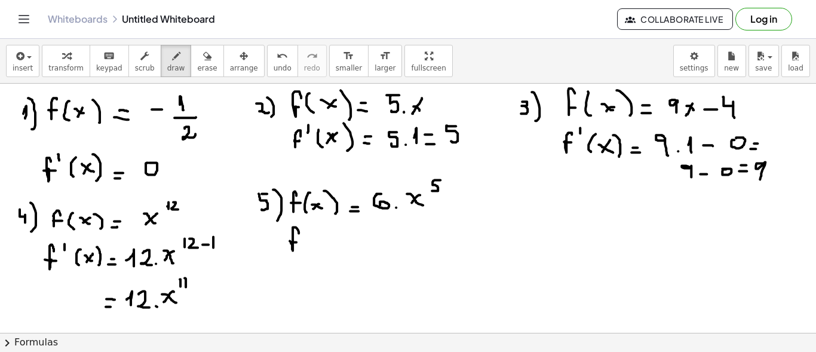
drag, startPoint x: 316, startPoint y: 232, endPoint x: 322, endPoint y: 238, distance: 8.4
drag, startPoint x: 324, startPoint y: 235, endPoint x: 338, endPoint y: 242, distance: 15.5
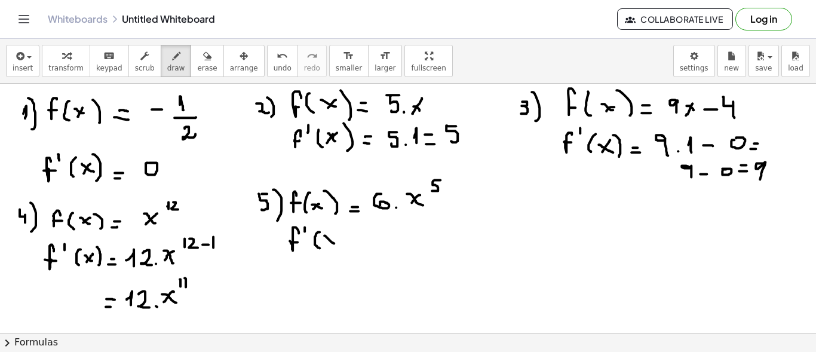
drag, startPoint x: 339, startPoint y: 223, endPoint x: 344, endPoint y: 245, distance: 23.3
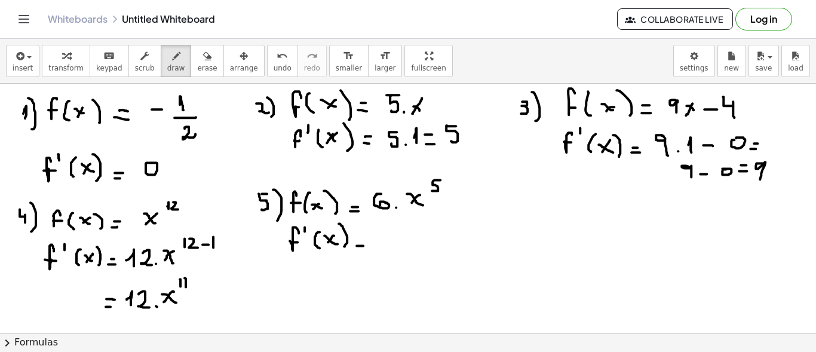
drag, startPoint x: 384, startPoint y: 227, endPoint x: 380, endPoint y: 238, distance: 10.8
drag, startPoint x: 409, startPoint y: 229, endPoint x: 416, endPoint y: 229, distance: 7.2
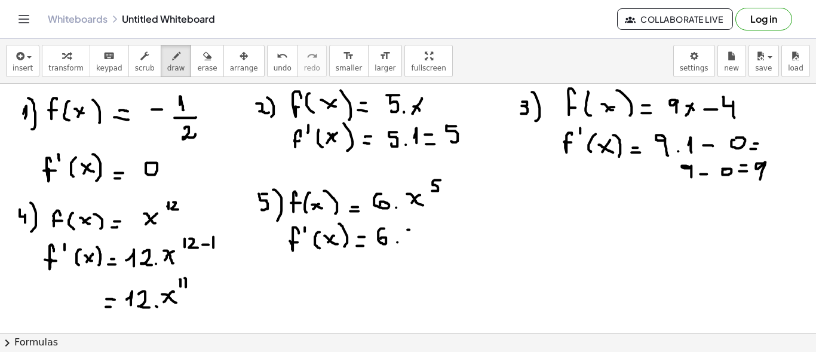
drag, startPoint x: 406, startPoint y: 233, endPoint x: 410, endPoint y: 244, distance: 10.8
drag, startPoint x: 439, startPoint y: 229, endPoint x: 455, endPoint y: 239, distance: 19.0
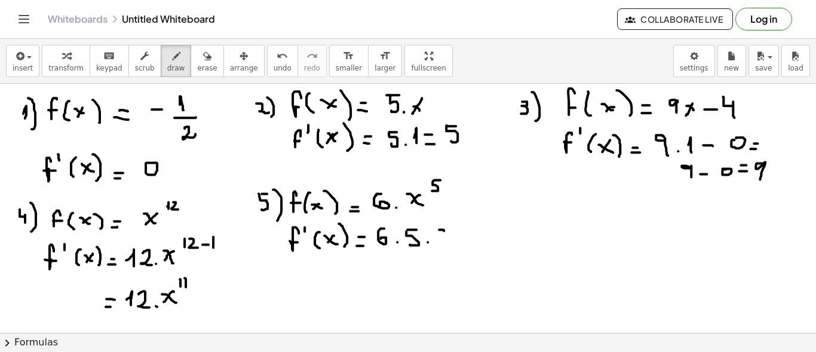
drag, startPoint x: 455, startPoint y: 226, endPoint x: 444, endPoint y: 239, distance: 17.4
drag, startPoint x: 462, startPoint y: 209, endPoint x: 463, endPoint y: 220, distance: 10.8
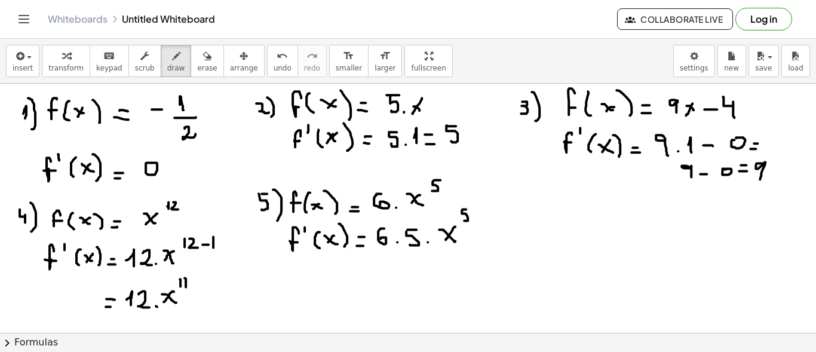
drag, startPoint x: 365, startPoint y: 276, endPoint x: 372, endPoint y: 276, distance: 7.2
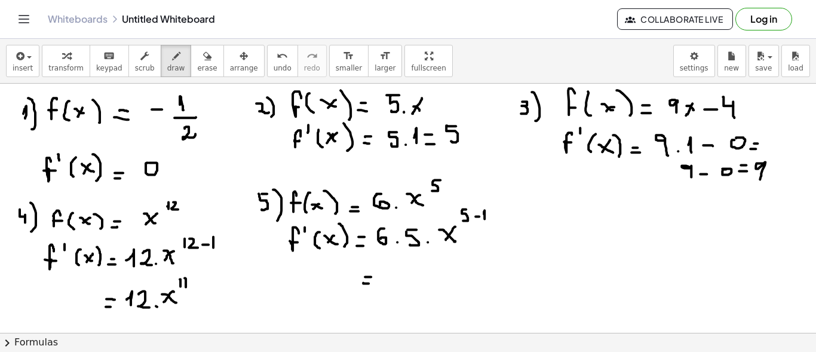
drag, startPoint x: 385, startPoint y: 267, endPoint x: 389, endPoint y: 279, distance: 12.5
drag, startPoint x: 424, startPoint y: 267, endPoint x: 437, endPoint y: 278, distance: 16.1
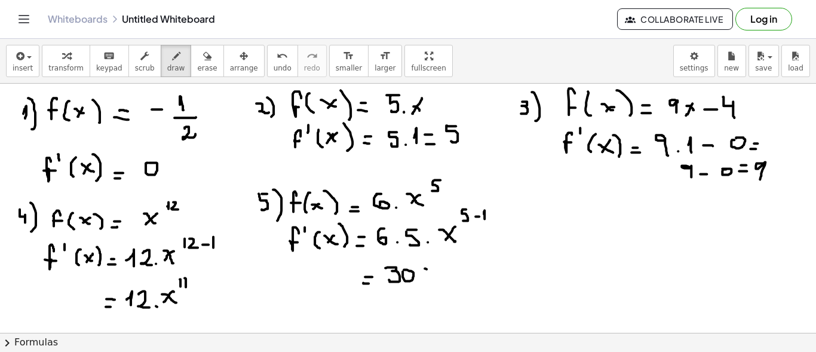
drag, startPoint x: 436, startPoint y: 268, endPoint x: 428, endPoint y: 273, distance: 9.9
drag, startPoint x: 442, startPoint y: 256, endPoint x: 447, endPoint y: 261, distance: 6.8
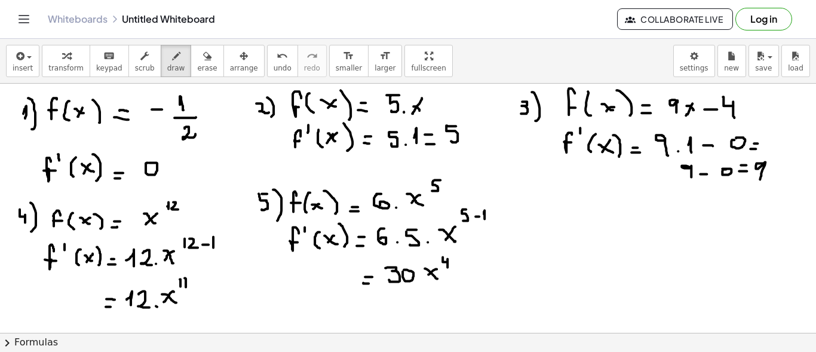
drag, startPoint x: 447, startPoint y: 258, endPoint x: 482, endPoint y: 253, distance: 35.6
drag, startPoint x: 536, startPoint y: 214, endPoint x: 530, endPoint y: 227, distance: 14.2
drag, startPoint x: 547, startPoint y: 220, endPoint x: 536, endPoint y: 244, distance: 26.4
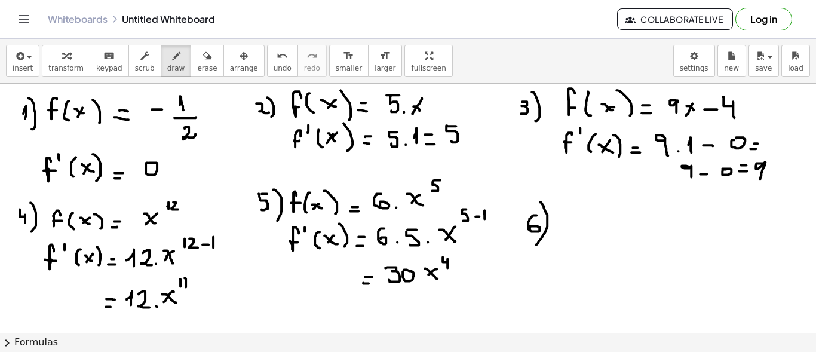
drag, startPoint x: 564, startPoint y: 227, endPoint x: 568, endPoint y: 216, distance: 12.7
drag, startPoint x: 560, startPoint y: 227, endPoint x: 578, endPoint y: 227, distance: 17.9
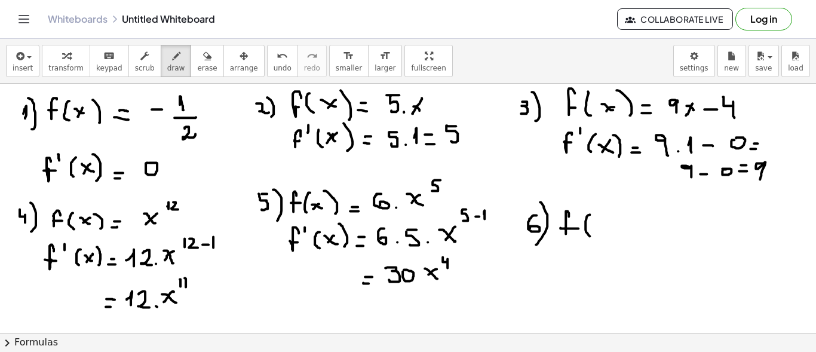
drag, startPoint x: 589, startPoint y: 214, endPoint x: 592, endPoint y: 227, distance: 13.9
drag, startPoint x: 595, startPoint y: 221, endPoint x: 605, endPoint y: 226, distance: 12.0
drag, startPoint x: 604, startPoint y: 221, endPoint x: 598, endPoint y: 227, distance: 8.9
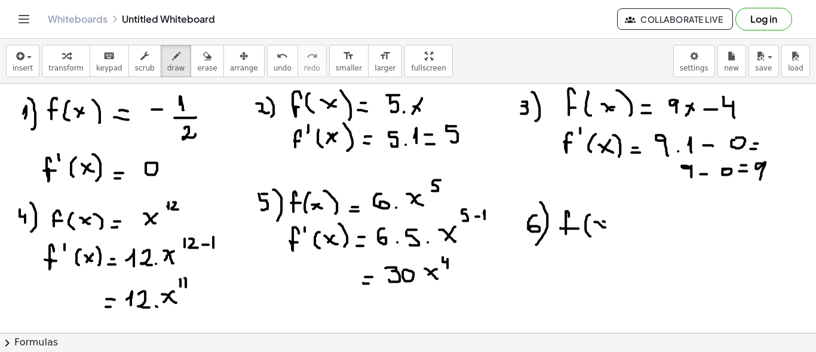
drag, startPoint x: 615, startPoint y: 220, endPoint x: 611, endPoint y: 229, distance: 9.9
drag, startPoint x: 626, startPoint y: 229, endPoint x: 632, endPoint y: 229, distance: 6.6
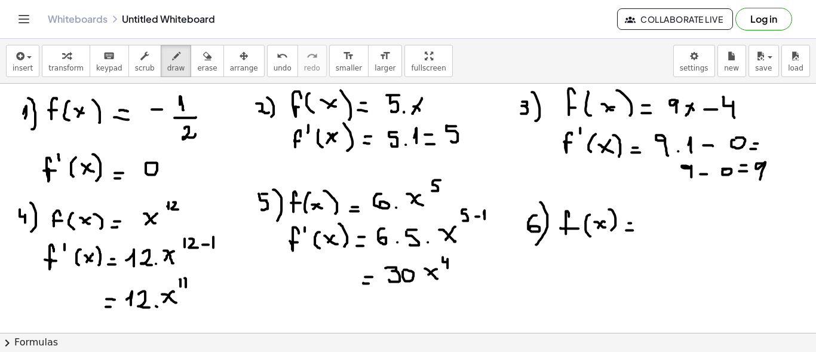
drag, startPoint x: 642, startPoint y: 213, endPoint x: 656, endPoint y: 226, distance: 18.6
drag, startPoint x: 651, startPoint y: 220, endPoint x: 661, endPoint y: 220, distance: 9.6
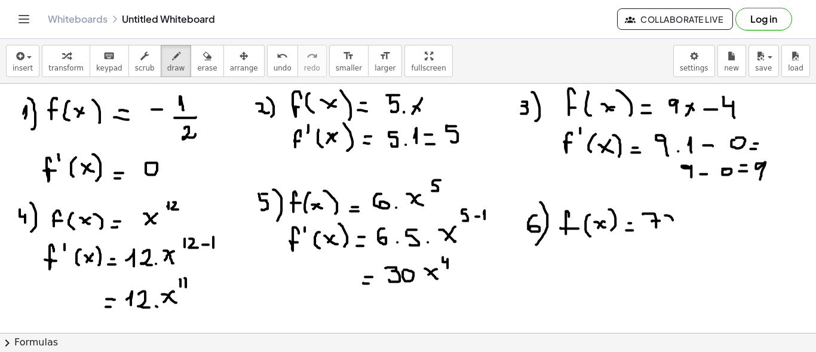
drag, startPoint x: 670, startPoint y: 216, endPoint x: 680, endPoint y: 224, distance: 13.1
drag, startPoint x: 680, startPoint y: 214, endPoint x: 670, endPoint y: 227, distance: 16.2
drag, startPoint x: 686, startPoint y: 201, endPoint x: 699, endPoint y: 204, distance: 13.6
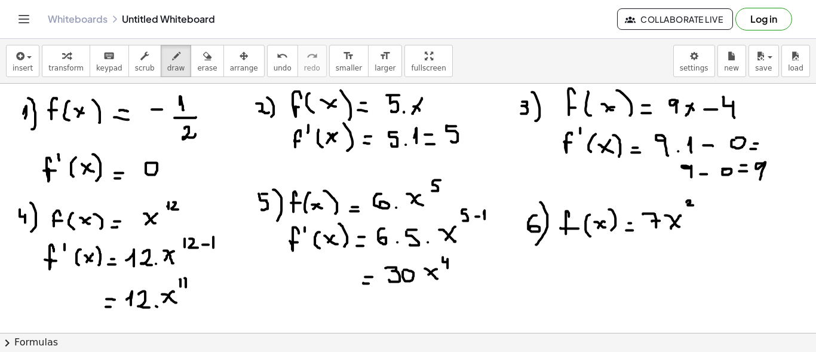
drag, startPoint x: 703, startPoint y: 221, endPoint x: 723, endPoint y: 220, distance: 19.7
drag, startPoint x: 724, startPoint y: 216, endPoint x: 731, endPoint y: 217, distance: 6.7
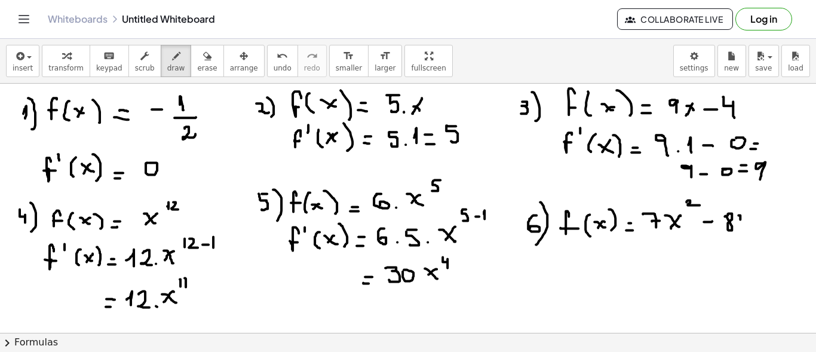
drag, startPoint x: 740, startPoint y: 215, endPoint x: 747, endPoint y: 226, distance: 13.4
drag, startPoint x: 745, startPoint y: 214, endPoint x: 742, endPoint y: 225, distance: 11.2
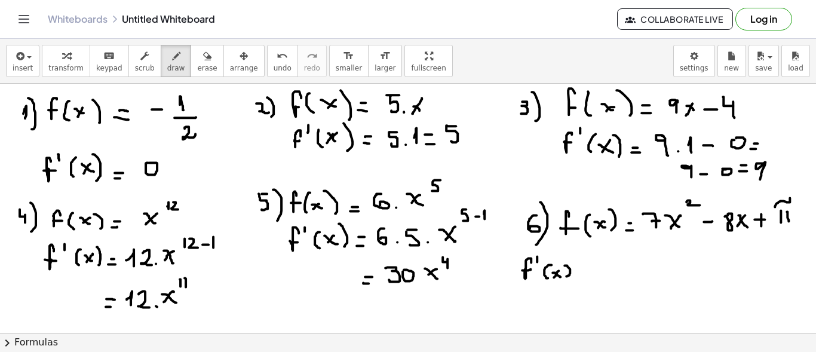
drag, startPoint x: 589, startPoint y: 257, endPoint x: 593, endPoint y: 270, distance: 14.0
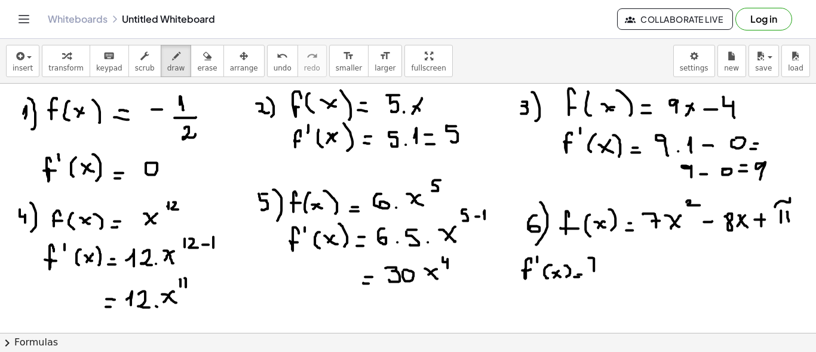
drag, startPoint x: 588, startPoint y: 263, endPoint x: 597, endPoint y: 263, distance: 9.0
drag, startPoint x: 614, startPoint y: 261, endPoint x: 627, endPoint y: 264, distance: 13.6
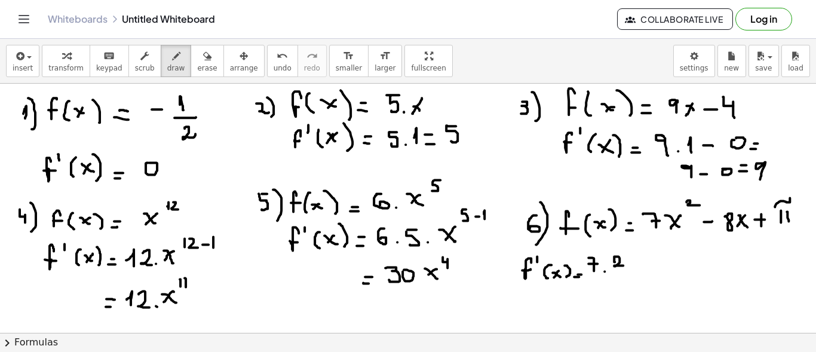
drag, startPoint x: 639, startPoint y: 256, endPoint x: 650, endPoint y: 264, distance: 13.1
drag, startPoint x: 650, startPoint y: 257, endPoint x: 644, endPoint y: 264, distance: 9.0
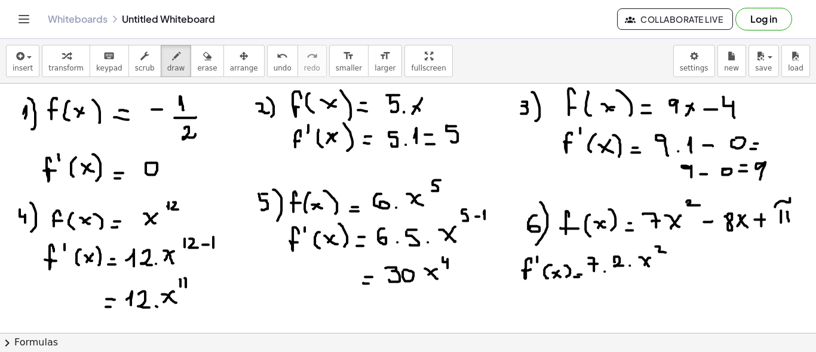
drag, startPoint x: 659, startPoint y: 245, endPoint x: 666, endPoint y: 251, distance: 9.8
drag, startPoint x: 685, startPoint y: 245, endPoint x: 687, endPoint y: 254, distance: 8.5
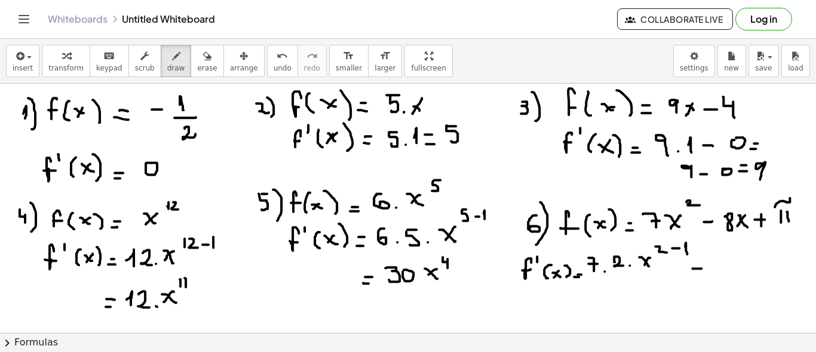
drag, startPoint x: 755, startPoint y: 263, endPoint x: 765, endPoint y: 263, distance: 10.1
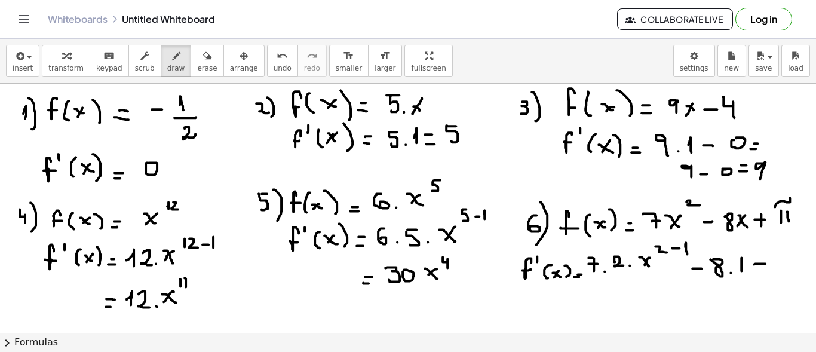
drag, startPoint x: 574, startPoint y: 303, endPoint x: 582, endPoint y: 303, distance: 7.2
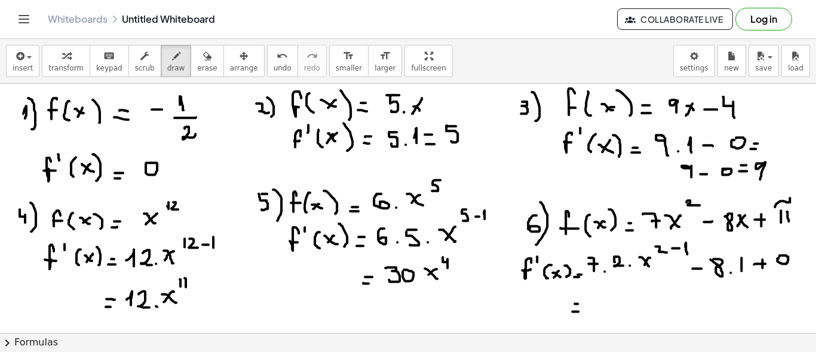
drag, startPoint x: 598, startPoint y: 296, endPoint x: 598, endPoint y: 305, distance: 9.0
drag, startPoint x: 605, startPoint y: 292, endPoint x: 610, endPoint y: 299, distance: 8.3
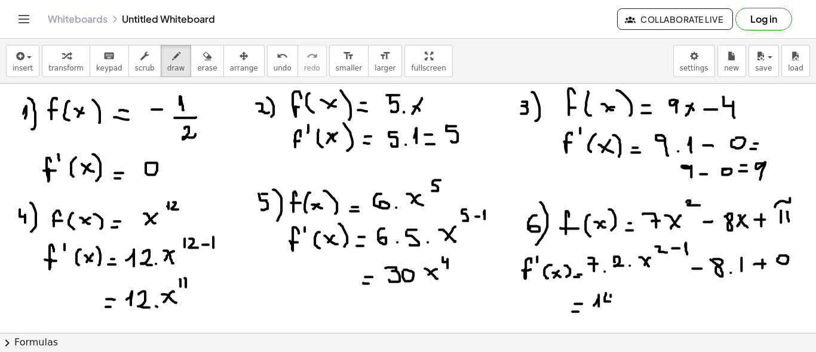
drag, startPoint x: 610, startPoint y: 296, endPoint x: 610, endPoint y: 304, distance: 8.4
drag, startPoint x: 617, startPoint y: 294, endPoint x: 629, endPoint y: 303, distance: 15.8
drag, startPoint x: 627, startPoint y: 295, endPoint x: 619, endPoint y: 306, distance: 14.0
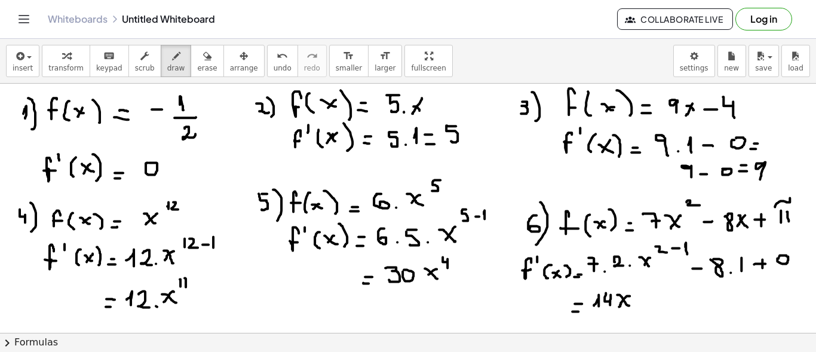
drag, startPoint x: 642, startPoint y: 300, endPoint x: 649, endPoint y: 300, distance: 7.2
click at [197, 64] on span "erase" at bounding box center [207, 68] width 20 height 8
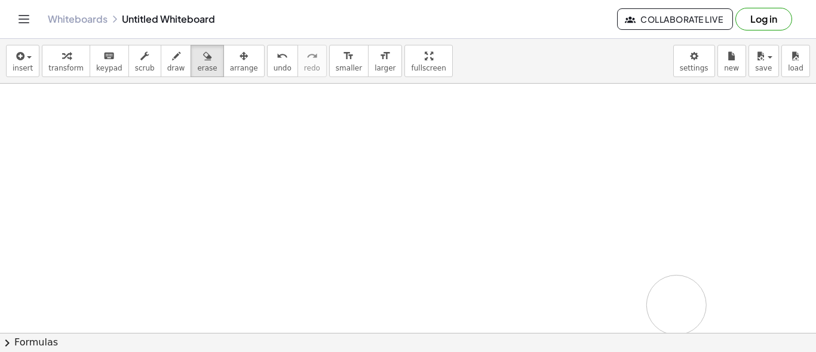
click at [172, 60] on icon "button" at bounding box center [176, 56] width 8 height 14
drag, startPoint x: 25, startPoint y: 104, endPoint x: 24, endPoint y: 118, distance: 13.7
drag, startPoint x: 23, startPoint y: 109, endPoint x: 33, endPoint y: 104, distance: 10.4
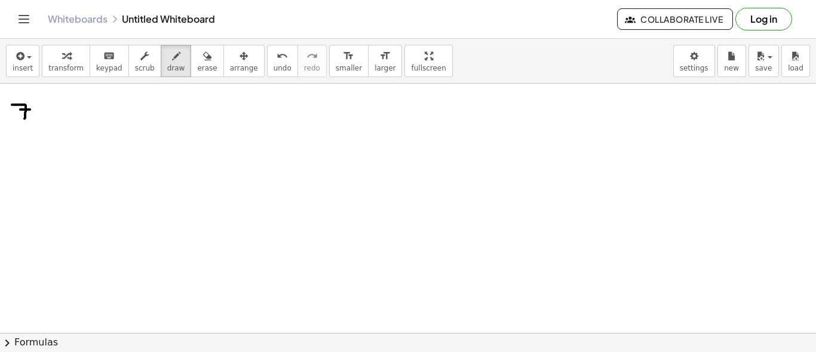
drag, startPoint x: 34, startPoint y: 97, endPoint x: 27, endPoint y: 125, distance: 29.0
drag, startPoint x: 54, startPoint y: 113, endPoint x: 59, endPoint y: 103, distance: 11.0
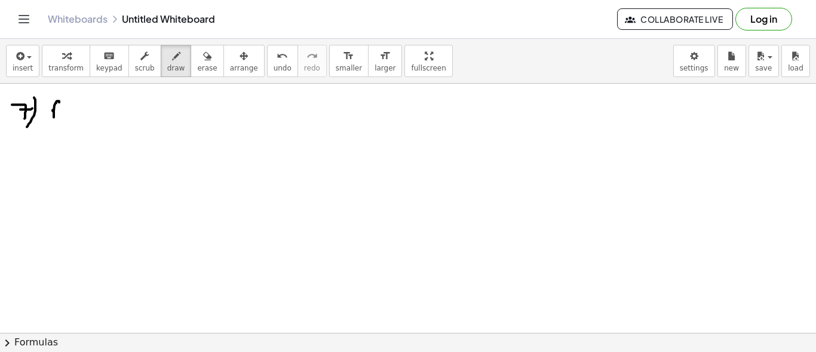
drag, startPoint x: 51, startPoint y: 108, endPoint x: 60, endPoint y: 108, distance: 9.0
drag, startPoint x: 73, startPoint y: 100, endPoint x: 72, endPoint y: 121, distance: 21.5
drag, startPoint x: 79, startPoint y: 108, endPoint x: 88, endPoint y: 113, distance: 10.4
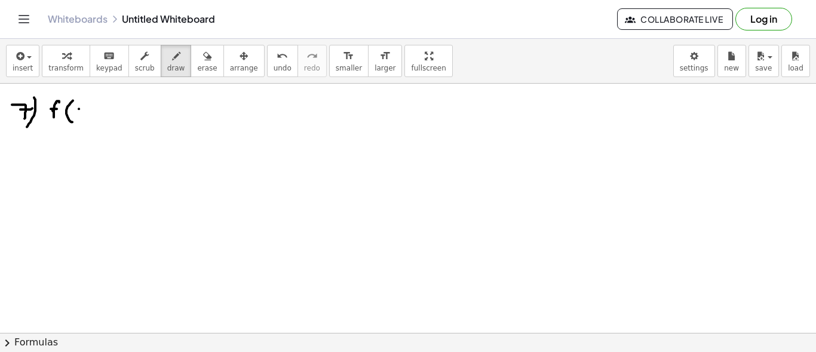
drag, startPoint x: 89, startPoint y: 109, endPoint x: 83, endPoint y: 115, distance: 8.9
drag, startPoint x: 99, startPoint y: 100, endPoint x: 101, endPoint y: 117, distance: 16.9
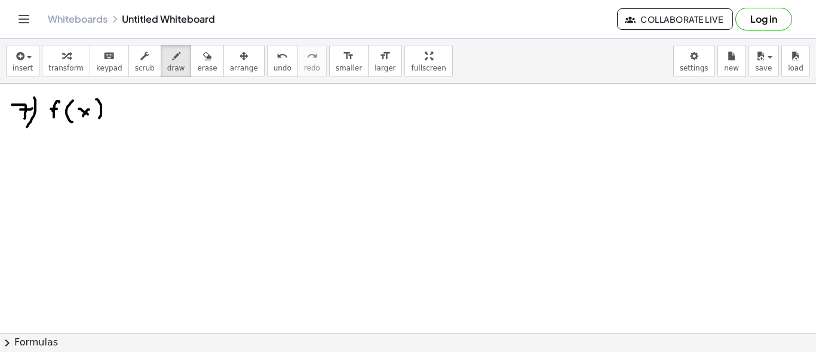
drag, startPoint x: 152, startPoint y: 93, endPoint x: 158, endPoint y: 99, distance: 8.4
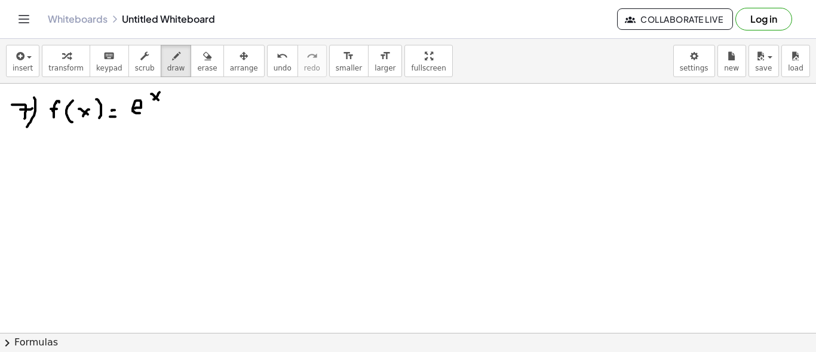
drag, startPoint x: 159, startPoint y: 91, endPoint x: 152, endPoint y: 100, distance: 11.5
drag, startPoint x: 195, startPoint y: 114, endPoint x: 202, endPoint y: 112, distance: 7.6
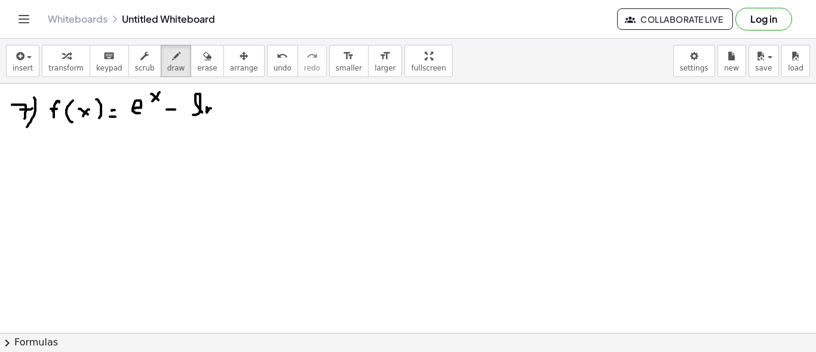
drag, startPoint x: 207, startPoint y: 106, endPoint x: 212, endPoint y: 112, distance: 8.0
drag, startPoint x: 223, startPoint y: 106, endPoint x: 229, endPoint y: 109, distance: 7.2
drag, startPoint x: 232, startPoint y: 103, endPoint x: 244, endPoint y: 107, distance: 12.1
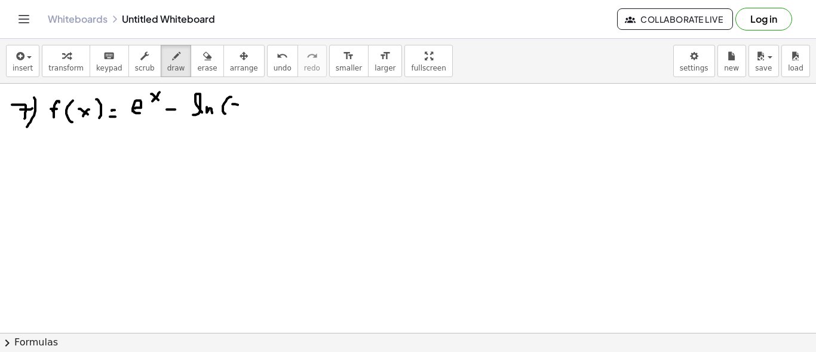
drag, startPoint x: 245, startPoint y: 102, endPoint x: 236, endPoint y: 110, distance: 12.7
drag, startPoint x: 250, startPoint y: 95, endPoint x: 257, endPoint y: 119, distance: 24.9
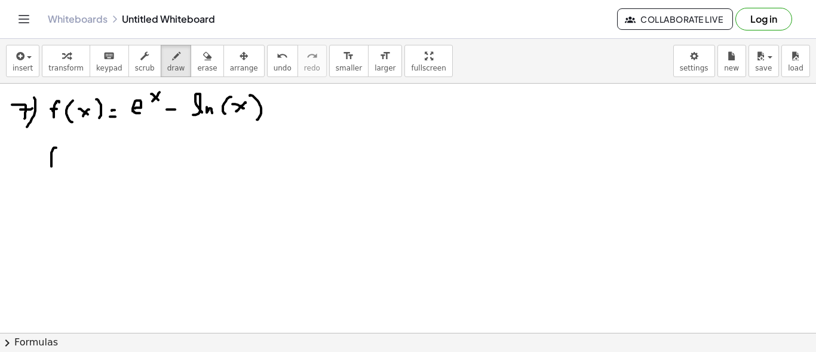
drag, startPoint x: 51, startPoint y: 158, endPoint x: 57, endPoint y: 151, distance: 8.5
drag, startPoint x: 46, startPoint y: 159, endPoint x: 57, endPoint y: 159, distance: 10.7
drag, startPoint x: 62, startPoint y: 142, endPoint x: 62, endPoint y: 149, distance: 6.6
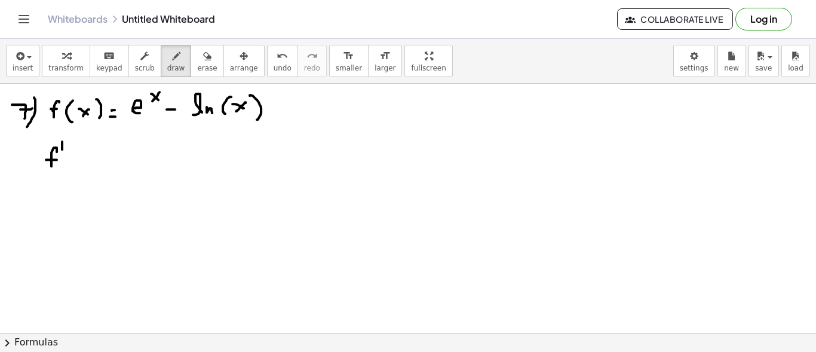
drag, startPoint x: 76, startPoint y: 144, endPoint x: 84, endPoint y: 147, distance: 8.0
drag, startPoint x: 85, startPoint y: 147, endPoint x: 93, endPoint y: 156, distance: 11.9
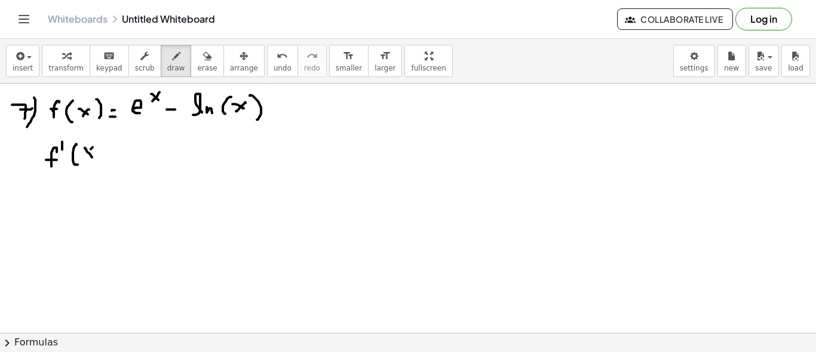
drag, startPoint x: 91, startPoint y: 148, endPoint x: 86, endPoint y: 157, distance: 10.1
drag, startPoint x: 98, startPoint y: 139, endPoint x: 100, endPoint y: 156, distance: 16.8
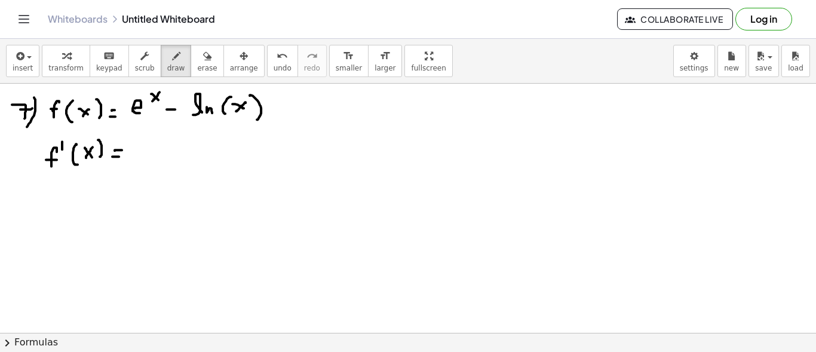
drag, startPoint x: 115, startPoint y: 150, endPoint x: 130, endPoint y: 149, distance: 14.9
drag, startPoint x: 150, startPoint y: 149, endPoint x: 154, endPoint y: 153, distance: 6.3
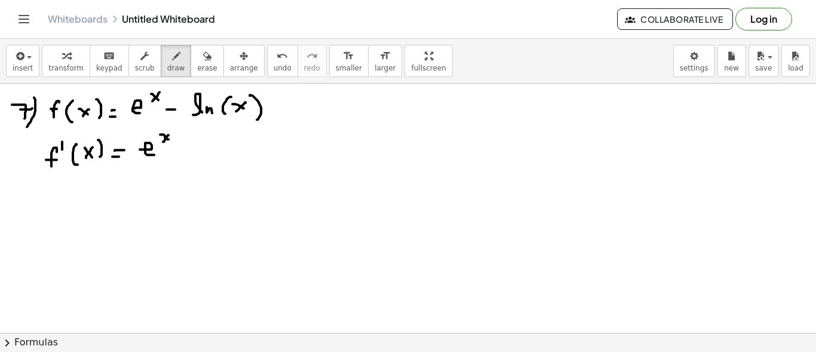
drag, startPoint x: 168, startPoint y: 134, endPoint x: 211, endPoint y: 119, distance: 45.5
drag, startPoint x: 177, startPoint y: 150, endPoint x: 188, endPoint y: 150, distance: 10.8
drag, startPoint x: 208, startPoint y: 147, endPoint x: 203, endPoint y: 157, distance: 11.2
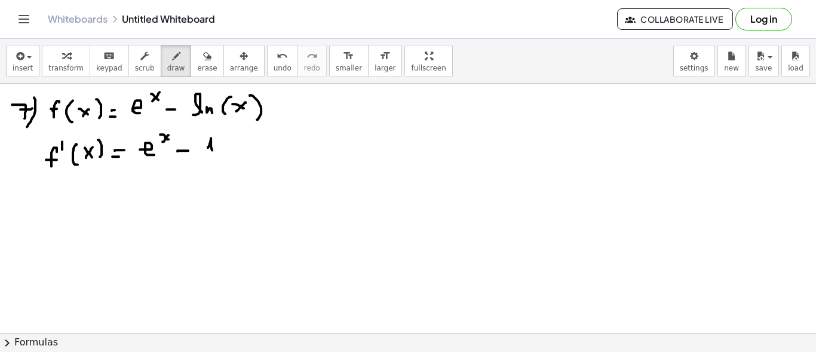
drag, startPoint x: 213, startPoint y: 155, endPoint x: 229, endPoint y: 156, distance: 15.5
drag, startPoint x: 211, startPoint y: 167, endPoint x: 224, endPoint y: 175, distance: 15.6
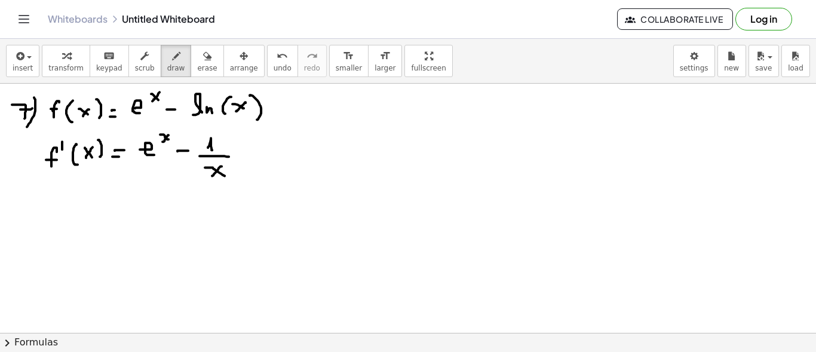
drag, startPoint x: 222, startPoint y: 165, endPoint x: 212, endPoint y: 175, distance: 13.5
drag, startPoint x: 343, startPoint y: 91, endPoint x: 343, endPoint y: 128, distance: 37.0
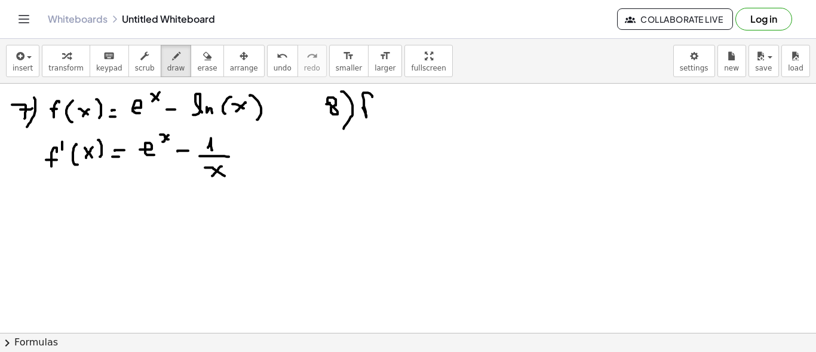
drag, startPoint x: 364, startPoint y: 109, endPoint x: 372, endPoint y: 96, distance: 15.1
drag, startPoint x: 365, startPoint y: 106, endPoint x: 377, endPoint y: 106, distance: 12.0
drag, startPoint x: 388, startPoint y: 100, endPoint x: 392, endPoint y: 116, distance: 16.5
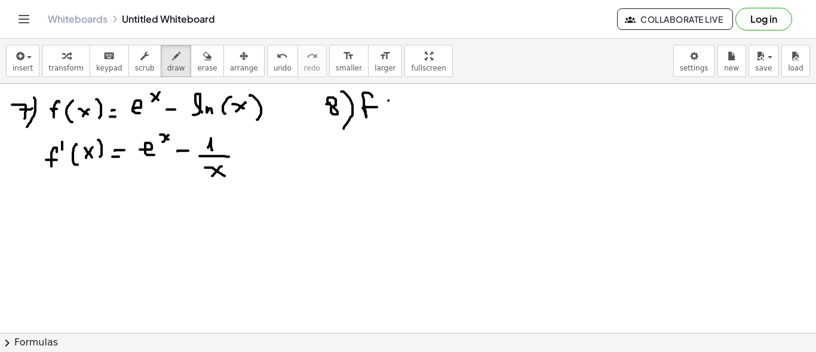
drag, startPoint x: 396, startPoint y: 103, endPoint x: 412, endPoint y: 109, distance: 17.4
drag, startPoint x: 412, startPoint y: 104, endPoint x: 405, endPoint y: 111, distance: 10.1
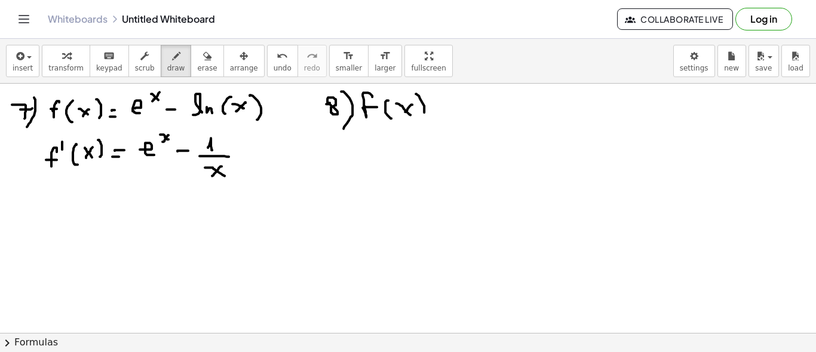
drag, startPoint x: 419, startPoint y: 95, endPoint x: 425, endPoint y: 117, distance: 23.0
drag, startPoint x: 433, startPoint y: 110, endPoint x: 459, endPoint y: 109, distance: 25.1
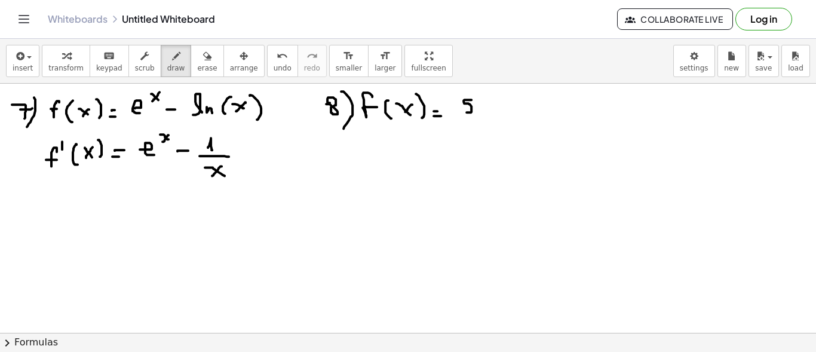
drag, startPoint x: 470, startPoint y: 99, endPoint x: 463, endPoint y: 107, distance: 10.2
drag, startPoint x: 487, startPoint y: 104, endPoint x: 495, endPoint y: 110, distance: 9.8
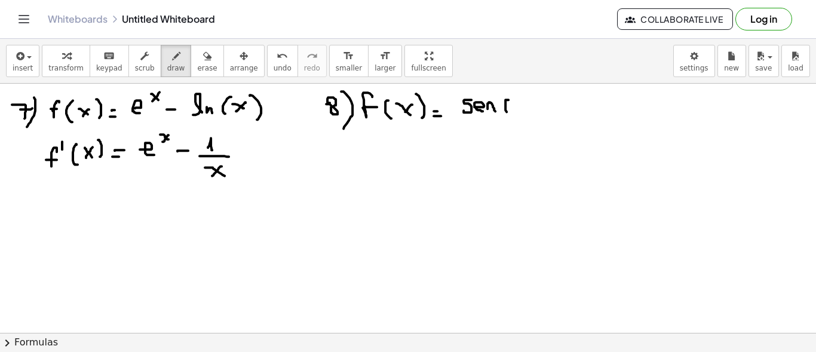
drag, startPoint x: 507, startPoint y: 99, endPoint x: 508, endPoint y: 111, distance: 12.0
drag, startPoint x: 512, startPoint y: 102, endPoint x: 527, endPoint y: 110, distance: 17.1
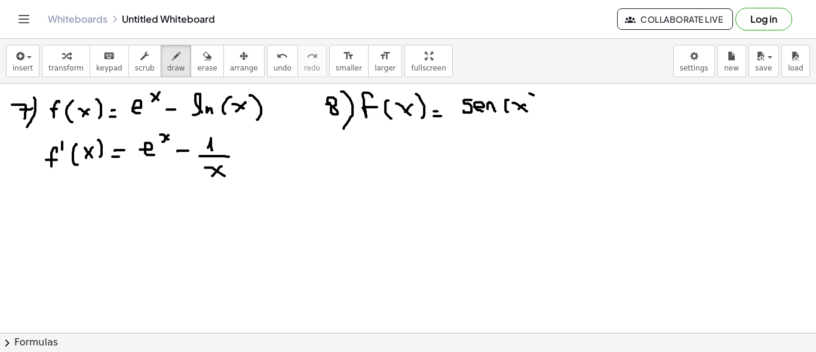
drag, startPoint x: 533, startPoint y: 94, endPoint x: 534, endPoint y: 113, distance: 19.1
drag, startPoint x: 547, startPoint y: 108, endPoint x: 567, endPoint y: 105, distance: 19.3
drag, startPoint x: 571, startPoint y: 98, endPoint x: 580, endPoint y: 106, distance: 11.9
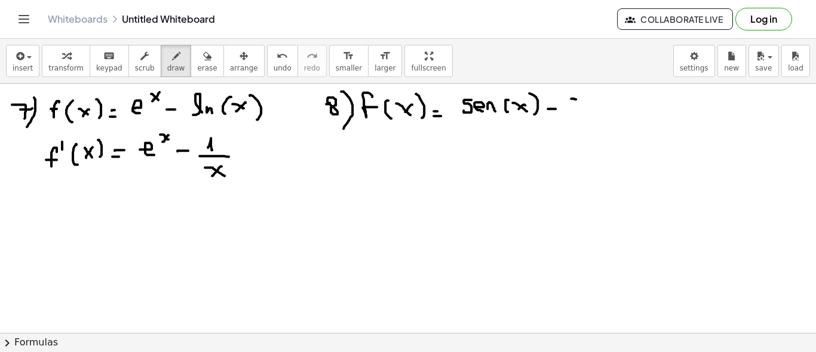
drag, startPoint x: 601, startPoint y: 99, endPoint x: 600, endPoint y: 109, distance: 9.6
drag, startPoint x: 623, startPoint y: 96, endPoint x: 620, endPoint y: 109, distance: 14.1
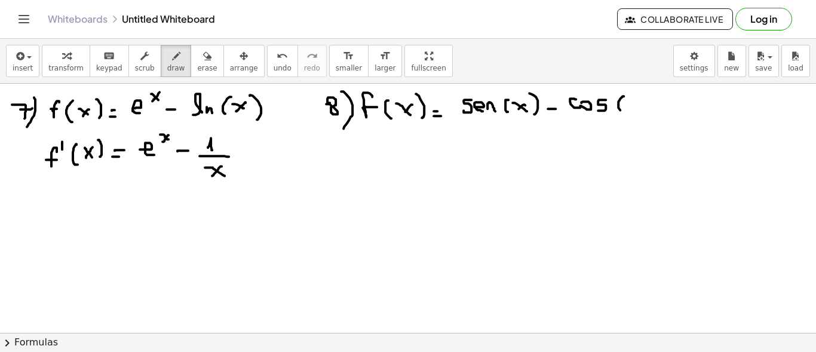
drag, startPoint x: 636, startPoint y: 99, endPoint x: 631, endPoint y: 108, distance: 10.4
drag, startPoint x: 647, startPoint y: 107, endPoint x: 637, endPoint y: 114, distance: 12.4
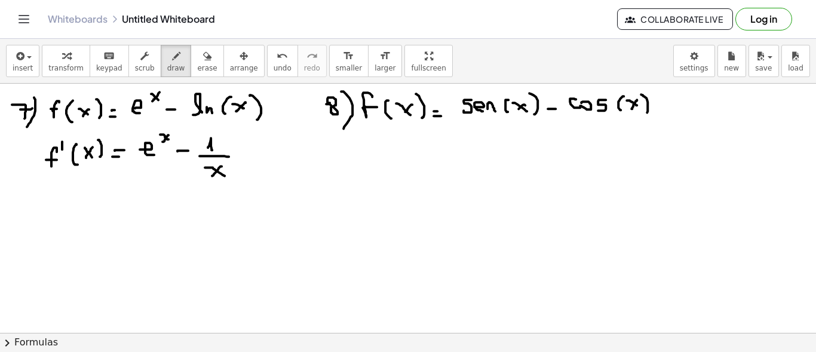
drag, startPoint x: 362, startPoint y: 146, endPoint x: 370, endPoint y: 147, distance: 7.9
drag, startPoint x: 381, startPoint y: 130, endPoint x: 382, endPoint y: 139, distance: 9.6
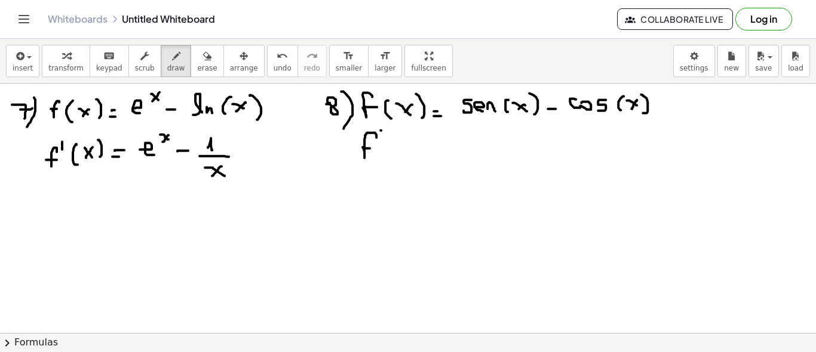
drag, startPoint x: 395, startPoint y: 139, endPoint x: 396, endPoint y: 151, distance: 12.1
drag, startPoint x: 404, startPoint y: 144, endPoint x: 414, endPoint y: 144, distance: 10.7
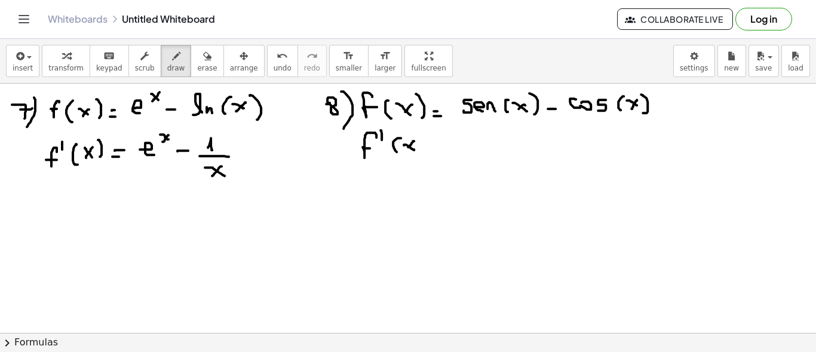
drag, startPoint x: 423, startPoint y: 135, endPoint x: 424, endPoint y: 154, distance: 19.1
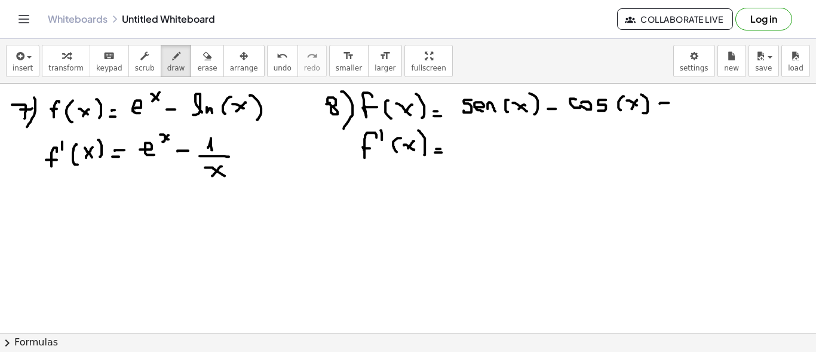
drag, startPoint x: 659, startPoint y: 103, endPoint x: 666, endPoint y: 96, distance: 9.7
drag, startPoint x: 665, startPoint y: 95, endPoint x: 665, endPoint y: 106, distance: 11.3
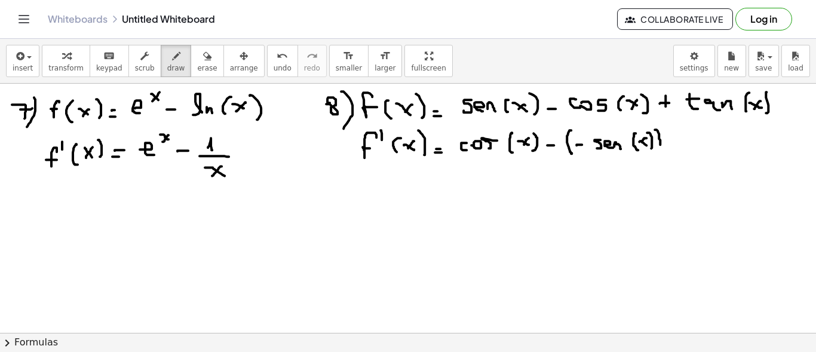
drag, startPoint x: 672, startPoint y: 137, endPoint x: 681, endPoint y: 137, distance: 9.0
drag, startPoint x: 674, startPoint y: 134, endPoint x: 675, endPoint y: 143, distance: 9.0
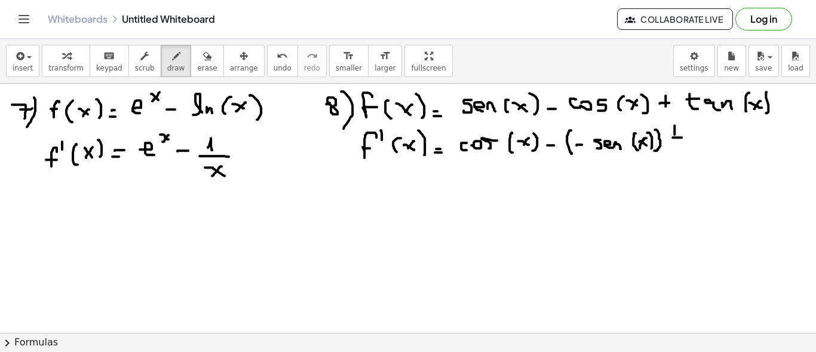
drag, startPoint x: 700, startPoint y: 143, endPoint x: 753, endPoint y: 144, distance: 53.8
drag, startPoint x: 722, startPoint y: 128, endPoint x: 727, endPoint y: 134, distance: 7.6
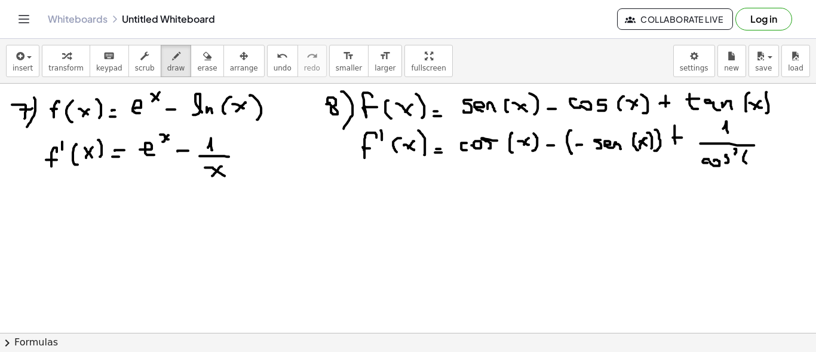
drag, startPoint x: 746, startPoint y: 150, endPoint x: 750, endPoint y: 159, distance: 10.7
drag, startPoint x: 767, startPoint y: 152, endPoint x: 749, endPoint y: 160, distance: 19.0
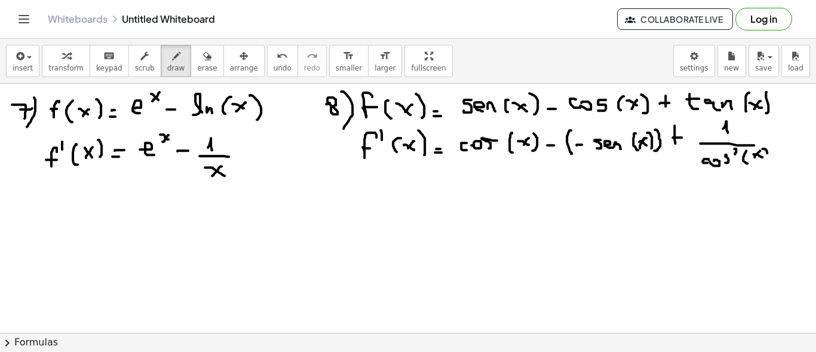
drag, startPoint x: 545, startPoint y: 162, endPoint x: 665, endPoint y: 164, distance: 119.4
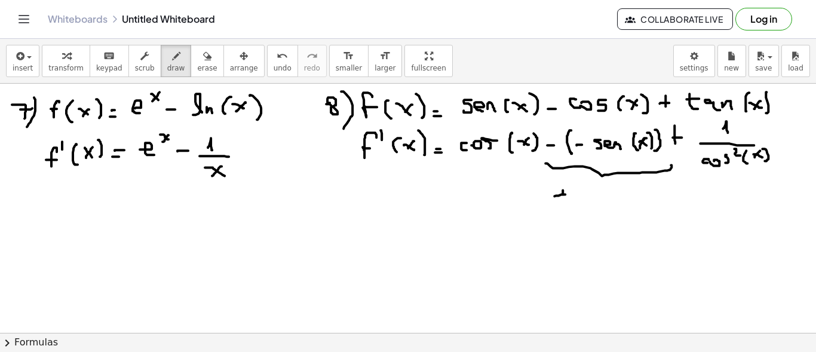
drag, startPoint x: 562, startPoint y: 189, endPoint x: 569, endPoint y: 203, distance: 15.2
drag, startPoint x: 586, startPoint y: 190, endPoint x: 585, endPoint y: 198, distance: 7.9
drag, startPoint x: 595, startPoint y: 194, endPoint x: 607, endPoint y: 193, distance: 11.4
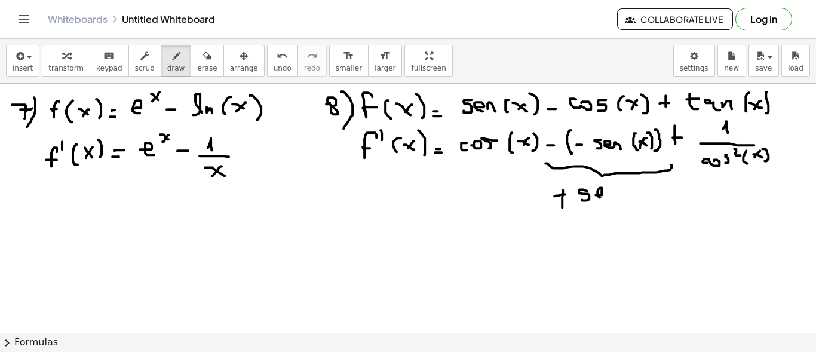
drag, startPoint x: 608, startPoint y: 192, endPoint x: 629, endPoint y: 191, distance: 20.9
drag, startPoint x: 629, startPoint y: 183, endPoint x: 635, endPoint y: 187, distance: 7.3
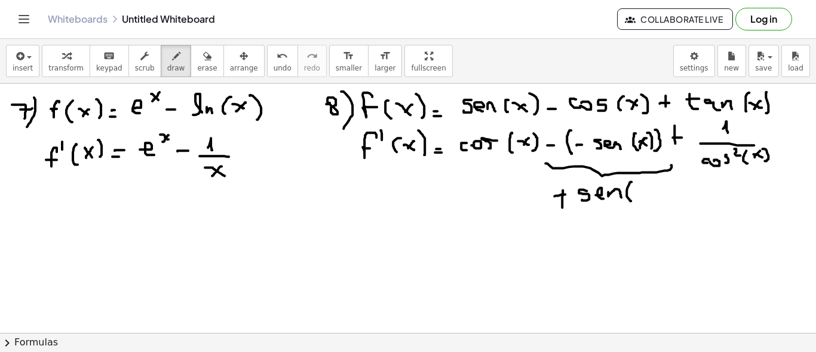
drag, startPoint x: 641, startPoint y: 190, endPoint x: 648, endPoint y: 194, distance: 8.3
drag, startPoint x: 648, startPoint y: 189, endPoint x: 643, endPoint y: 195, distance: 8.0
drag, startPoint x: 660, startPoint y: 181, endPoint x: 659, endPoint y: 200, distance: 19.1
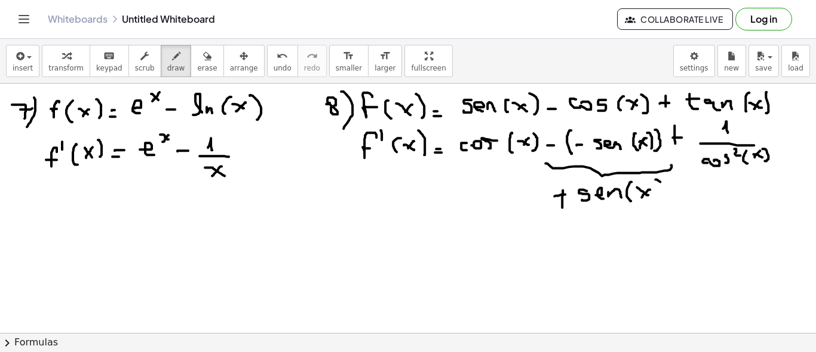
drag, startPoint x: 33, startPoint y: 223, endPoint x: 33, endPoint y: 241, distance: 17.9
drag, startPoint x: 44, startPoint y: 224, endPoint x: 42, endPoint y: 247, distance: 22.1
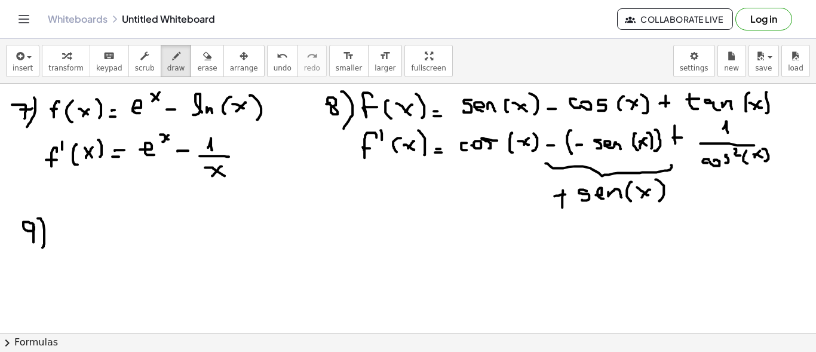
drag, startPoint x: 72, startPoint y: 238, endPoint x: 76, endPoint y: 224, distance: 15.1
drag, startPoint x: 63, startPoint y: 233, endPoint x: 76, endPoint y: 233, distance: 13.7
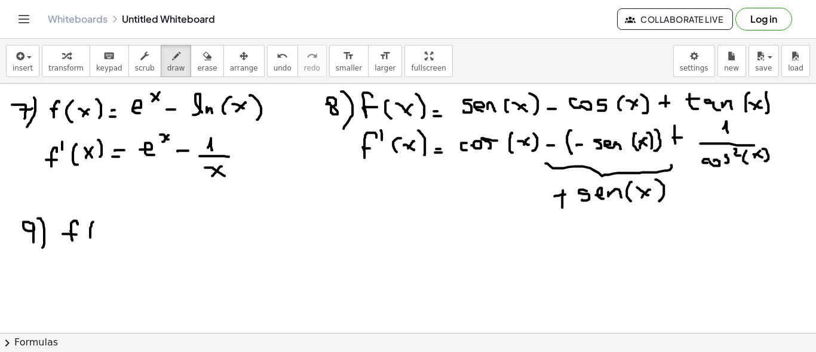
drag, startPoint x: 93, startPoint y: 221, endPoint x: 91, endPoint y: 241, distance: 20.4
drag, startPoint x: 100, startPoint y: 228, endPoint x: 109, endPoint y: 233, distance: 10.1
drag, startPoint x: 108, startPoint y: 227, endPoint x: 101, endPoint y: 235, distance: 10.6
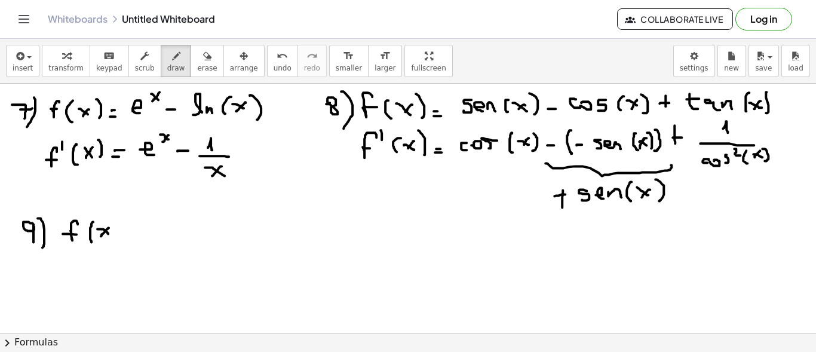
drag, startPoint x: 110, startPoint y: 220, endPoint x: 115, endPoint y: 241, distance: 21.9
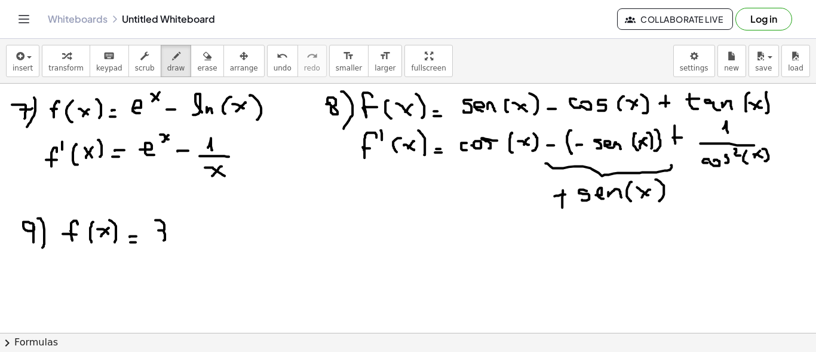
drag, startPoint x: 156, startPoint y: 219, endPoint x: 154, endPoint y: 237, distance: 18.1
drag, startPoint x: 171, startPoint y: 211, endPoint x: 180, endPoint y: 217, distance: 10.4
drag, startPoint x: 180, startPoint y: 209, endPoint x: 174, endPoint y: 219, distance: 11.3
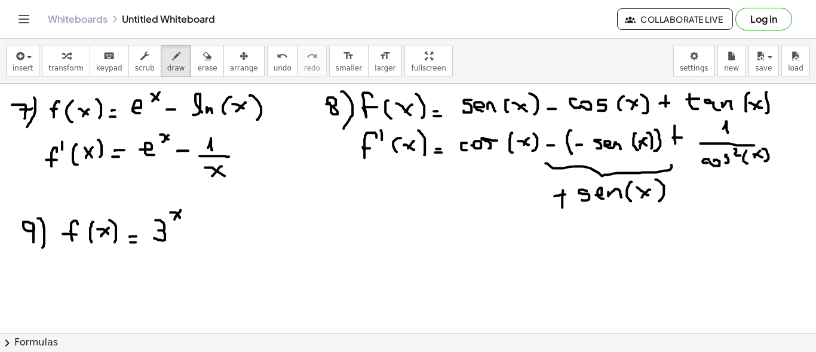
drag, startPoint x: 187, startPoint y: 233, endPoint x: 200, endPoint y: 233, distance: 13.1
drag, startPoint x: 220, startPoint y: 221, endPoint x: 222, endPoint y: 233, distance: 12.1
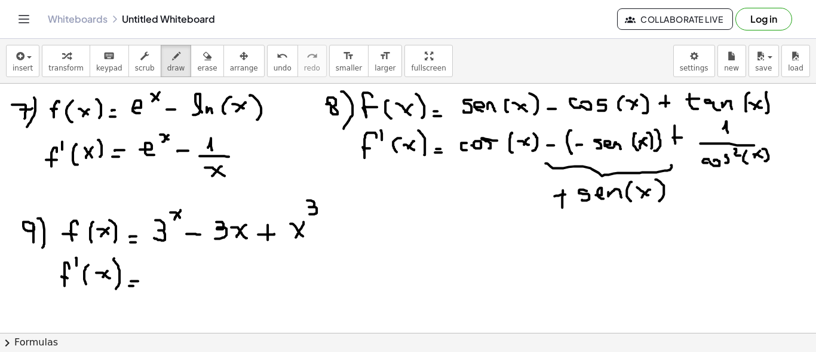
drag, startPoint x: 146, startPoint y: 269, endPoint x: 147, endPoint y: 288, distance: 18.5
drag, startPoint x: 162, startPoint y: 261, endPoint x: 169, endPoint y: 266, distance: 8.1
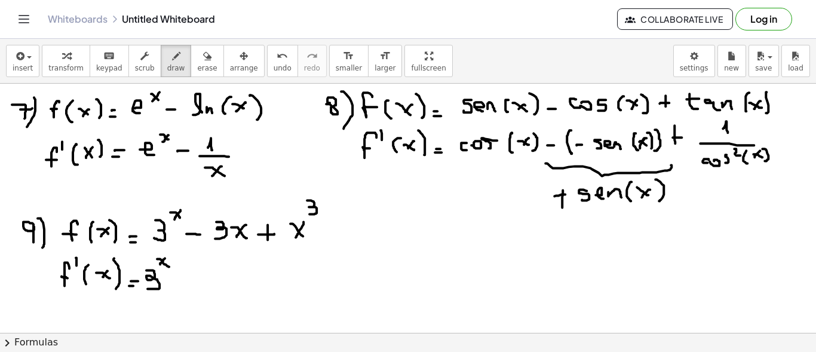
drag, startPoint x: 162, startPoint y: 261, endPoint x: 180, endPoint y: 282, distance: 28.0
drag, startPoint x: 179, startPoint y: 285, endPoint x: 188, endPoint y: 282, distance: 10.2
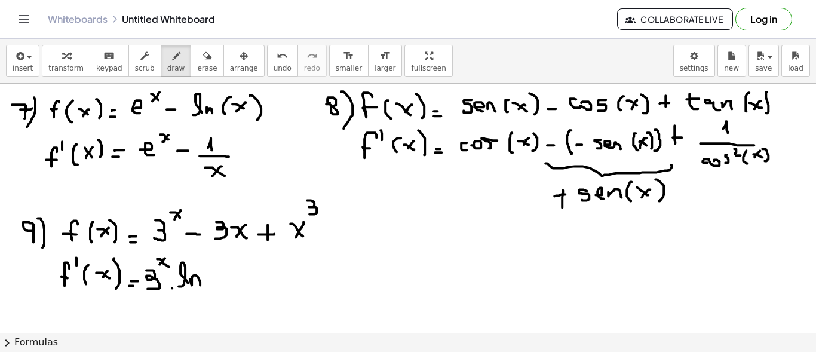
drag, startPoint x: 191, startPoint y: 283, endPoint x: 201, endPoint y: 284, distance: 10.2
drag, startPoint x: 217, startPoint y: 264, endPoint x: 217, endPoint y: 290, distance: 26.3
drag, startPoint x: 224, startPoint y: 270, endPoint x: 226, endPoint y: 285, distance: 15.6
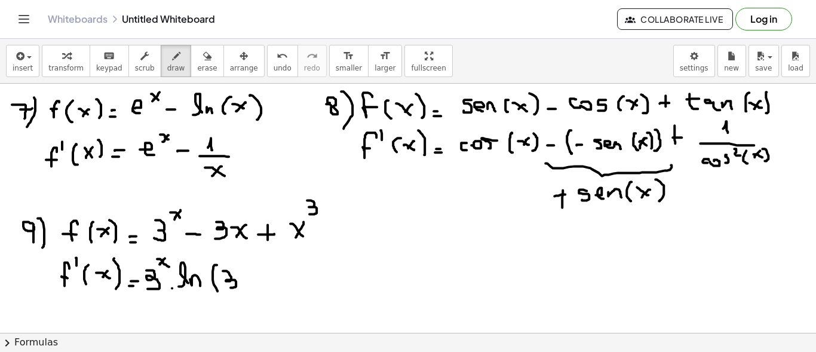
drag, startPoint x: 247, startPoint y: 273, endPoint x: 245, endPoint y: 287, distance: 13.3
drag, startPoint x: 280, startPoint y: 267, endPoint x: 282, endPoint y: 281, distance: 13.4
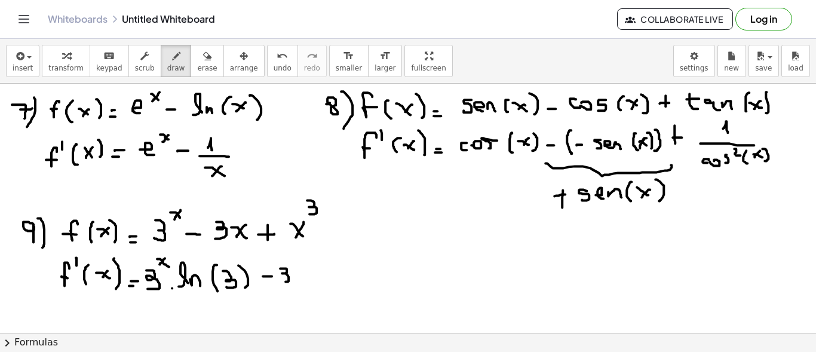
drag, startPoint x: 305, startPoint y: 269, endPoint x: 305, endPoint y: 279, distance: 9.6
drag, startPoint x: 317, startPoint y: 274, endPoint x: 330, endPoint y: 273, distance: 13.1
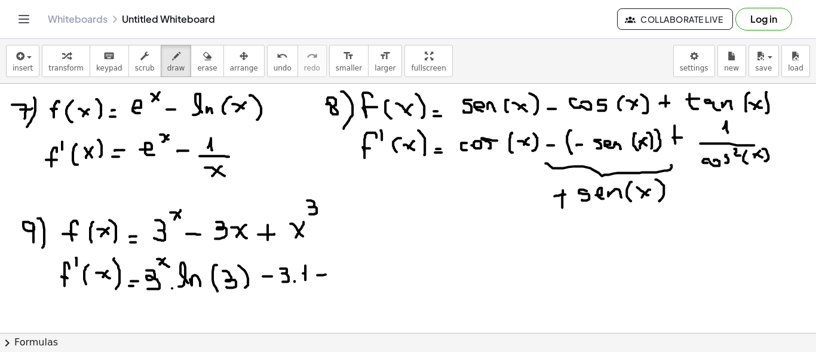
drag, startPoint x: 323, startPoint y: 266, endPoint x: 324, endPoint y: 283, distance: 17.3
drag, startPoint x: 342, startPoint y: 263, endPoint x: 347, endPoint y: 278, distance: 15.1
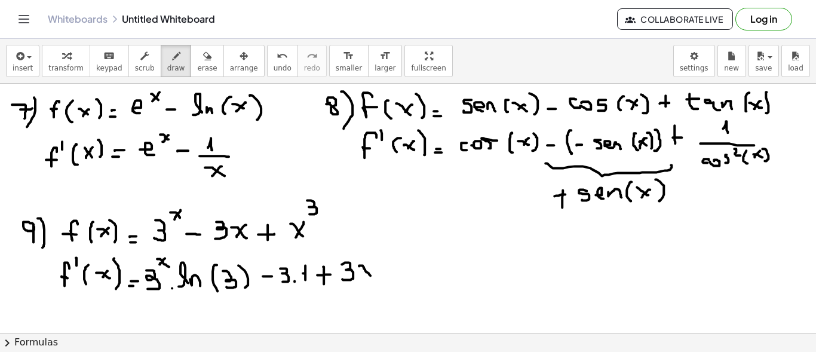
drag, startPoint x: 359, startPoint y: 265, endPoint x: 370, endPoint y: 275, distance: 14.8
drag, startPoint x: 371, startPoint y: 265, endPoint x: 364, endPoint y: 274, distance: 11.5
drag, startPoint x: 381, startPoint y: 248, endPoint x: 385, endPoint y: 257, distance: 10.4
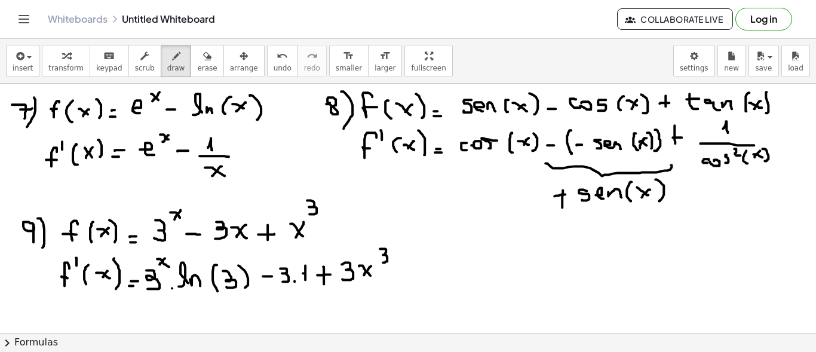
drag, startPoint x: 393, startPoint y: 254, endPoint x: 402, endPoint y: 254, distance: 9.0
drag, startPoint x: 407, startPoint y: 251, endPoint x: 410, endPoint y: 258, distance: 7.8
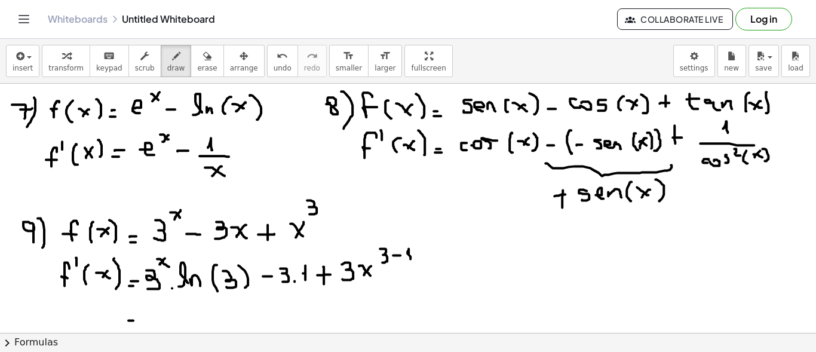
drag, startPoint x: 128, startPoint y: 313, endPoint x: 136, endPoint y: 313, distance: 8.4
drag, startPoint x: 154, startPoint y: 305, endPoint x: 156, endPoint y: 318, distance: 12.8
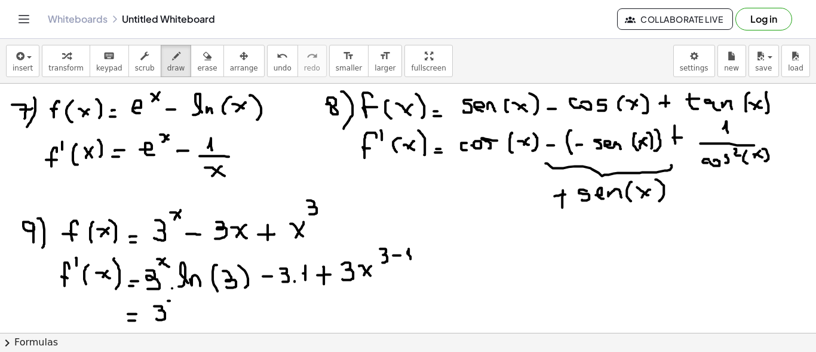
drag, startPoint x: 170, startPoint y: 300, endPoint x: 176, endPoint y: 306, distance: 8.9
drag, startPoint x: 176, startPoint y: 300, endPoint x: 169, endPoint y: 306, distance: 8.9
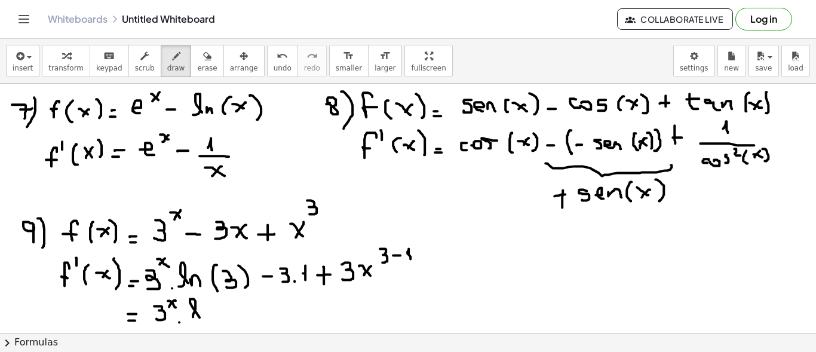
drag, startPoint x: 194, startPoint y: 311, endPoint x: 204, endPoint y: 315, distance: 10.2
drag, startPoint x: 204, startPoint y: 313, endPoint x: 210, endPoint y: 320, distance: 9.3
drag, startPoint x: 224, startPoint y: 301, endPoint x: 229, endPoint y: 319, distance: 18.4
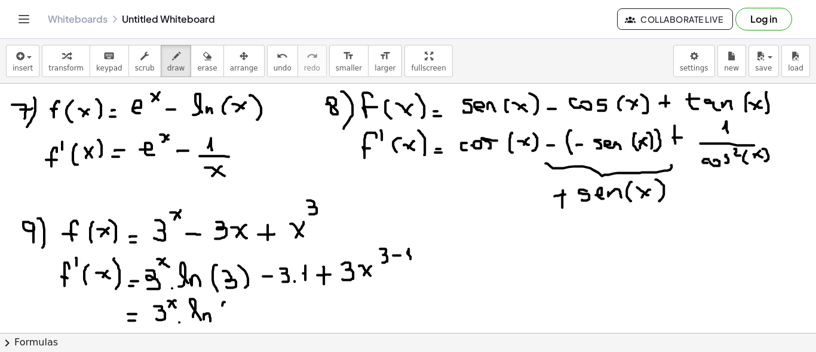
drag, startPoint x: 238, startPoint y: 307, endPoint x: 241, endPoint y: 318, distance: 11.7
drag, startPoint x: 250, startPoint y: 303, endPoint x: 267, endPoint y: 319, distance: 23.7
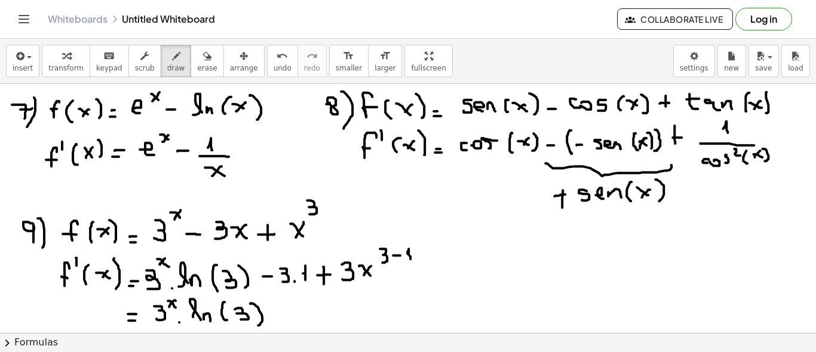
drag, startPoint x: 287, startPoint y: 305, endPoint x: 291, endPoint y: 320, distance: 15.7
drag, startPoint x: 311, startPoint y: 313, endPoint x: 324, endPoint y: 313, distance: 12.5
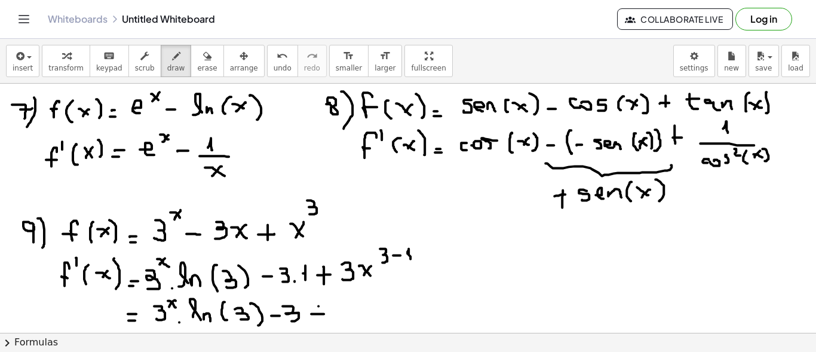
drag, startPoint x: 318, startPoint y: 305, endPoint x: 318, endPoint y: 318, distance: 13.1
drag, startPoint x: 338, startPoint y: 303, endPoint x: 342, endPoint y: 318, distance: 16.1
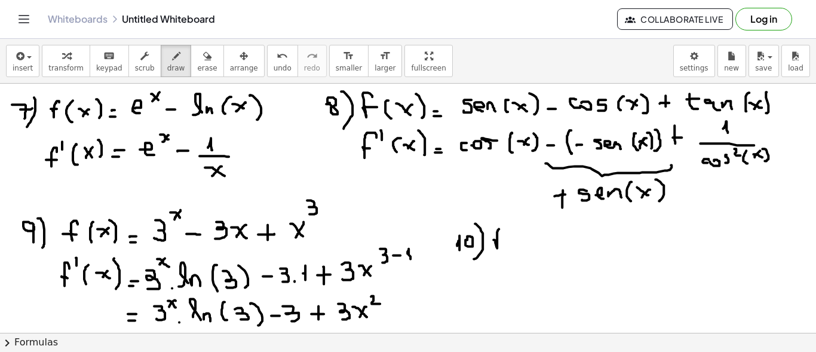
drag, startPoint x: 493, startPoint y: 239, endPoint x: 503, endPoint y: 231, distance: 12.3
drag, startPoint x: 518, startPoint y: 224, endPoint x: 522, endPoint y: 245, distance: 21.9
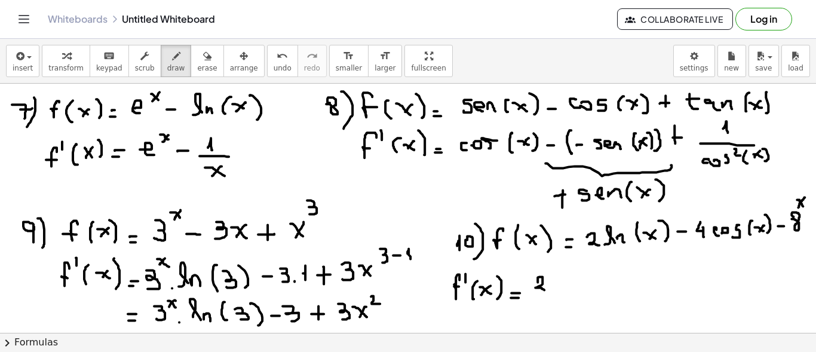
drag, startPoint x: 537, startPoint y: 278, endPoint x: 549, endPoint y: 287, distance: 14.5
drag, startPoint x: 615, startPoint y: 232, endPoint x: 616, endPoint y: 243, distance: 10.8
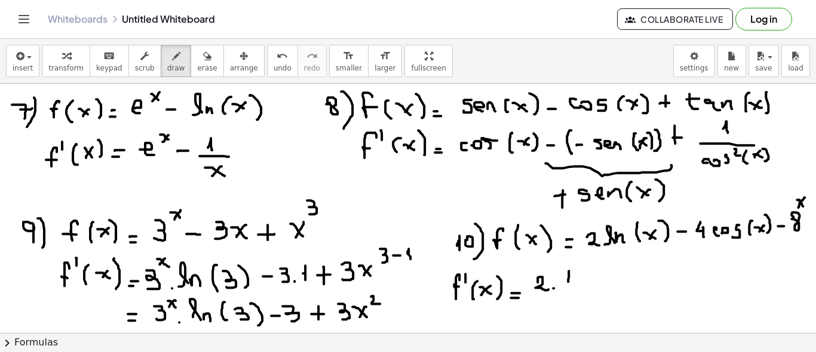
drag, startPoint x: 561, startPoint y: 288, endPoint x: 565, endPoint y: 296, distance: 9.6
drag, startPoint x: 561, startPoint y: 296, endPoint x: 575, endPoint y: 306, distance: 17.2
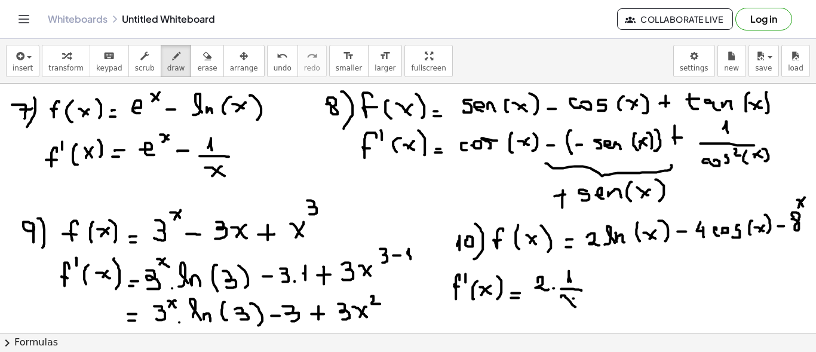
drag, startPoint x: 573, startPoint y: 297, endPoint x: 565, endPoint y: 302, distance: 8.8
drag, startPoint x: 601, startPoint y: 272, endPoint x: 607, endPoint y: 278, distance: 8.4
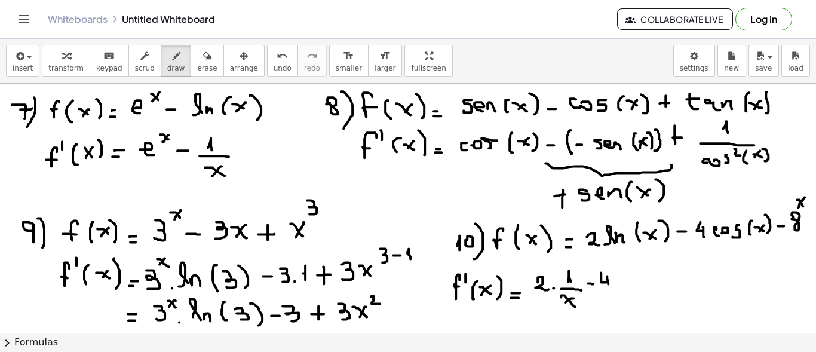
drag, startPoint x: 607, startPoint y: 275, endPoint x: 609, endPoint y: 286, distance: 11.0
drag, startPoint x: 626, startPoint y: 267, endPoint x: 627, endPoint y: 287, distance: 19.7
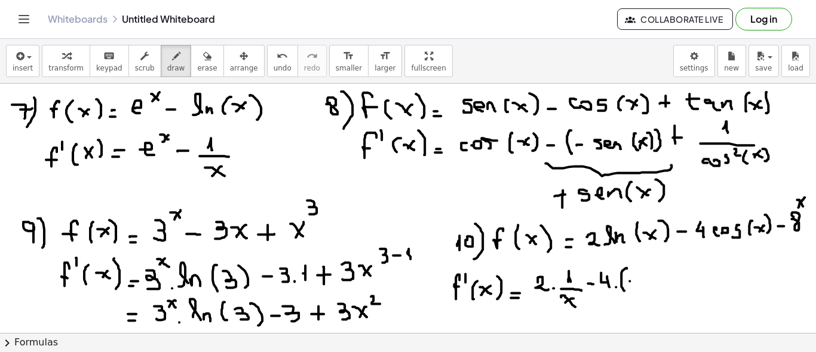
drag, startPoint x: 629, startPoint y: 280, endPoint x: 638, endPoint y: 279, distance: 8.4
drag, startPoint x: 646, startPoint y: 275, endPoint x: 641, endPoint y: 285, distance: 11.5
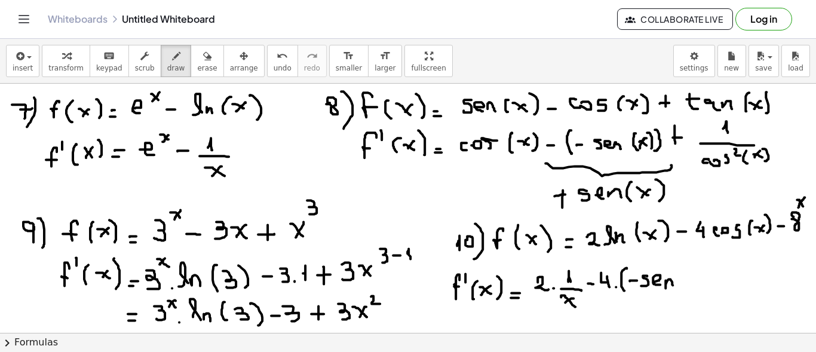
drag, startPoint x: 665, startPoint y: 287, endPoint x: 672, endPoint y: 285, distance: 7.4
drag, startPoint x: 681, startPoint y: 273, endPoint x: 682, endPoint y: 289, distance: 16.2
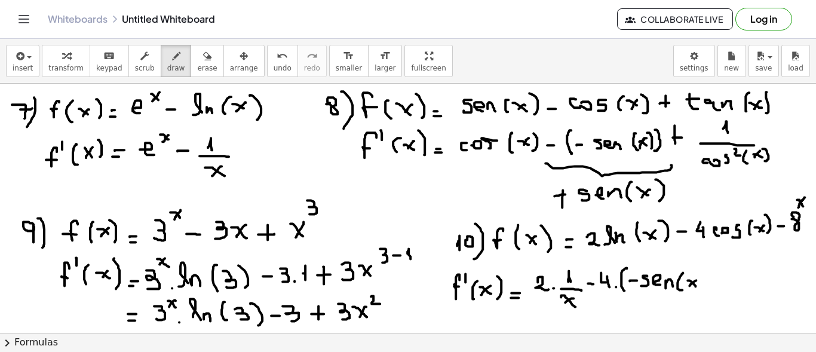
drag, startPoint x: 694, startPoint y: 280, endPoint x: 689, endPoint y: 285, distance: 7.2
drag, startPoint x: 700, startPoint y: 272, endPoint x: 699, endPoint y: 284, distance: 11.4
drag, startPoint x: 706, startPoint y: 267, endPoint x: 707, endPoint y: 286, distance: 18.6
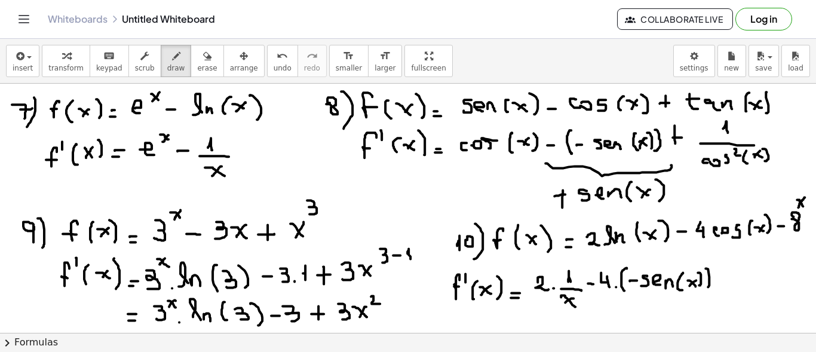
drag, startPoint x: 753, startPoint y: 257, endPoint x: 747, endPoint y: 259, distance: 6.4
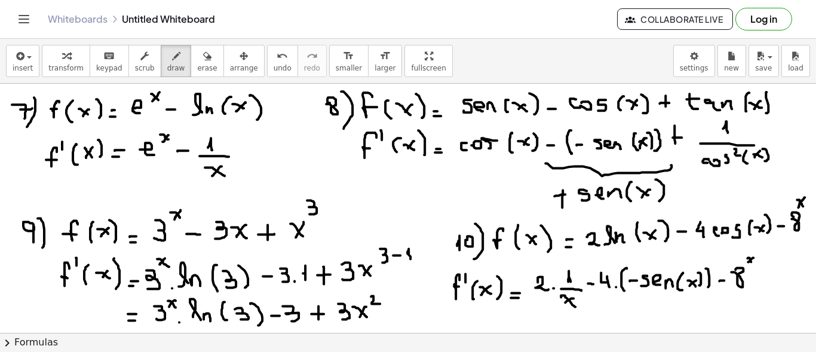
drag, startPoint x: 747, startPoint y: 257, endPoint x: 752, endPoint y: 266, distance: 10.1
drag, startPoint x: 765, startPoint y: 275, endPoint x: 773, endPoint y: 281, distance: 9.0
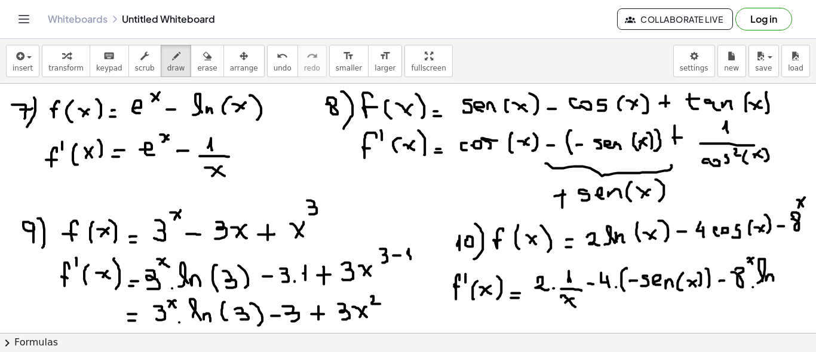
drag, startPoint x: 785, startPoint y: 259, endPoint x: 786, endPoint y: 270, distance: 10.9
drag, startPoint x: 798, startPoint y: 254, endPoint x: 805, endPoint y: 270, distance: 18.4
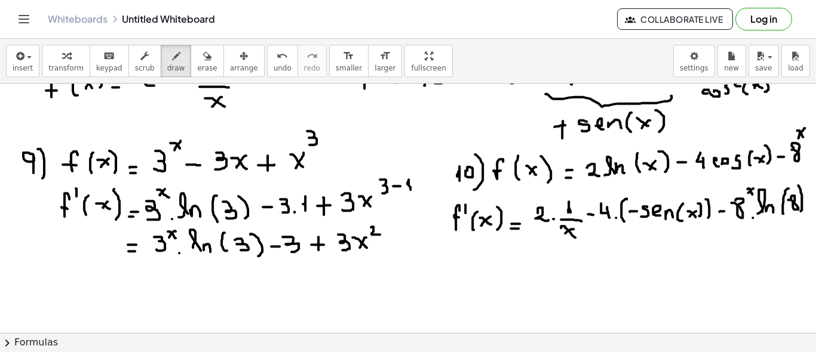
scroll to position [73, 0]
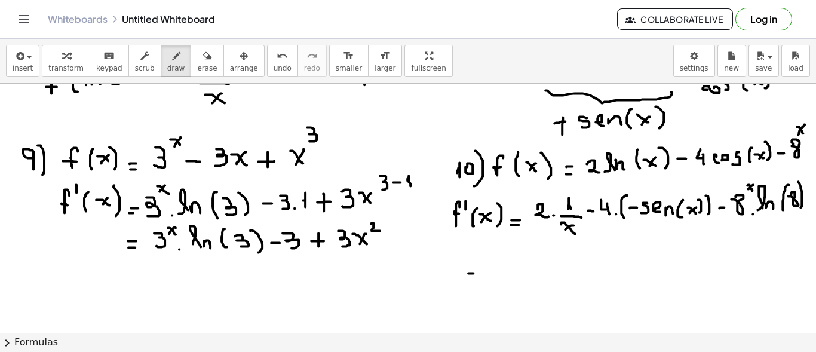
click at [473, 272] on div at bounding box center [408, 330] width 816 height 638
click at [469, 264] on div at bounding box center [408, 330] width 816 height 638
drag, startPoint x: 488, startPoint y: 259, endPoint x: 505, endPoint y: 262, distance: 17.6
click at [505, 262] on div at bounding box center [408, 330] width 816 height 638
drag, startPoint x: 487, startPoint y: 273, endPoint x: 511, endPoint y: 273, distance: 23.9
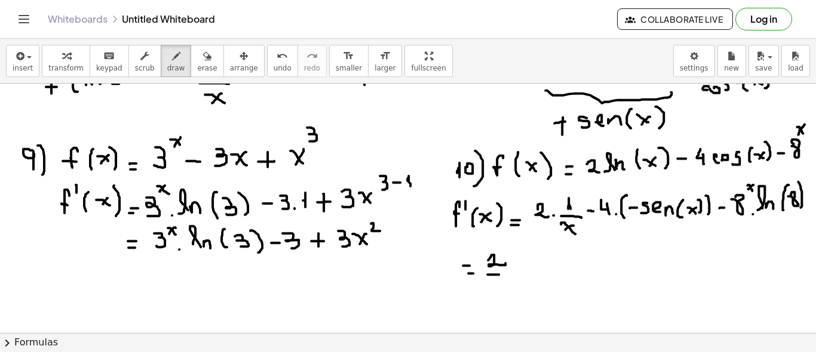
click at [510, 273] on div at bounding box center [408, 330] width 816 height 638
drag, startPoint x: 494, startPoint y: 286, endPoint x: 506, endPoint y: 289, distance: 12.3
click at [506, 294] on div at bounding box center [408, 330] width 816 height 638
click at [497, 293] on div at bounding box center [408, 330] width 816 height 638
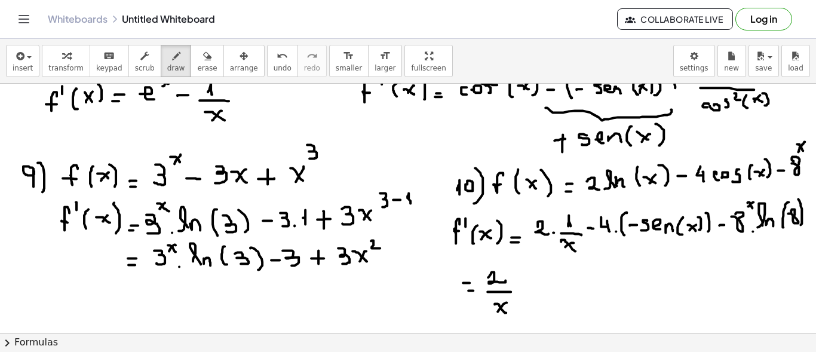
scroll to position [42, 0]
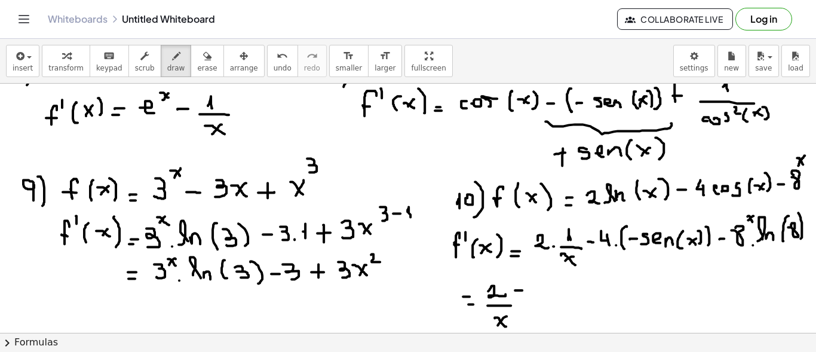
drag, startPoint x: 518, startPoint y: 282, endPoint x: 517, endPoint y: 296, distance: 14.4
drag, startPoint x: 534, startPoint y: 279, endPoint x: 540, endPoint y: 289, distance: 12.1
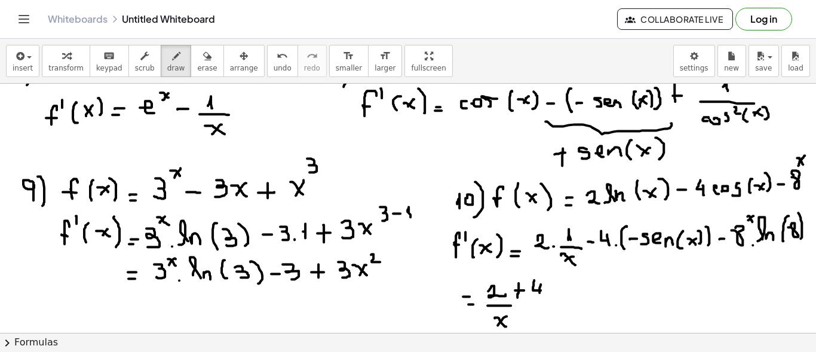
drag, startPoint x: 540, startPoint y: 283, endPoint x: 541, endPoint y: 296, distance: 13.1
drag, startPoint x: 555, startPoint y: 287, endPoint x: 544, endPoint y: 291, distance: 11.2
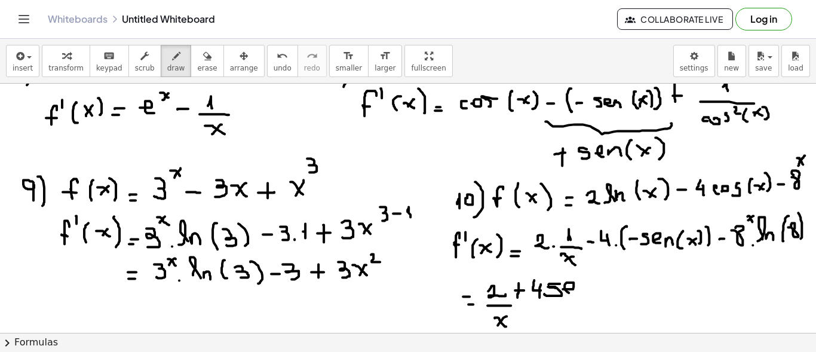
drag, startPoint x: 579, startPoint y: 295, endPoint x: 587, endPoint y: 292, distance: 8.9
drag, startPoint x: 598, startPoint y: 279, endPoint x: 598, endPoint y: 293, distance: 14.3
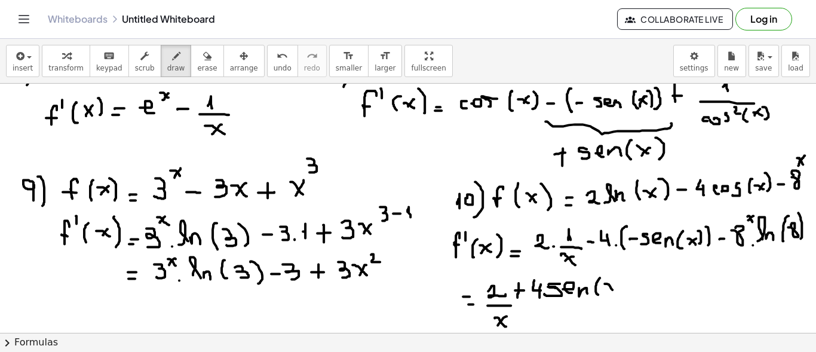
drag, startPoint x: 625, startPoint y: 288, endPoint x: 623, endPoint y: 295, distance: 7.4
drag, startPoint x: 635, startPoint y: 290, endPoint x: 644, endPoint y: 288, distance: 9.0
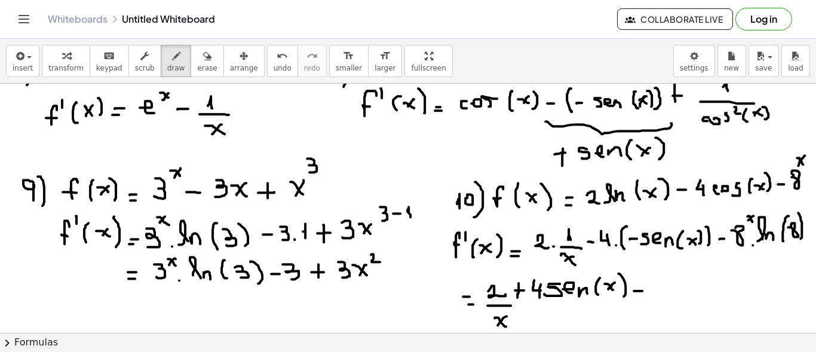
drag, startPoint x: 651, startPoint y: 282, endPoint x: 661, endPoint y: 279, distance: 10.0
drag, startPoint x: 675, startPoint y: 276, endPoint x: 669, endPoint y: 283, distance: 9.3
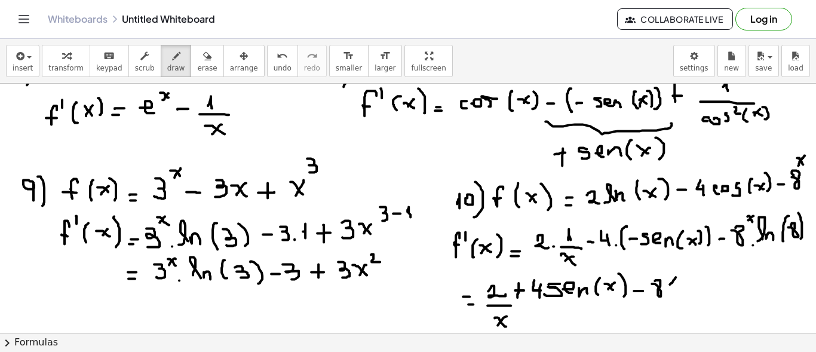
drag, startPoint x: 669, startPoint y: 278, endPoint x: 675, endPoint y: 283, distance: 7.2
drag, startPoint x: 696, startPoint y: 293, endPoint x: 702, endPoint y: 294, distance: 6.2
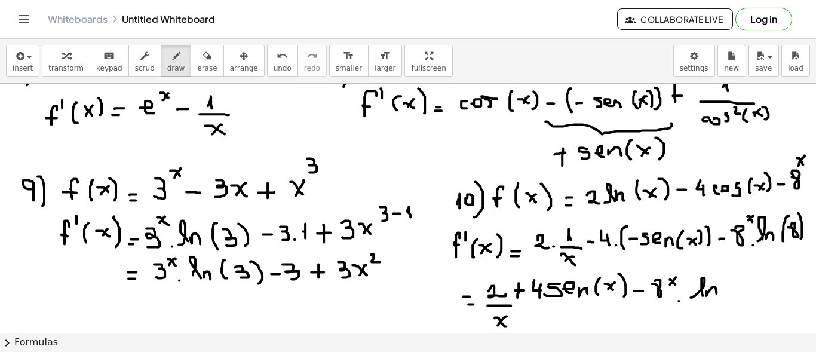
drag, startPoint x: 706, startPoint y: 291, endPoint x: 716, endPoint y: 292, distance: 10.2
drag, startPoint x: 722, startPoint y: 287, endPoint x: 725, endPoint y: 294, distance: 7.2
drag, startPoint x: 741, startPoint y: 291, endPoint x: 739, endPoint y: 282, distance: 9.8
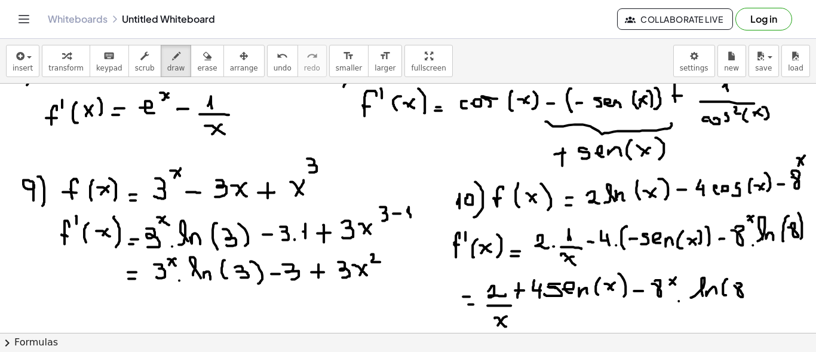
drag, startPoint x: 742, startPoint y: 273, endPoint x: 739, endPoint y: 302, distance: 28.8
click at [197, 70] on span "erase" at bounding box center [207, 68] width 20 height 8
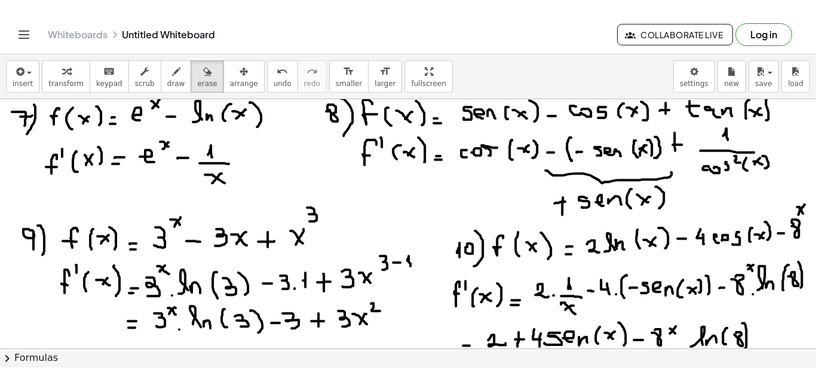
scroll to position [0, 0]
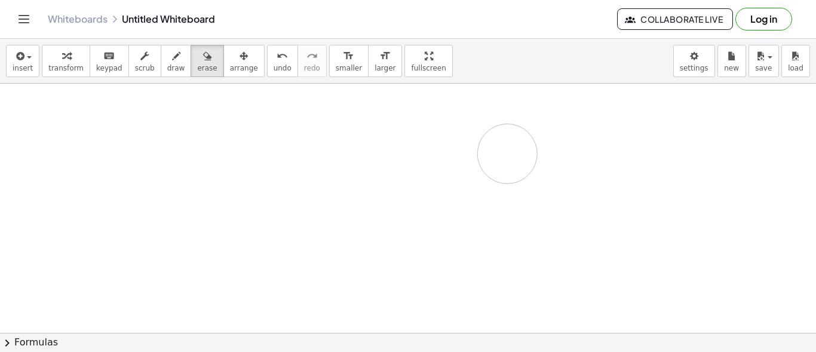
drag, startPoint x: 22, startPoint y: 110, endPoint x: 499, endPoint y: 153, distance: 478.4
drag, startPoint x: 60, startPoint y: 109, endPoint x: 69, endPoint y: 109, distance: 9.0
click at [161, 61] on button "draw" at bounding box center [176, 61] width 31 height 32
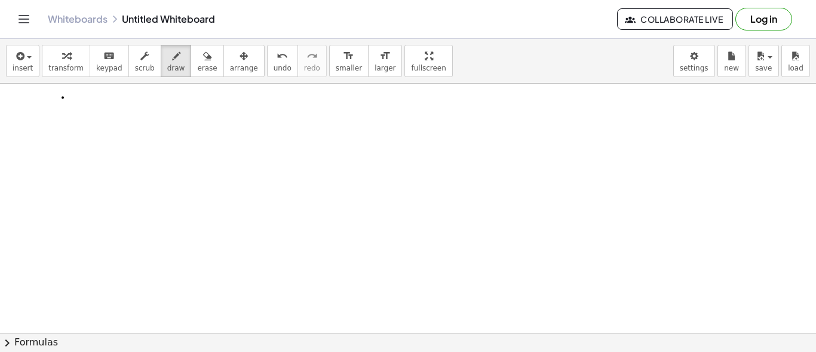
drag, startPoint x: 63, startPoint y: 97, endPoint x: 73, endPoint y: 97, distance: 10.1
drag, startPoint x: 65, startPoint y: 97, endPoint x: 80, endPoint y: 105, distance: 17.1
drag, startPoint x: 85, startPoint y: 98, endPoint x: 87, endPoint y: 115, distance: 17.4
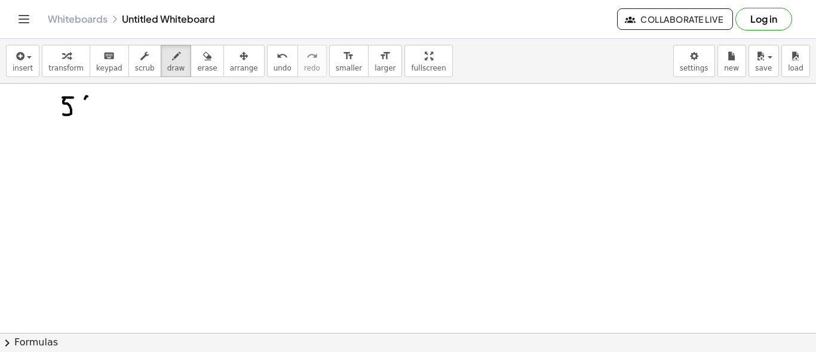
drag, startPoint x: 100, startPoint y: 105, endPoint x: 107, endPoint y: 107, distance: 8.0
drag, startPoint x: 104, startPoint y: 104, endPoint x: 100, endPoint y: 112, distance: 8.8
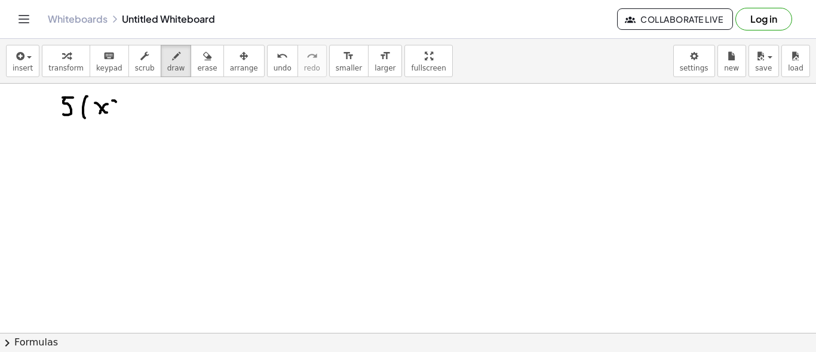
drag, startPoint x: 116, startPoint y: 101, endPoint x: 115, endPoint y: 118, distance: 17.4
drag, startPoint x: 128, startPoint y: 93, endPoint x: 133, endPoint y: 99, distance: 8.1
drag, startPoint x: 140, startPoint y: 112, endPoint x: 147, endPoint y: 112, distance: 7.8
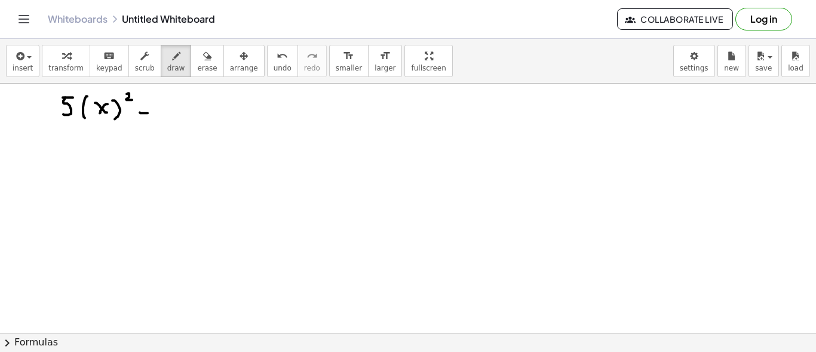
drag, startPoint x: 146, startPoint y: 107, endPoint x: 144, endPoint y: 118, distance: 10.2
drag, startPoint x: 164, startPoint y: 100, endPoint x: 164, endPoint y: 119, distance: 18.5
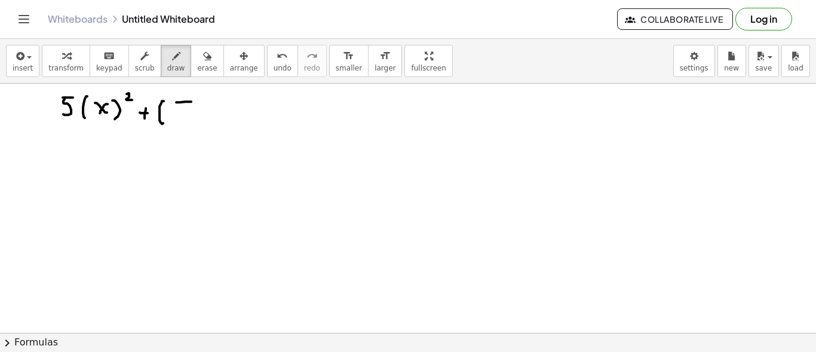
drag, startPoint x: 191, startPoint y: 101, endPoint x: 176, endPoint y: 101, distance: 15.5
drag, startPoint x: 176, startPoint y: 101, endPoint x: 183, endPoint y: 112, distance: 13.7
drag, startPoint x: 202, startPoint y: 104, endPoint x: 191, endPoint y: 118, distance: 17.4
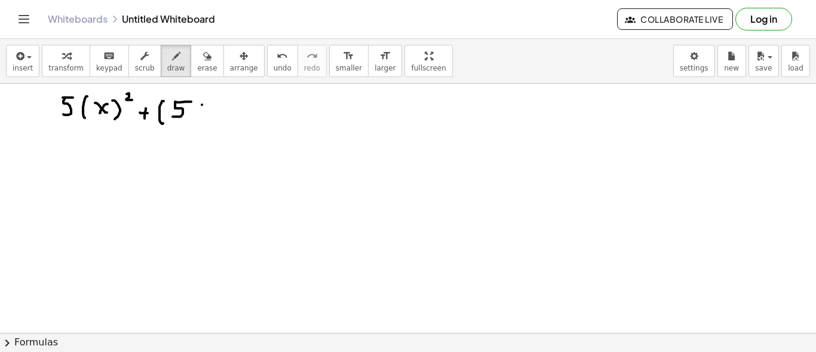
drag, startPoint x: 196, startPoint y: 107, endPoint x: 206, endPoint y: 116, distance: 13.1
drag, startPoint x: 208, startPoint y: 97, endPoint x: 210, endPoint y: 119, distance: 22.2
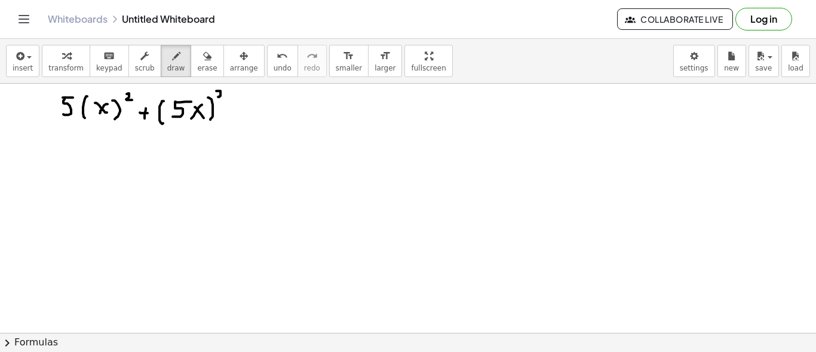
drag, startPoint x: 219, startPoint y: 90, endPoint x: 223, endPoint y: 99, distance: 9.3
drag, startPoint x: 224, startPoint y: 115, endPoint x: 233, endPoint y: 115, distance: 9.0
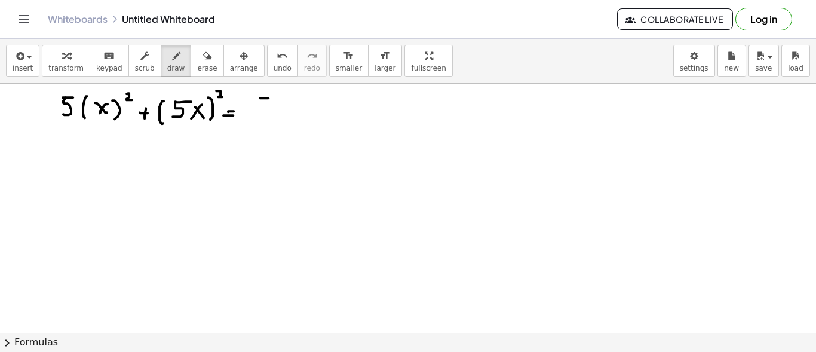
drag, startPoint x: 268, startPoint y: 97, endPoint x: 261, endPoint y: 97, distance: 7.2
drag, startPoint x: 260, startPoint y: 97, endPoint x: 264, endPoint y: 113, distance: 17.2
drag, startPoint x: 292, startPoint y: 100, endPoint x: 278, endPoint y: 113, distance: 19.0
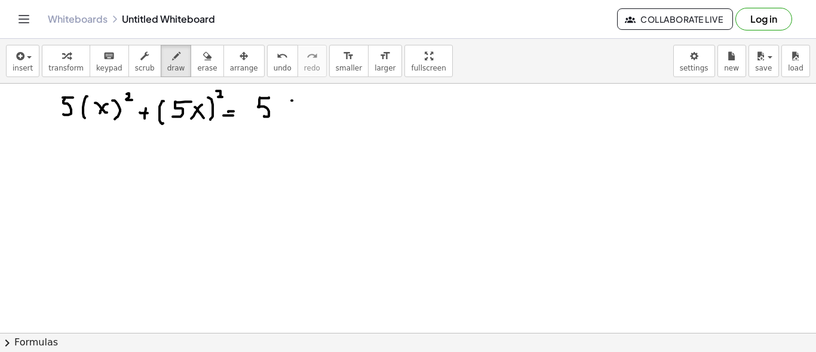
drag, startPoint x: 281, startPoint y: 102, endPoint x: 293, endPoint y: 117, distance: 19.1
drag, startPoint x: 301, startPoint y: 90, endPoint x: 313, endPoint y: 99, distance: 14.6
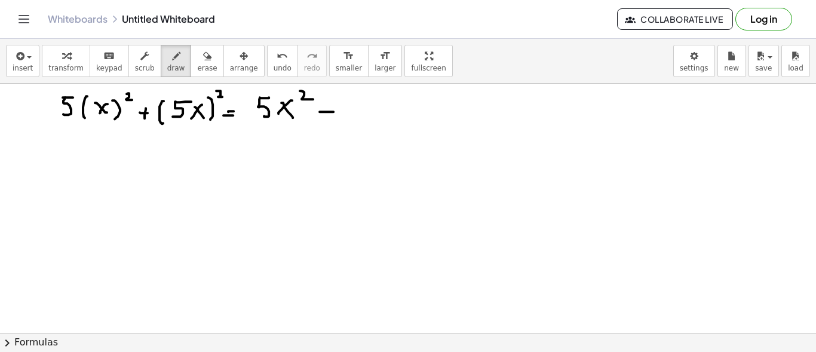
drag, startPoint x: 325, startPoint y: 107, endPoint x: 327, endPoint y: 118, distance: 10.8
drag, startPoint x: 347, startPoint y: 104, endPoint x: 358, endPoint y: 115, distance: 15.2
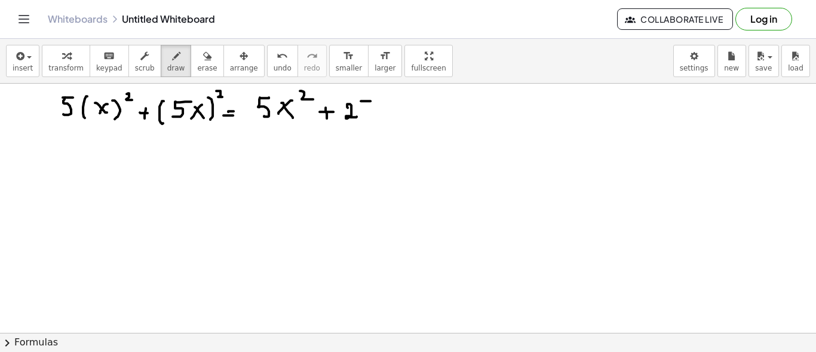
drag, startPoint x: 361, startPoint y: 100, endPoint x: 370, endPoint y: 100, distance: 9.6
drag, startPoint x: 359, startPoint y: 104, endPoint x: 363, endPoint y: 119, distance: 14.8
drag, startPoint x: 658, startPoint y: 91, endPoint x: 666, endPoint y: 102, distance: 13.6
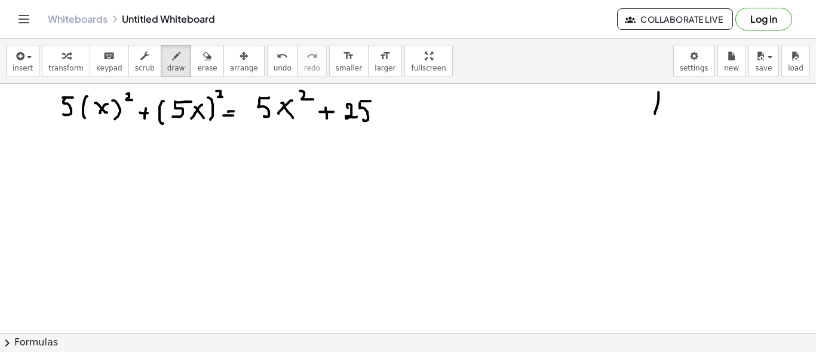
drag, startPoint x: 673, startPoint y: 94, endPoint x: 673, endPoint y: 107, distance: 13.7
drag, startPoint x: 696, startPoint y: 113, endPoint x: 697, endPoint y: 97, distance: 16.2
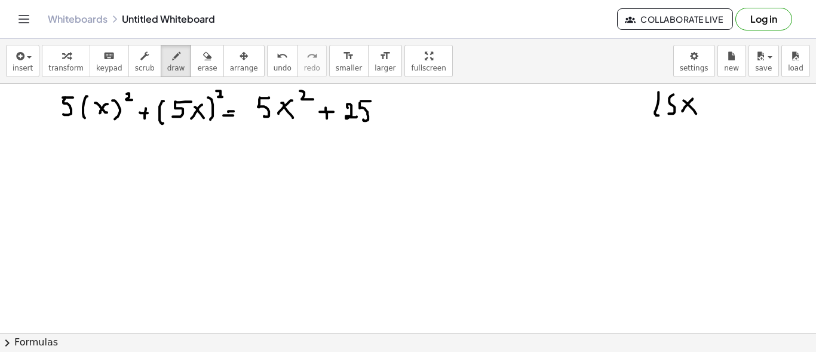
click at [203, 53] on icon "button" at bounding box center [207, 56] width 8 height 14
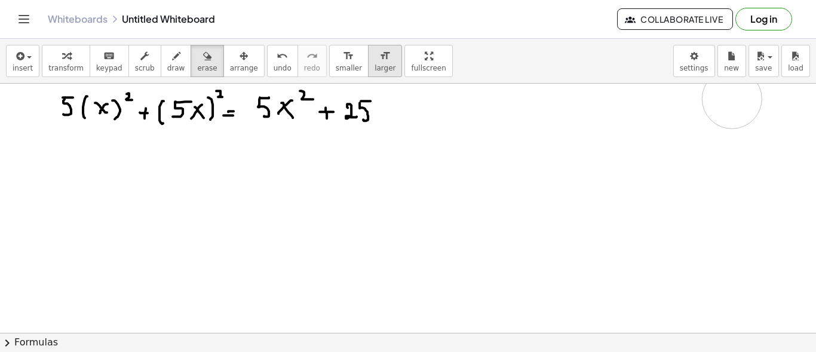
click at [166, 62] on button "draw" at bounding box center [176, 61] width 31 height 32
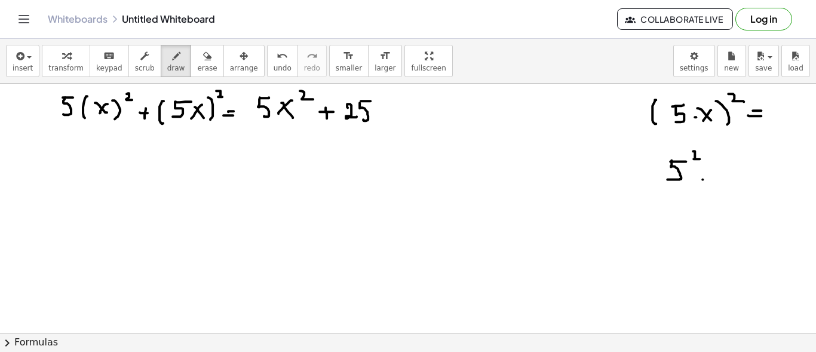
drag, startPoint x: 387, startPoint y: 116, endPoint x: 395, endPoint y: 120, distance: 8.0
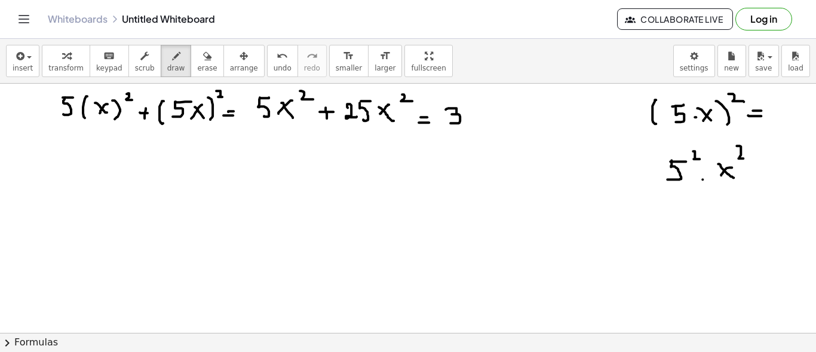
drag, startPoint x: 448, startPoint y: 107, endPoint x: 451, endPoint y: 119, distance: 11.7
drag, startPoint x: 487, startPoint y: 113, endPoint x: 500, endPoint y: 120, distance: 14.4
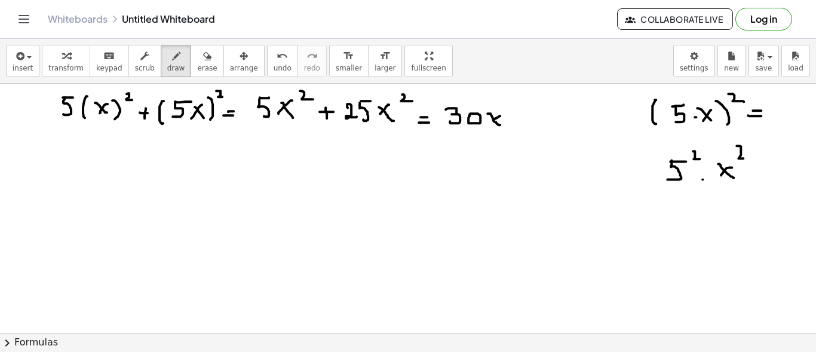
drag, startPoint x: 500, startPoint y: 115, endPoint x: 489, endPoint y: 124, distance: 13.6
drag, startPoint x: 504, startPoint y: 106, endPoint x: 519, endPoint y: 113, distance: 16.6
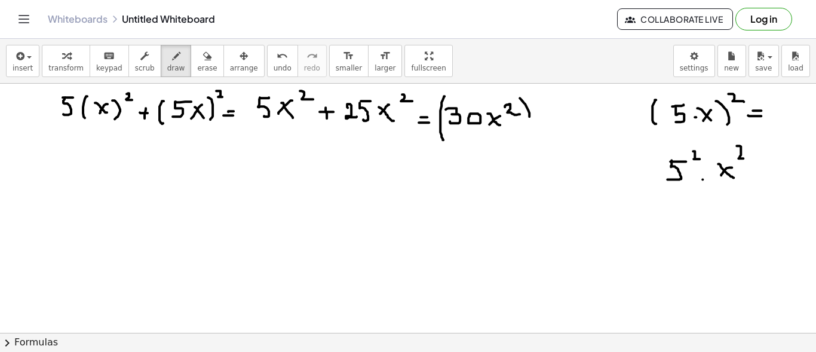
drag, startPoint x: 426, startPoint y: 166, endPoint x: 432, endPoint y: 183, distance: 18.3
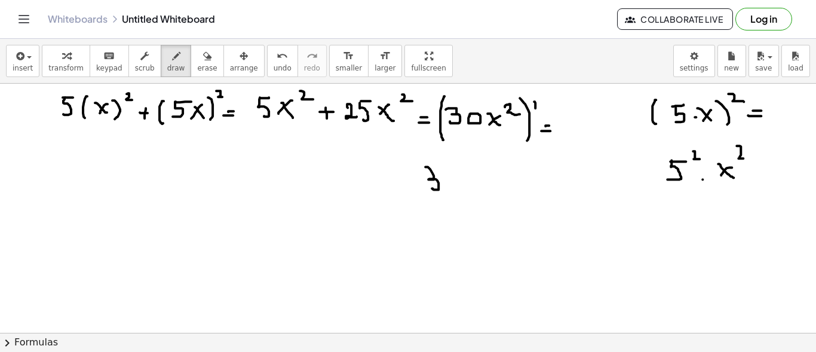
drag, startPoint x: 494, startPoint y: 176, endPoint x: 511, endPoint y: 190, distance: 22.4
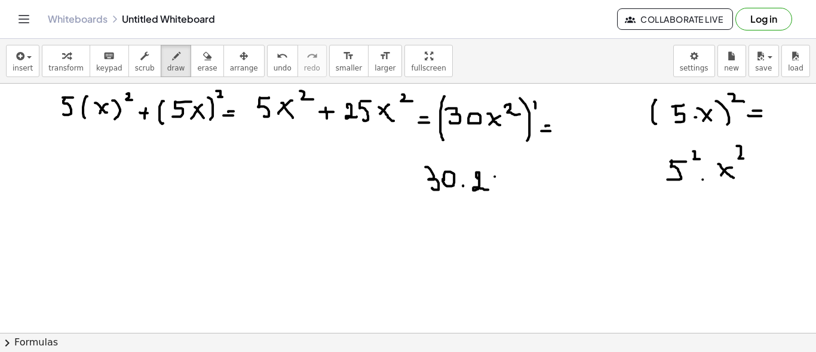
drag, startPoint x: 518, startPoint y: 167, endPoint x: 528, endPoint y: 170, distance: 10.8
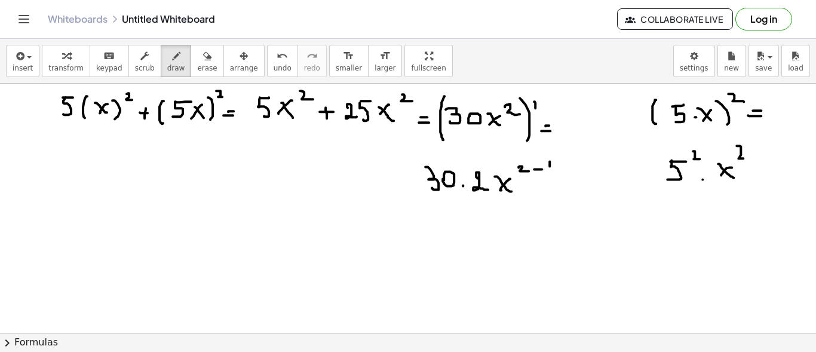
drag, startPoint x: 549, startPoint y: 165, endPoint x: 549, endPoint y: 172, distance: 6.6
drag, startPoint x: 455, startPoint y: 216, endPoint x: 452, endPoint y: 229, distance: 12.9
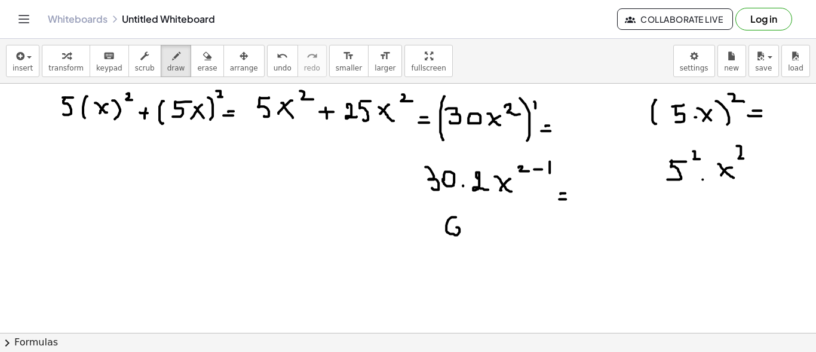
drag, startPoint x: 489, startPoint y: 221, endPoint x: 505, endPoint y: 235, distance: 21.2
